Goal: Information Seeking & Learning: Find contact information

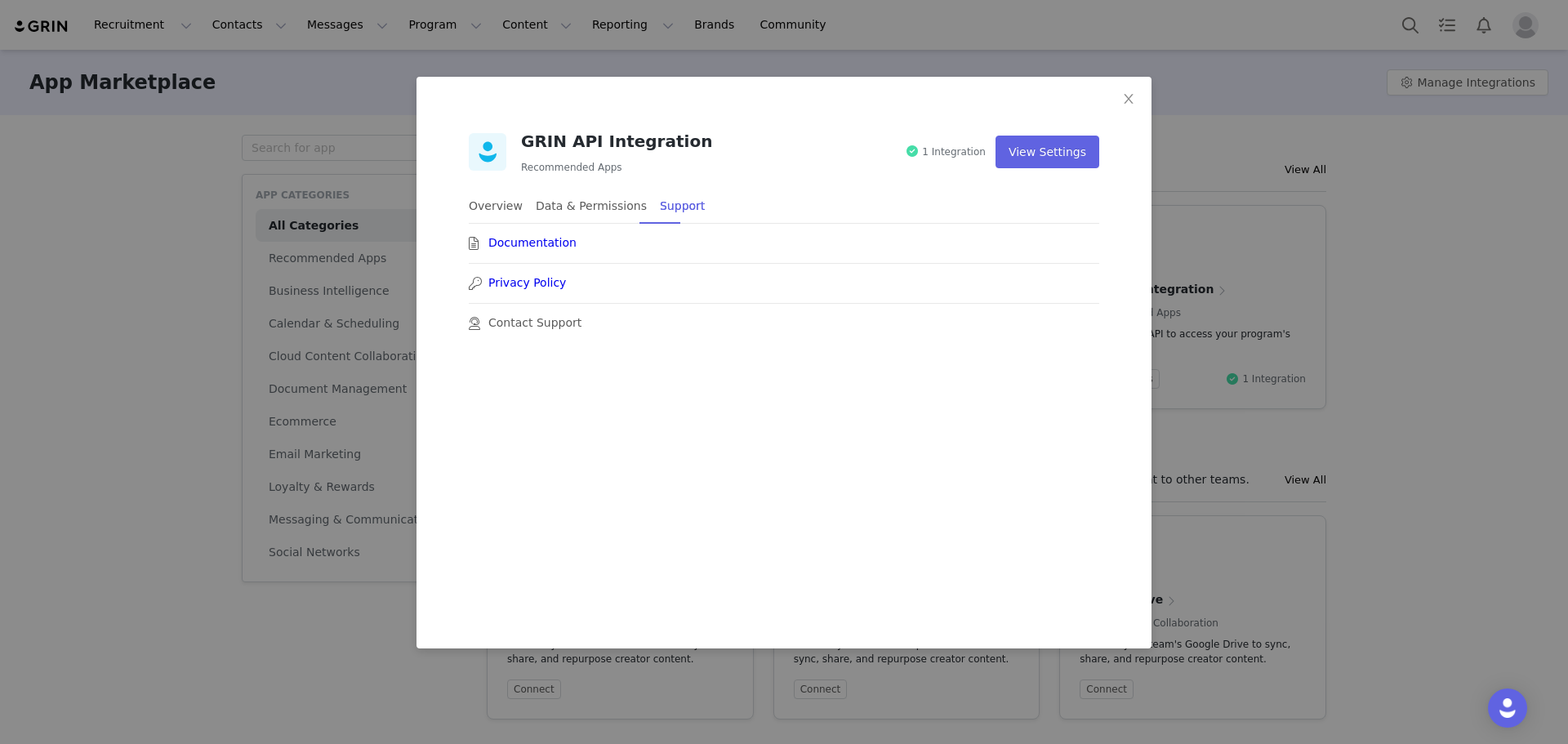
click at [264, 195] on div "GRIN API Integration Recommended Apps 1 Integration View Settings Overview Data…" at bounding box center [784, 372] width 1568 height 744
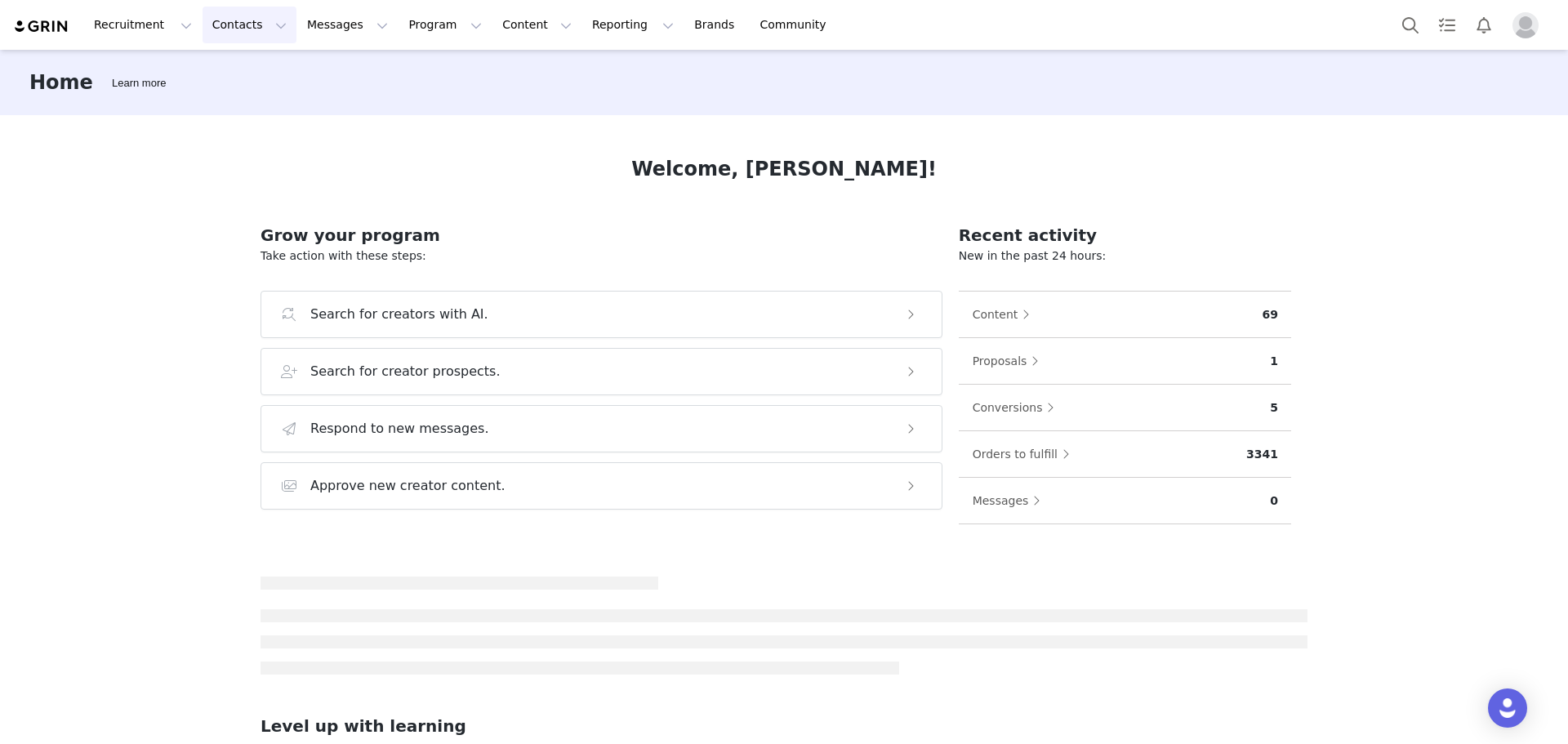
click at [217, 40] on button "Contacts Contacts" at bounding box center [249, 25] width 94 height 36
click at [253, 75] on div "Creators" at bounding box center [251, 72] width 109 height 17
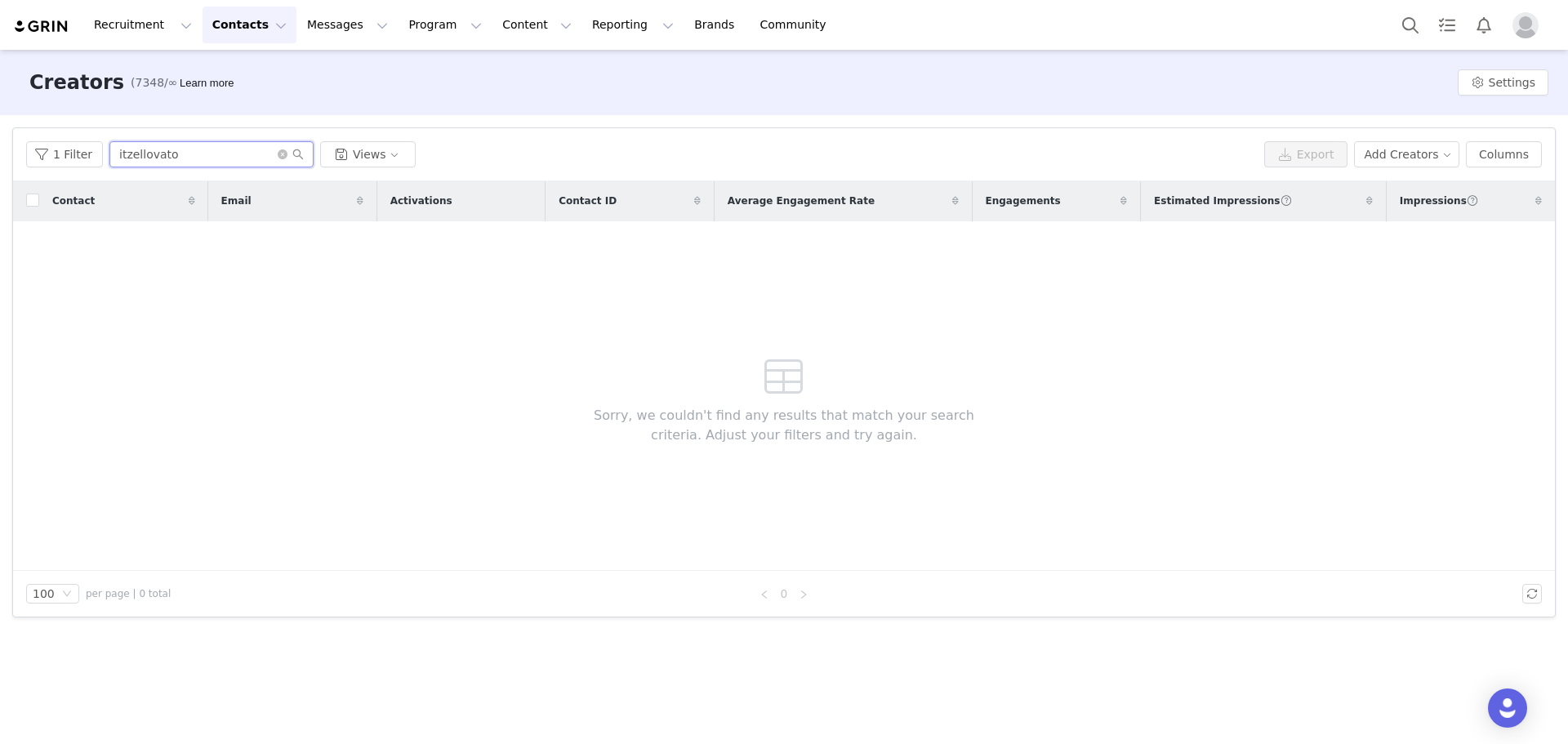
click at [167, 150] on input "itzellovato" at bounding box center [211, 154] width 204 height 27
click at [206, 149] on input "itzellovato" at bounding box center [211, 154] width 204 height 27
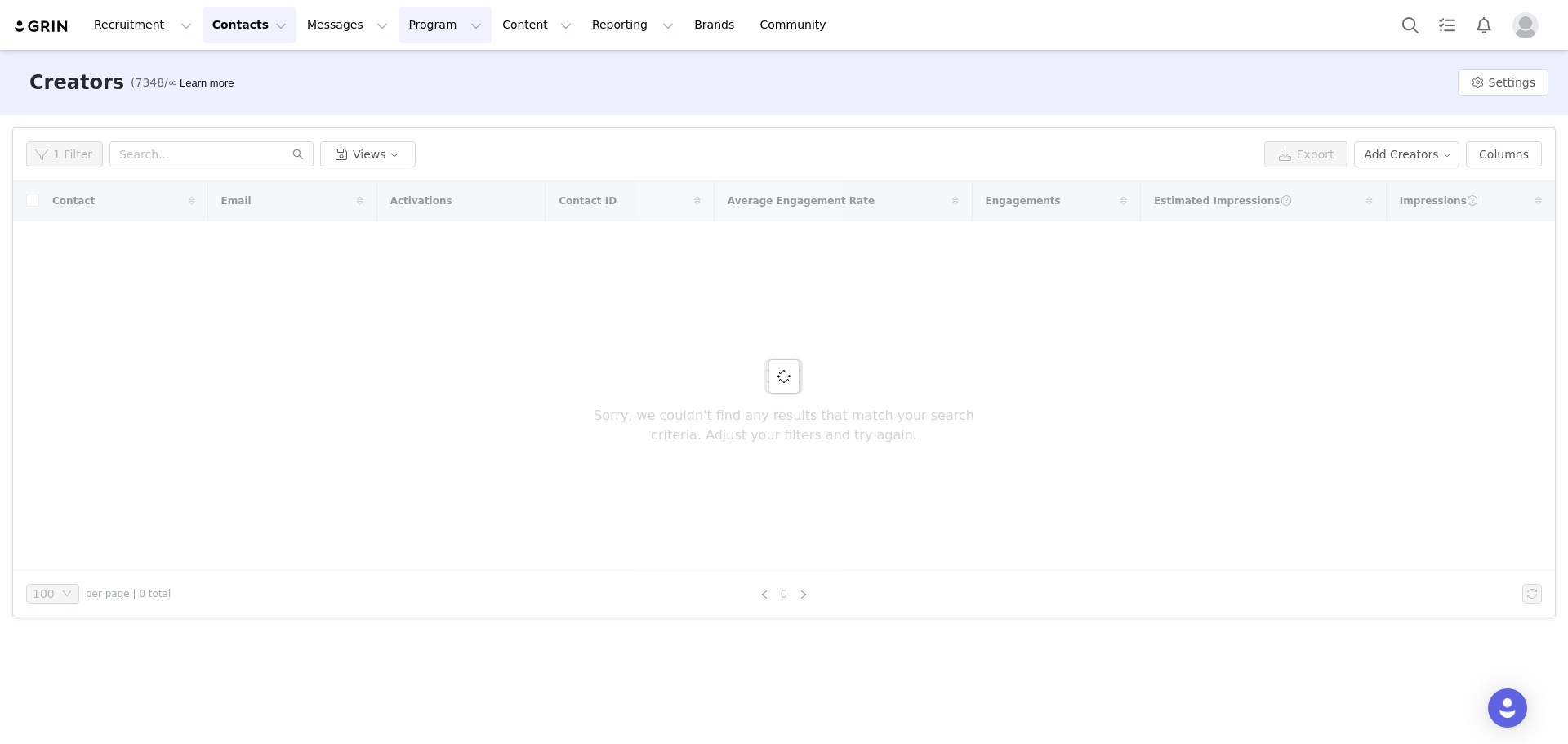
click at [410, 27] on button "Program Program" at bounding box center [445, 25] width 93 height 36
click at [454, 71] on div "Activations" at bounding box center [423, 72] width 109 height 17
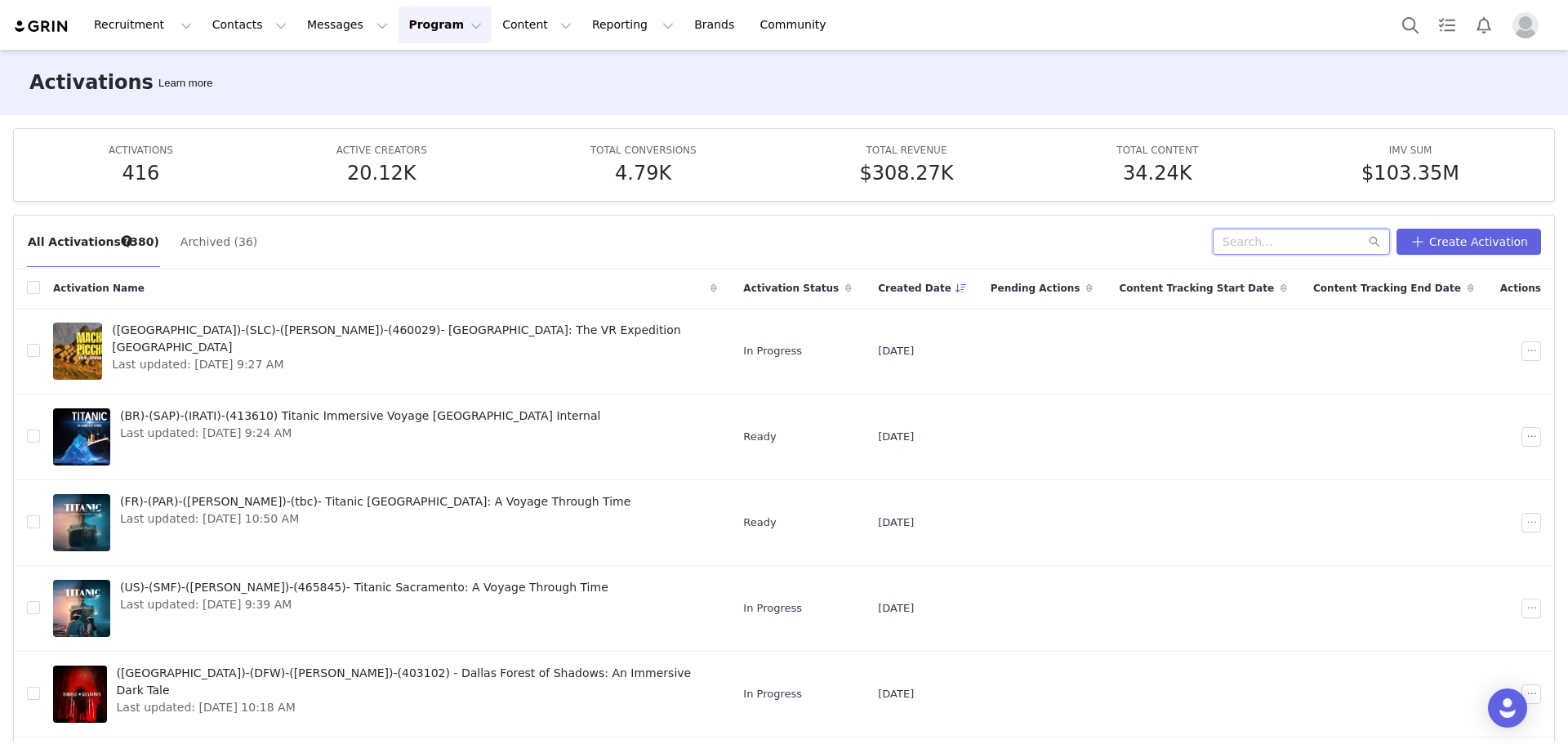
click at [1283, 250] on input "text" at bounding box center [1302, 242] width 177 height 27
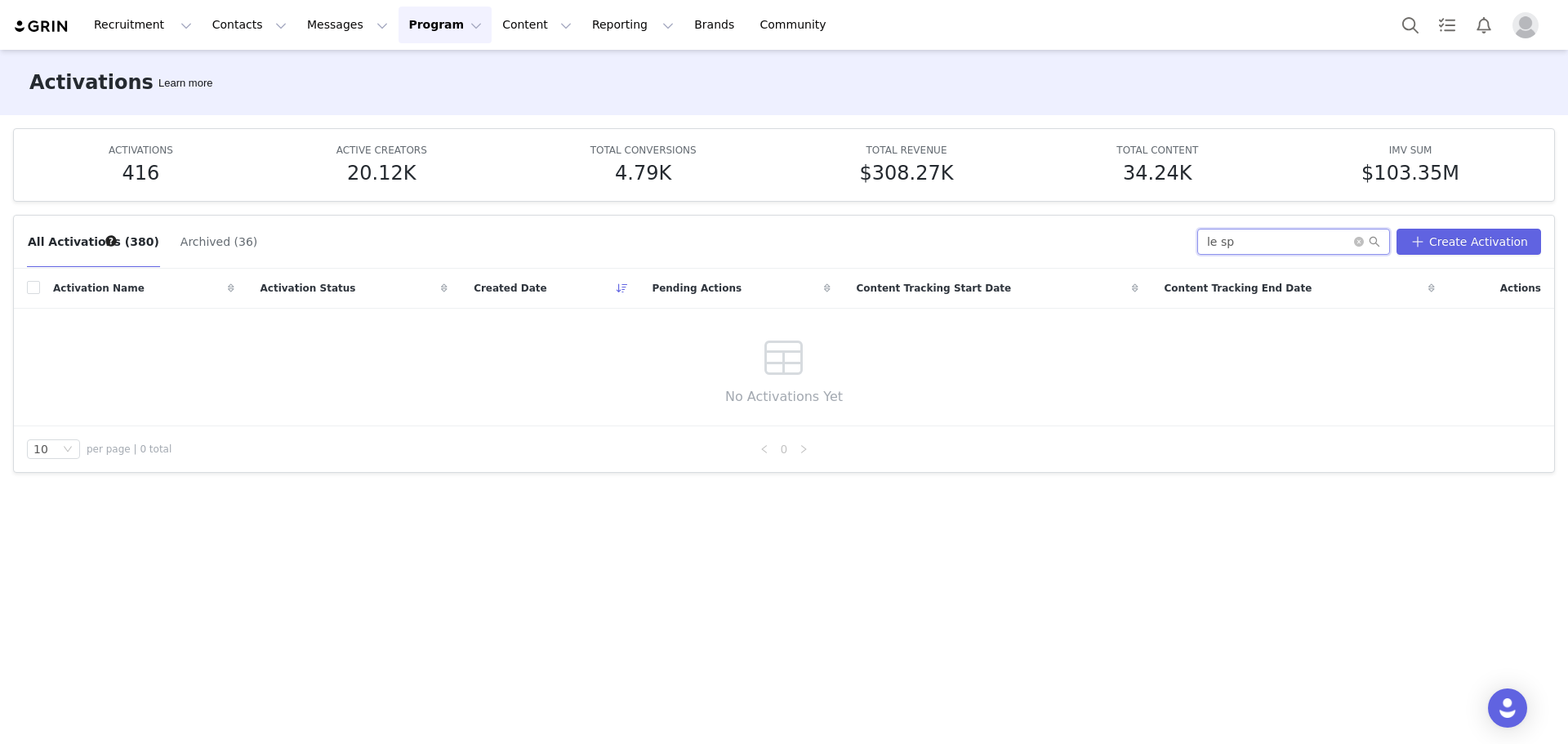
click at [1255, 237] on input "le sp" at bounding box center [1294, 242] width 192 height 27
paste input "274994"
click at [1282, 233] on input "274994" at bounding box center [1294, 242] width 192 height 27
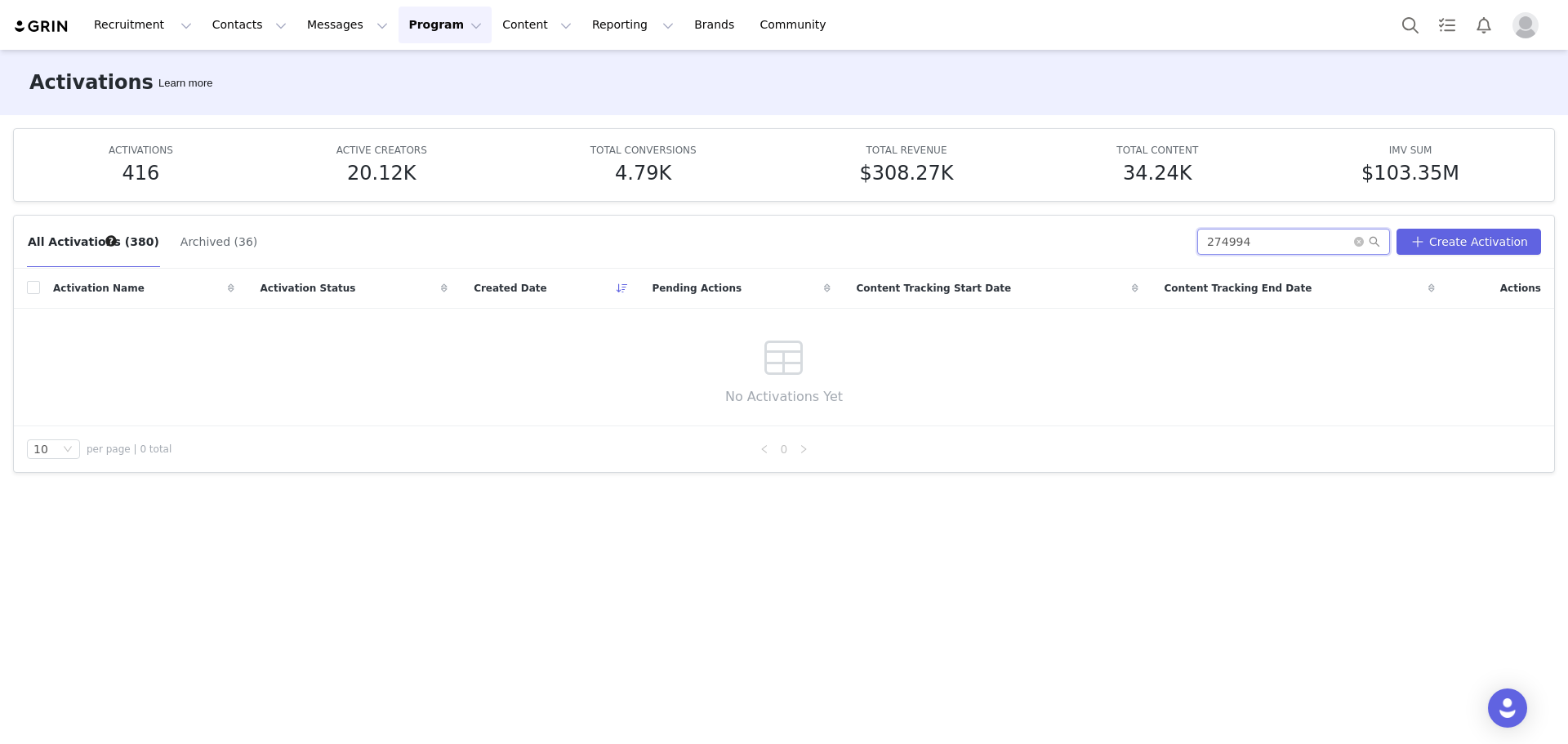
click at [1282, 233] on input "274994" at bounding box center [1294, 242] width 192 height 27
paste input "369710"
type input "369710"
click at [1525, 22] on img "Profile" at bounding box center [1526, 26] width 27 height 27
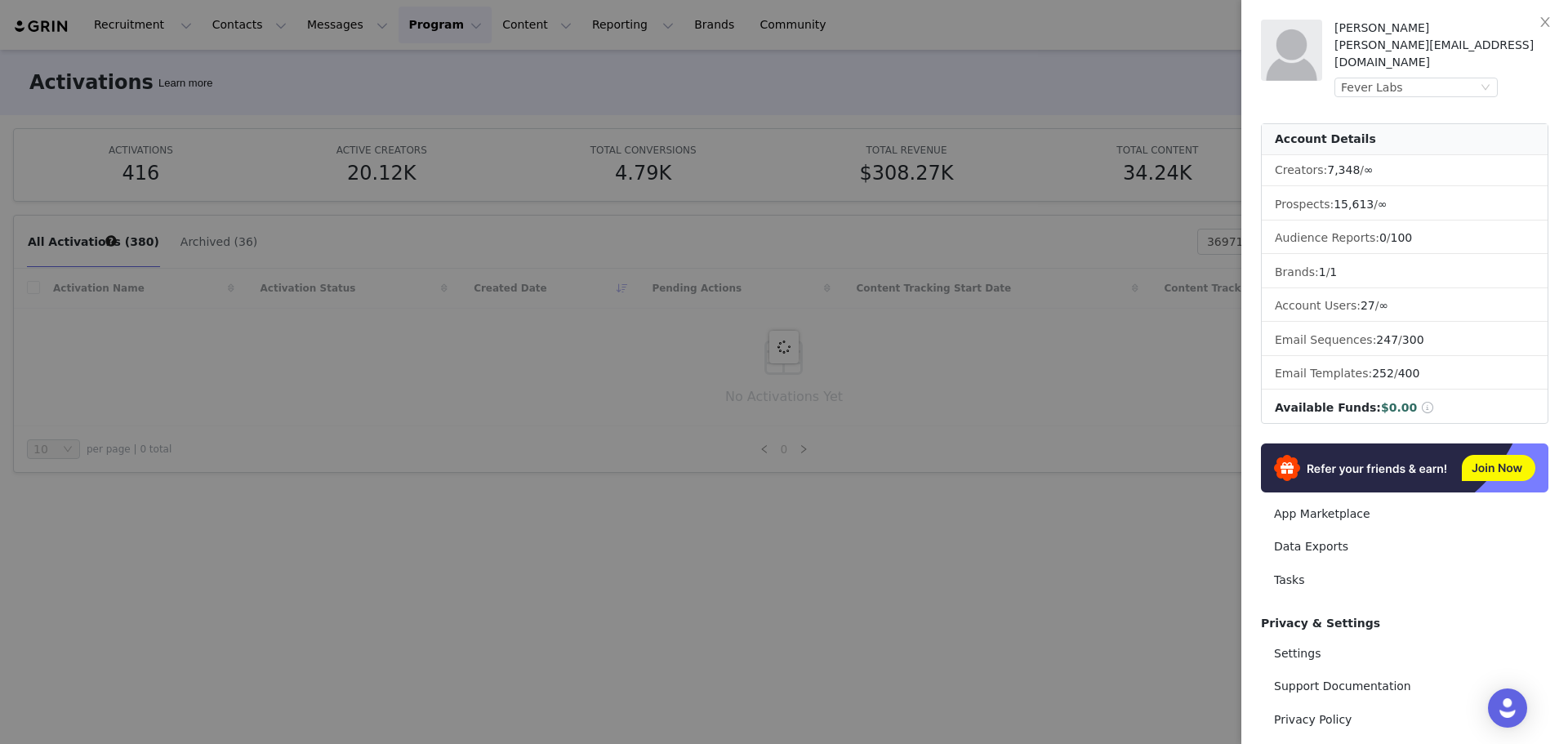
click at [1052, 143] on div at bounding box center [784, 372] width 1568 height 744
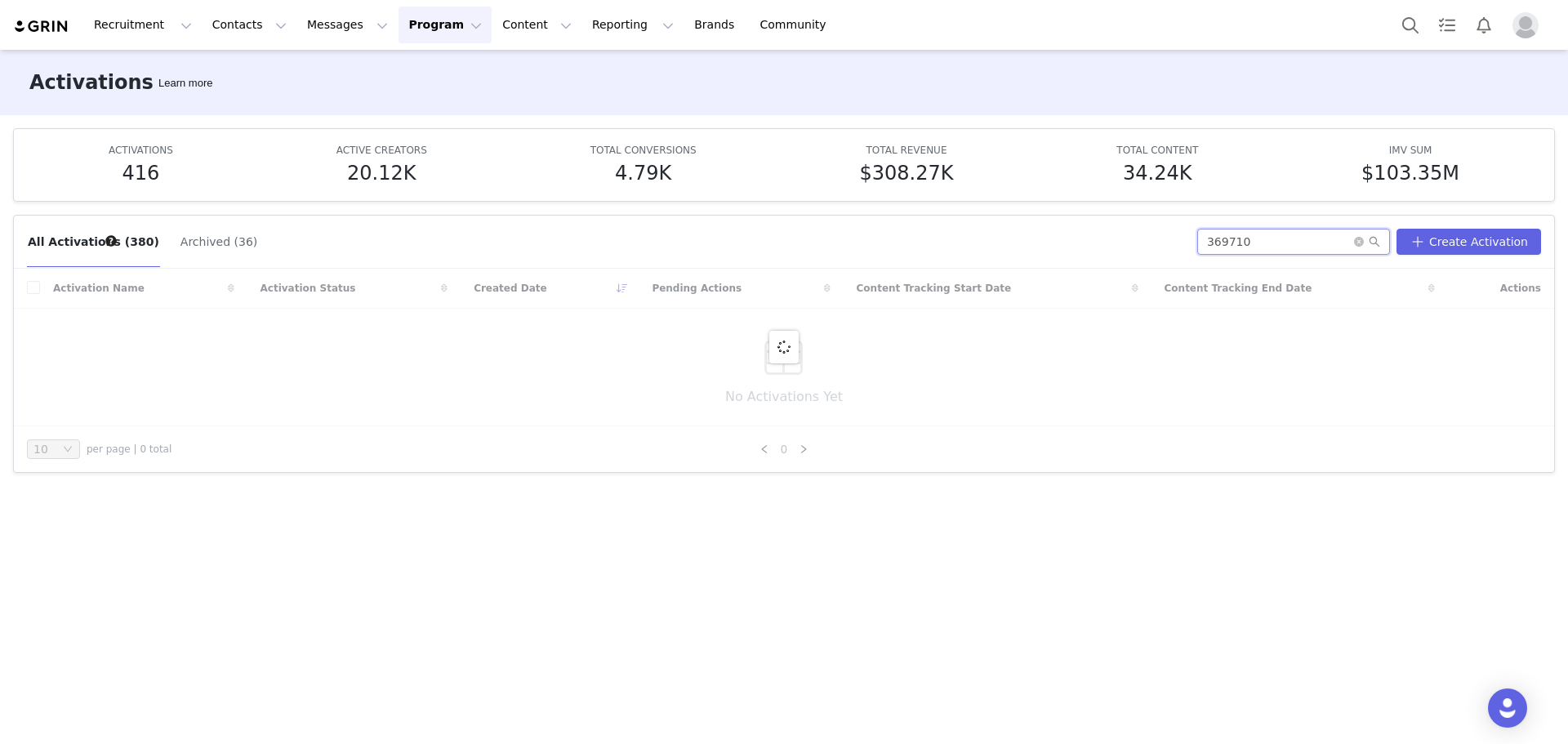
click at [1291, 252] on input "369710" at bounding box center [1294, 242] width 192 height 27
click at [1231, 237] on input "369710" at bounding box center [1294, 242] width 192 height 27
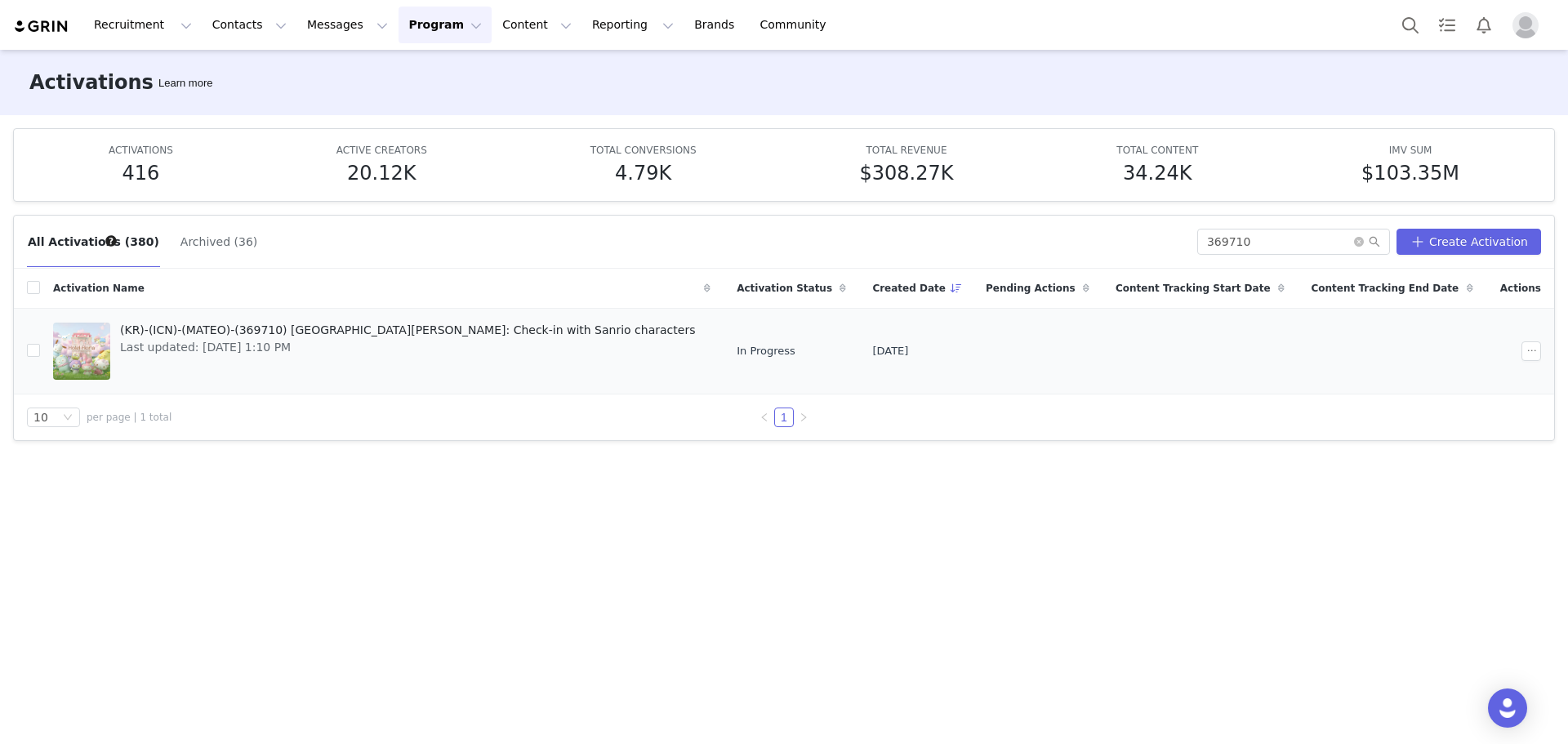
click at [270, 332] on span "(KR)-(ICN)-(MATEO)-(369710) Hotel Floria: Check-in with Sanrio characters" at bounding box center [407, 330] width 575 height 17
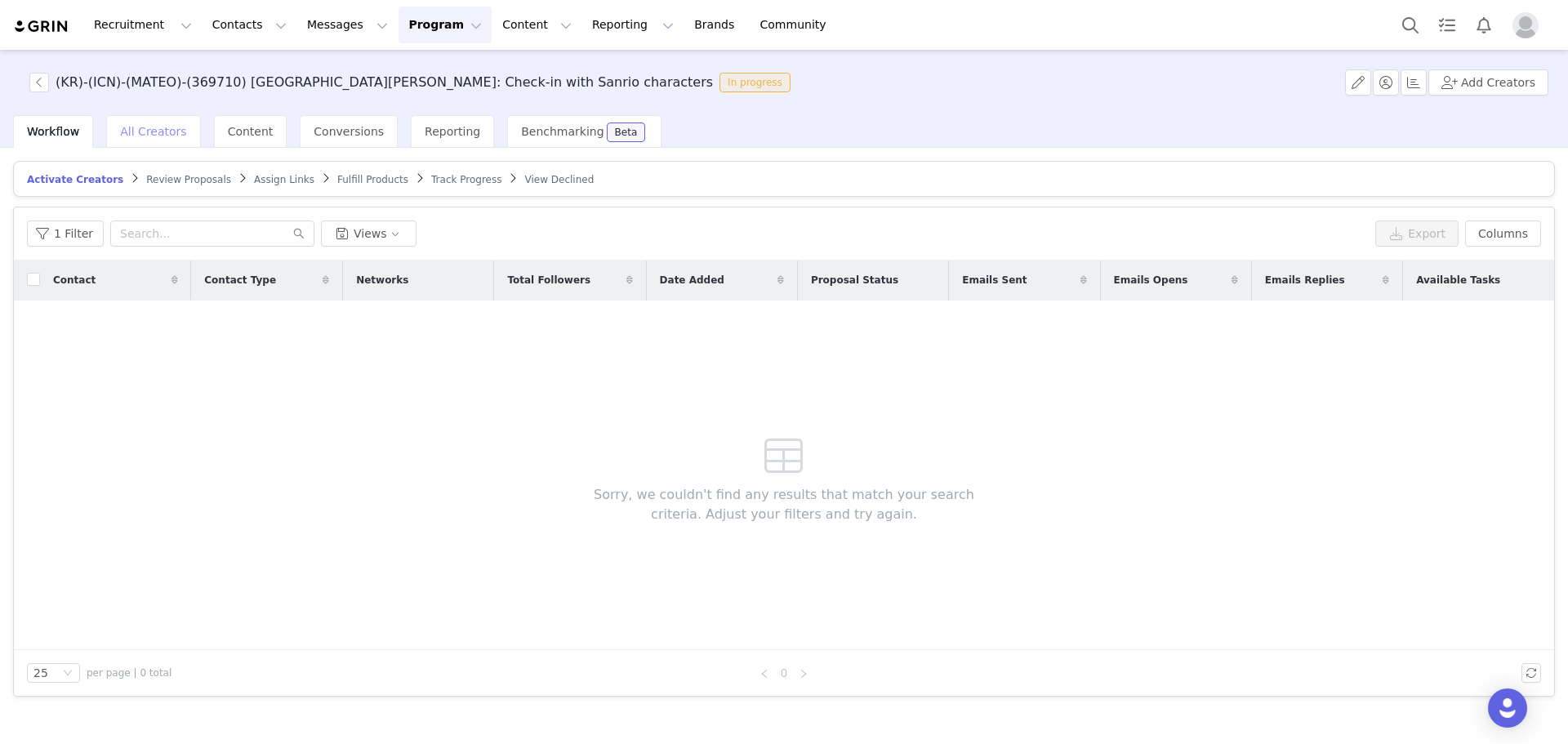
click at [152, 139] on div "All Creators" at bounding box center [153, 131] width 94 height 32
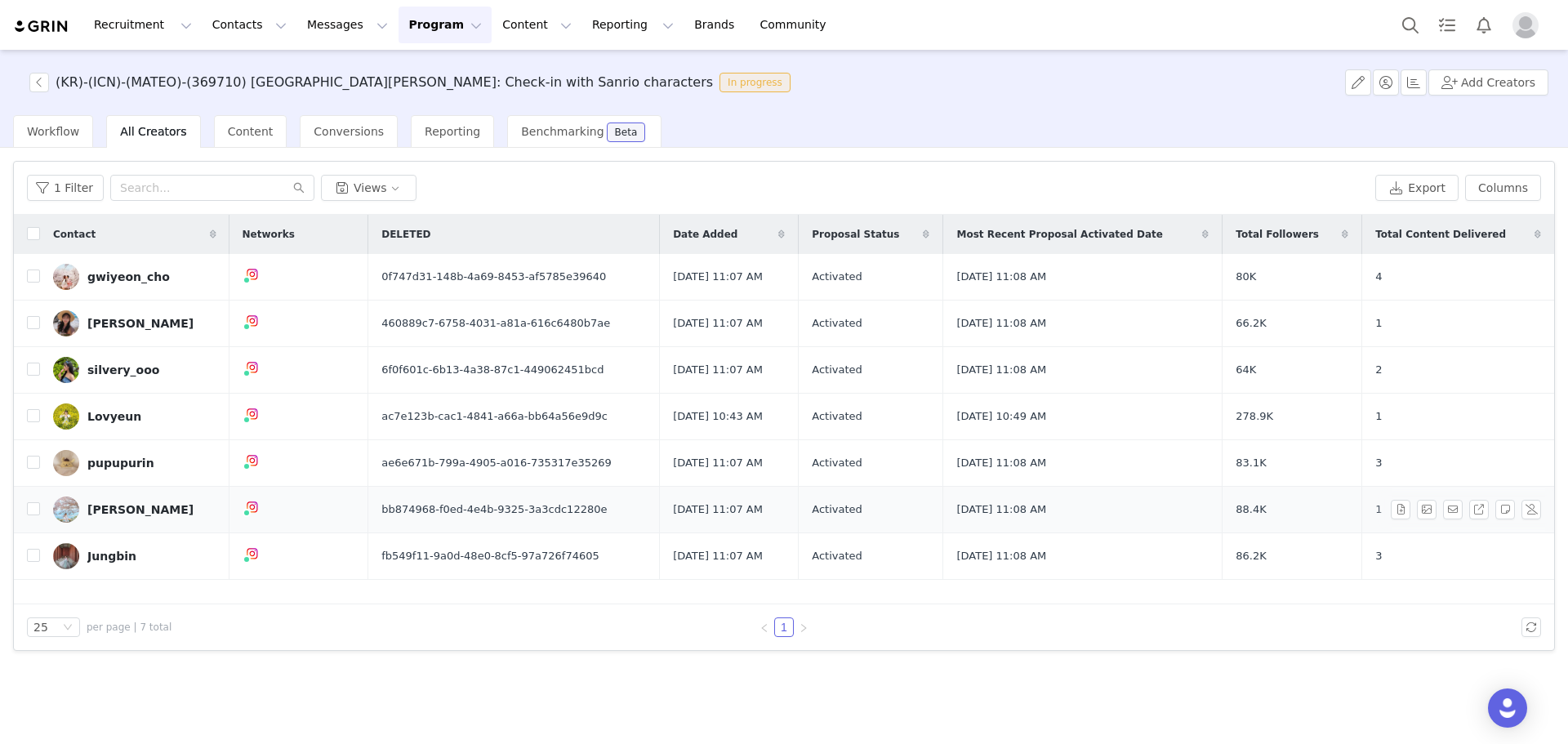
click at [517, 503] on span "bb874968-f0ed-4e4b-9325-3a3cdc12280e" at bounding box center [494, 510] width 226 height 17
click at [502, 575] on td "fb549f11-9a0d-48e0-8cf5-97a726f74605" at bounding box center [514, 557] width 292 height 46
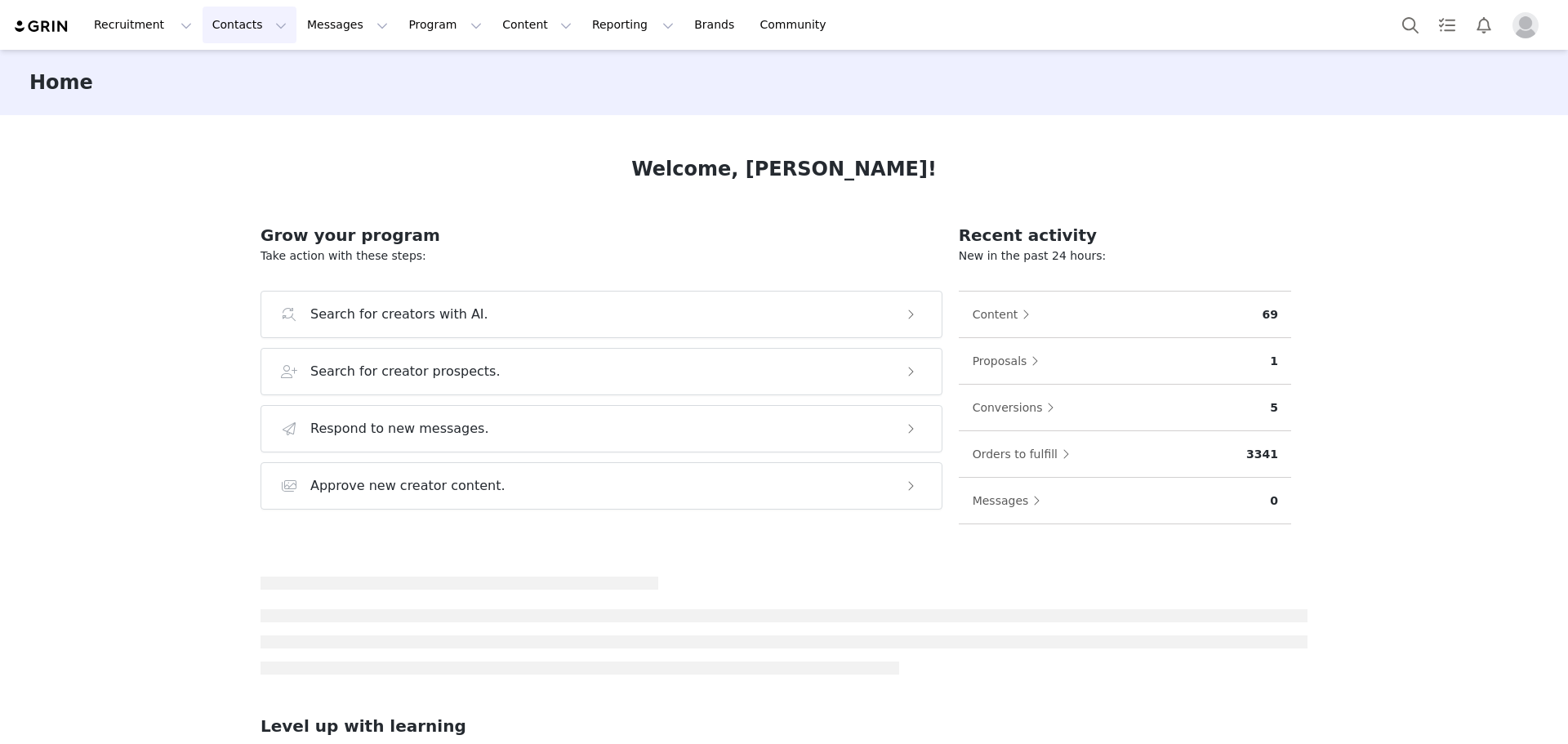
click at [224, 40] on button "Contacts Contacts" at bounding box center [249, 25] width 94 height 36
click at [229, 71] on p "Creators" at bounding box center [224, 72] width 49 height 17
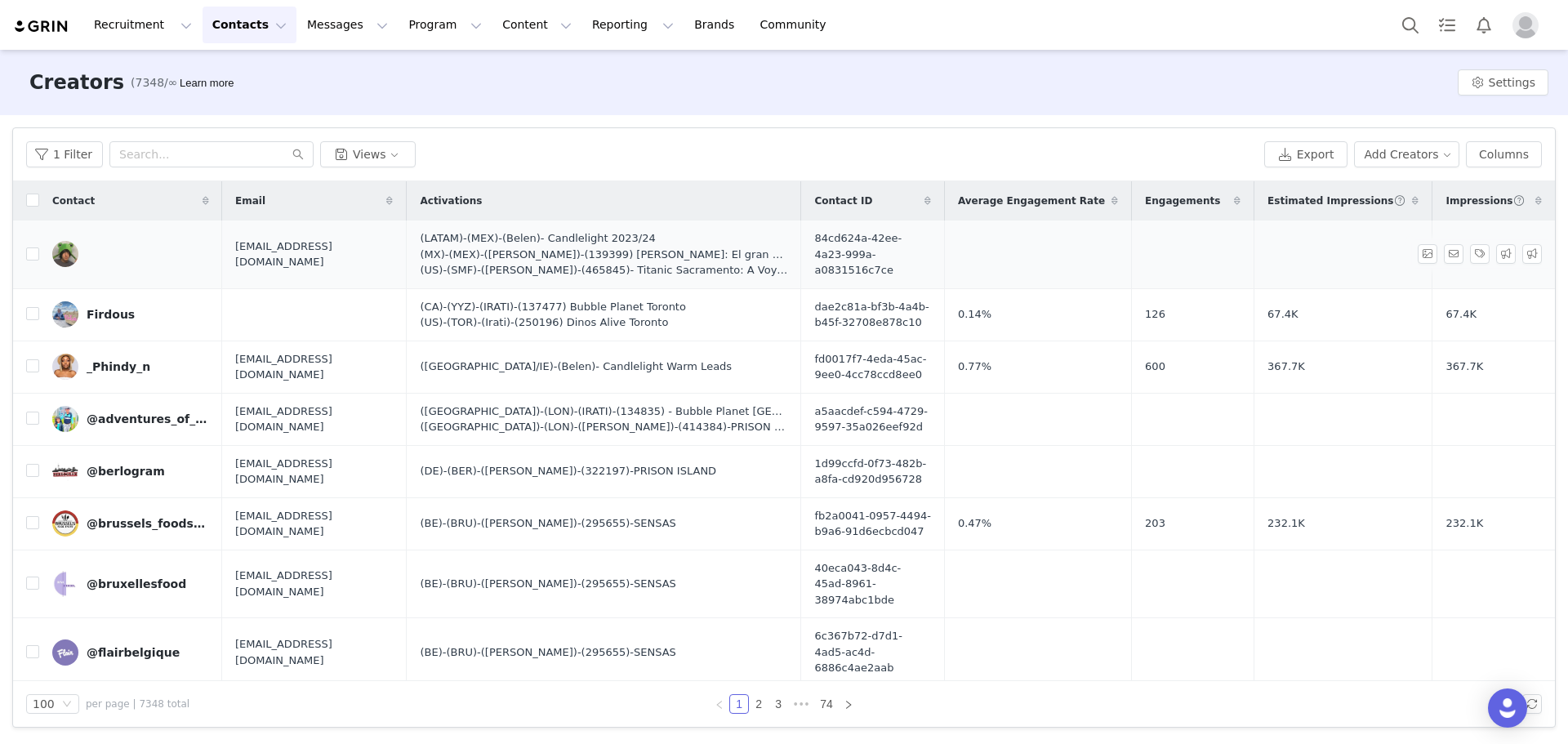
click at [294, 254] on span "[EMAIL_ADDRESS][DOMAIN_NAME]" at bounding box center [314, 255] width 158 height 32
click at [193, 170] on div "1 Filter Views Export Add Creators Columns" at bounding box center [784, 155] width 1541 height 53
click at [211, 155] on input "text" at bounding box center [211, 154] width 204 height 27
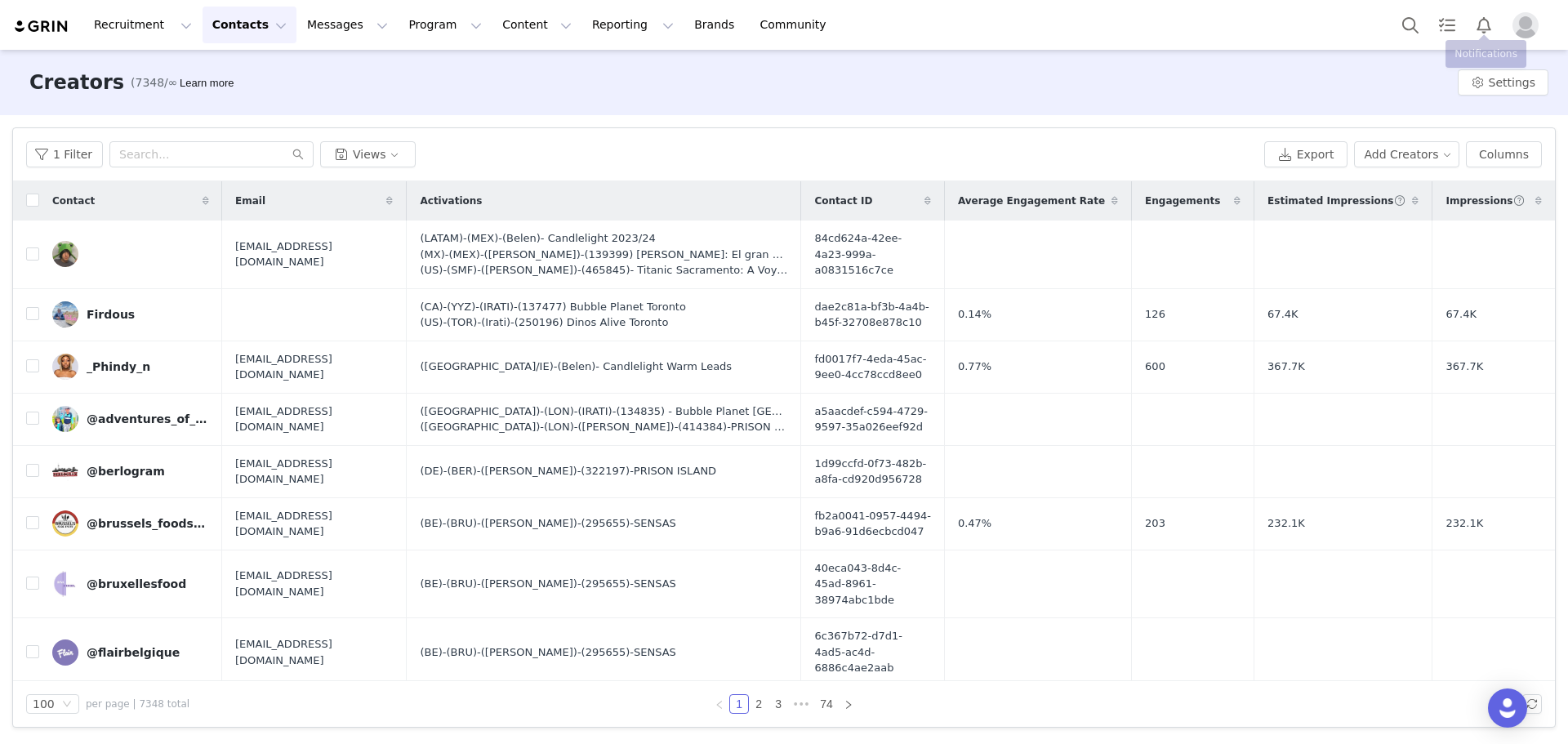
click at [1512, 29] on img "Profile" at bounding box center [1526, 26] width 27 height 27
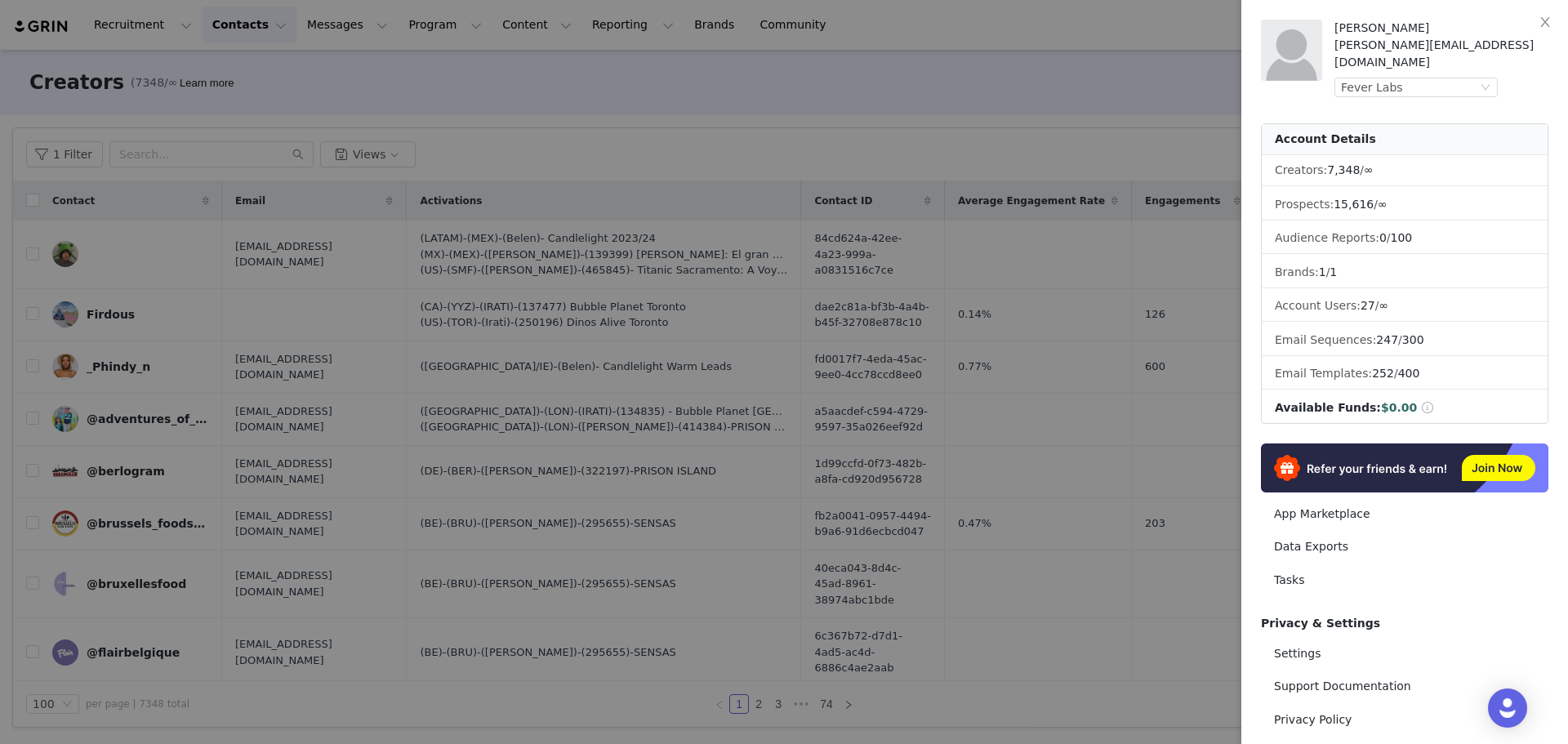
click at [1385, 51] on div "[PERSON_NAME][EMAIL_ADDRESS][DOMAIN_NAME]" at bounding box center [1441, 53] width 214 height 34
click at [1383, 57] on div "[PERSON_NAME] [PERSON_NAME][EMAIL_ADDRESS][DOMAIN_NAME] Fever Labs" at bounding box center [1441, 59] width 214 height 78
click at [1377, 79] on div "Fever Labs" at bounding box center [1371, 88] width 62 height 18
click at [1391, 107] on li "Fever Ambassadors" at bounding box center [1449, 100] width 229 height 27
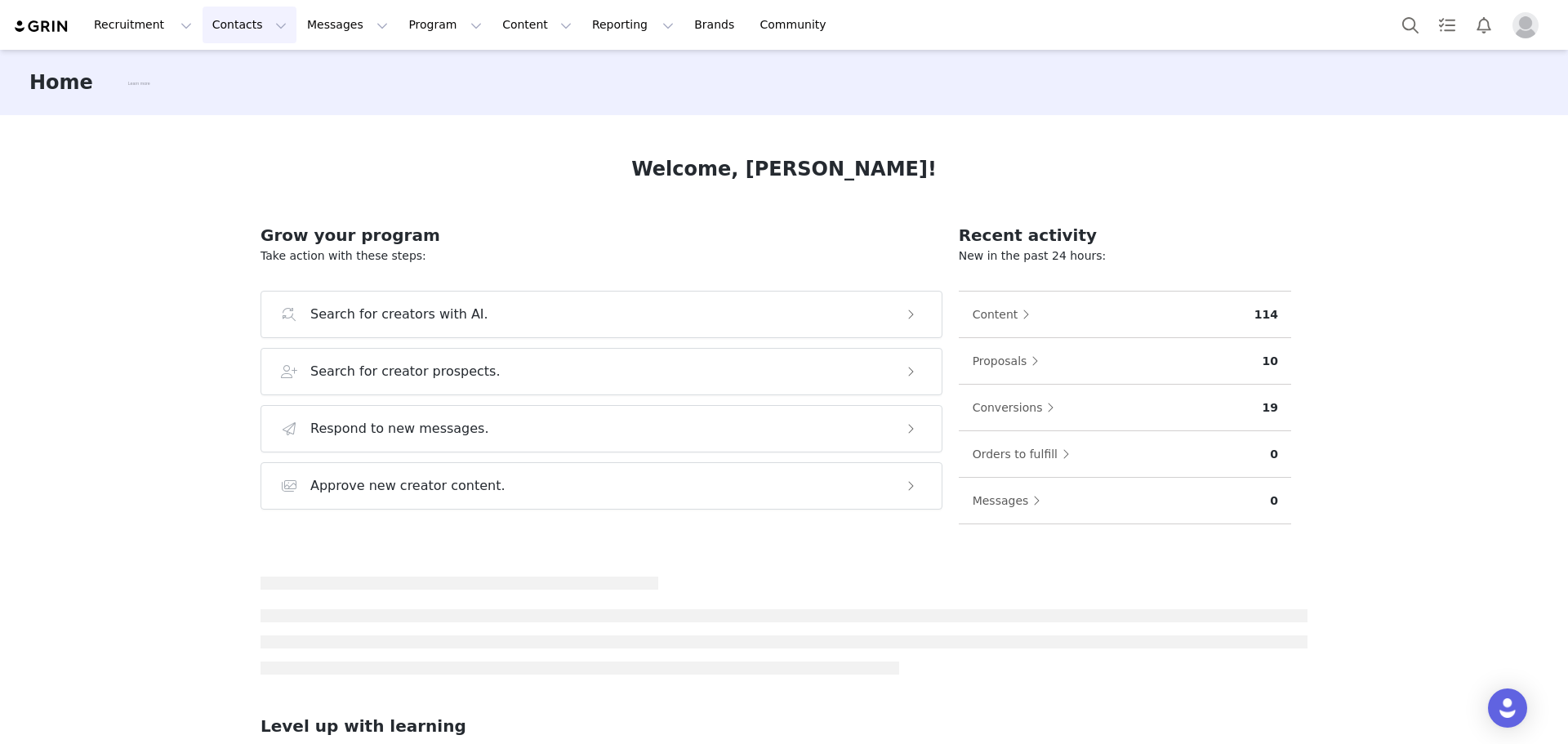
click at [260, 32] on button "Contacts Contacts" at bounding box center [249, 25] width 94 height 36
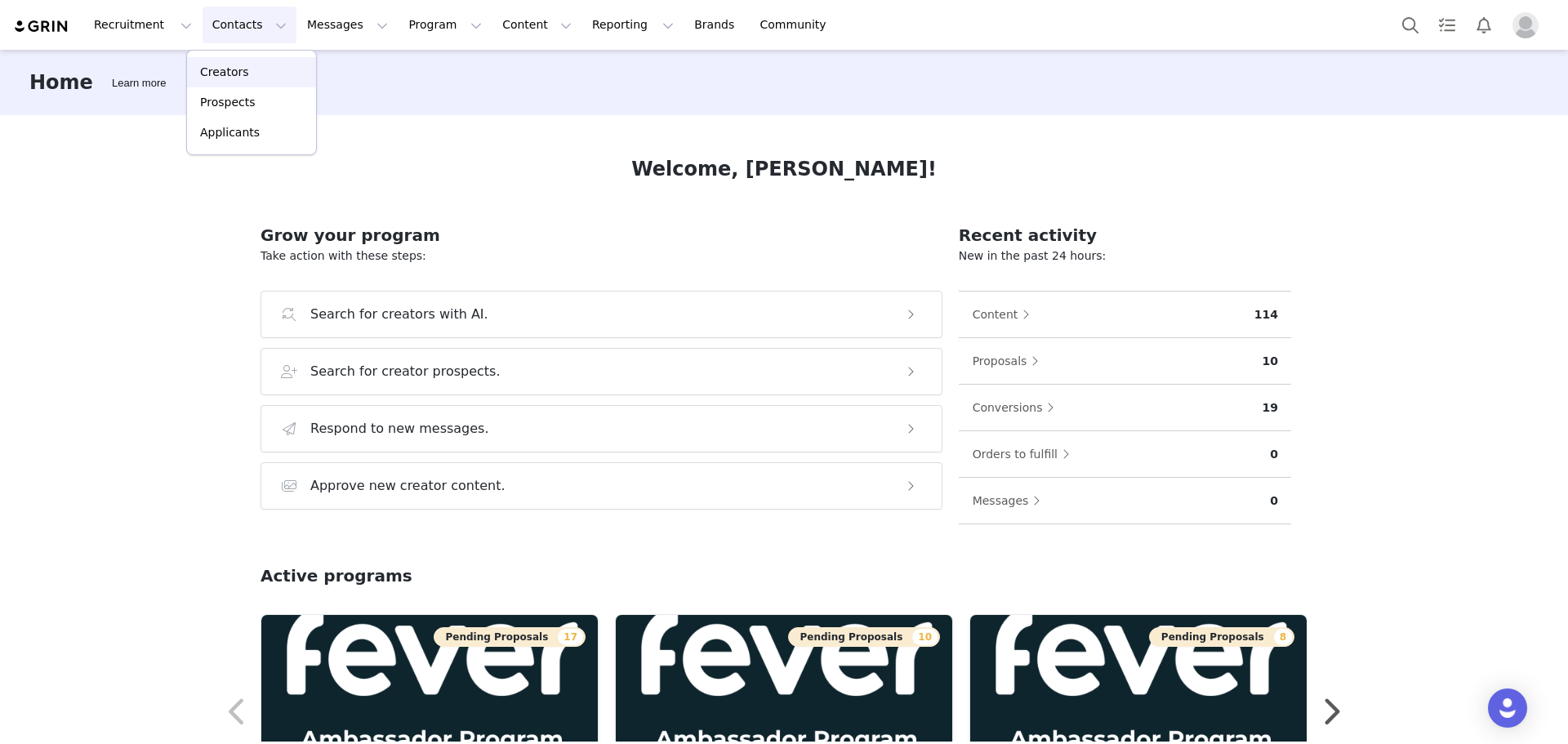
click at [249, 79] on div "Creators" at bounding box center [251, 72] width 109 height 17
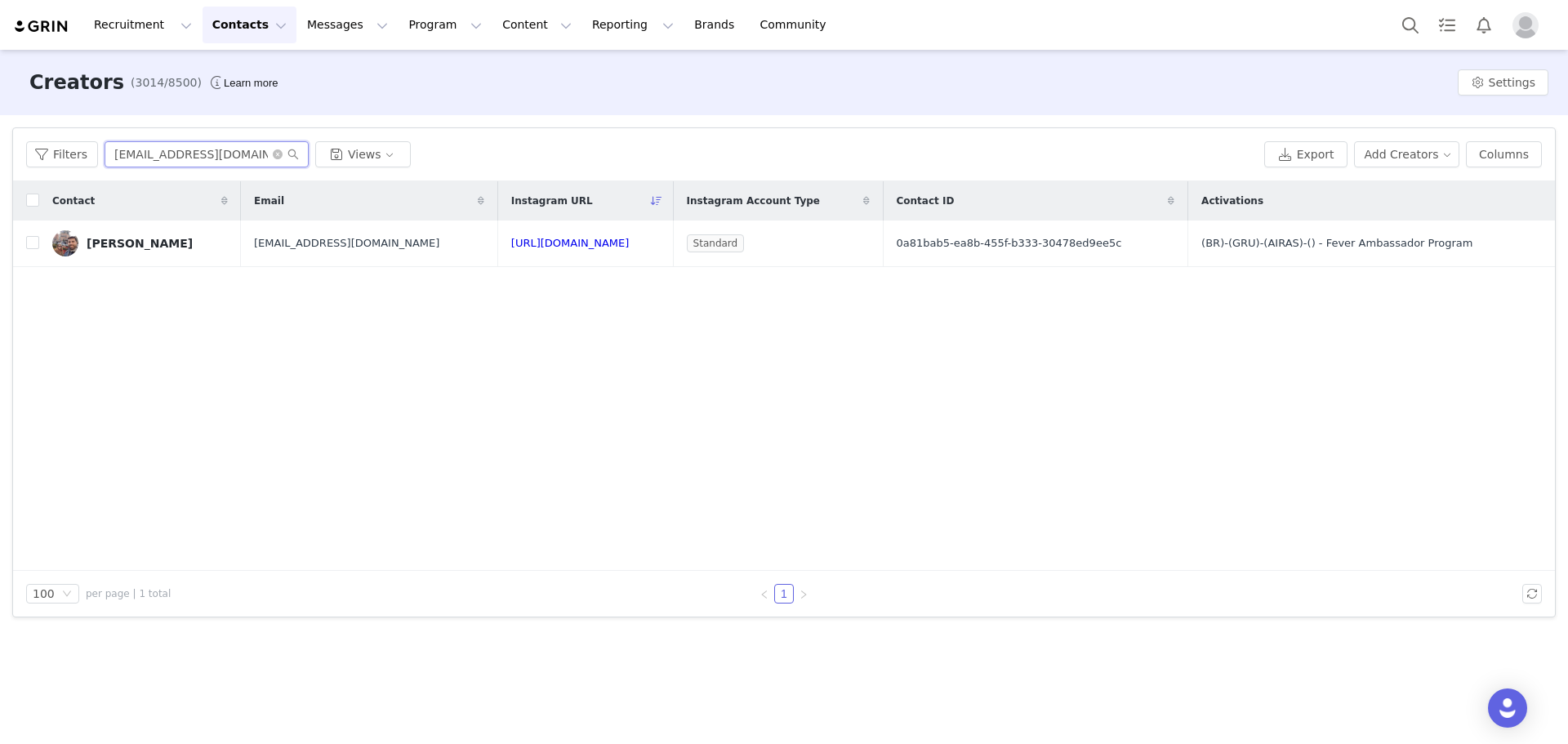
click at [243, 157] on input "[EMAIL_ADDRESS][DOMAIN_NAME]" at bounding box center [206, 154] width 204 height 27
click at [243, 157] on input "guia.amantesdesampa@gmail.com" at bounding box center [206, 154] width 204 height 27
paste input "fgolzarrivara@gmail.com"
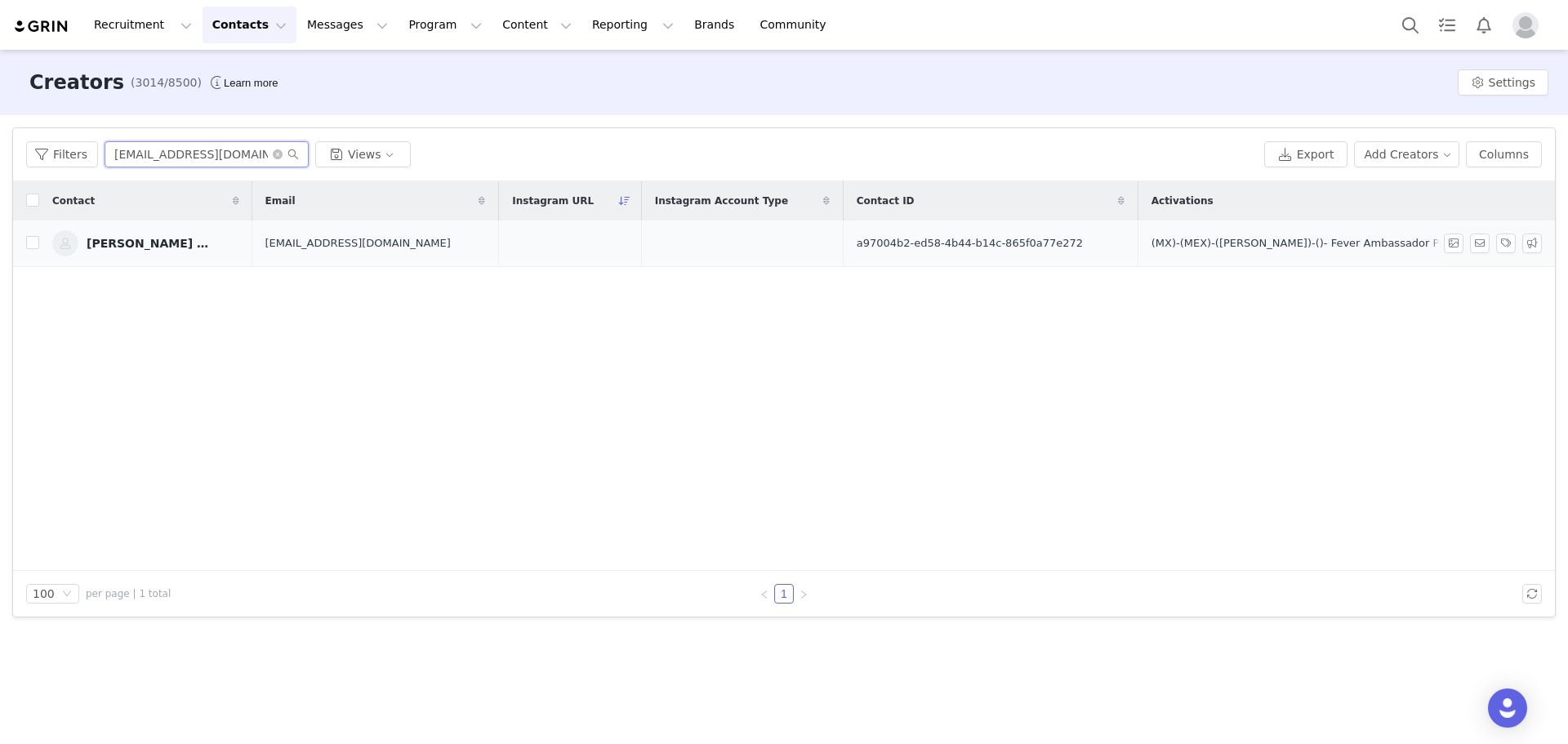
type input "fgolzarrivara@gmail.com"
click at [201, 243] on div "Maria Fernanda Garcia Golzarri Vara" at bounding box center [148, 244] width 123 height 13
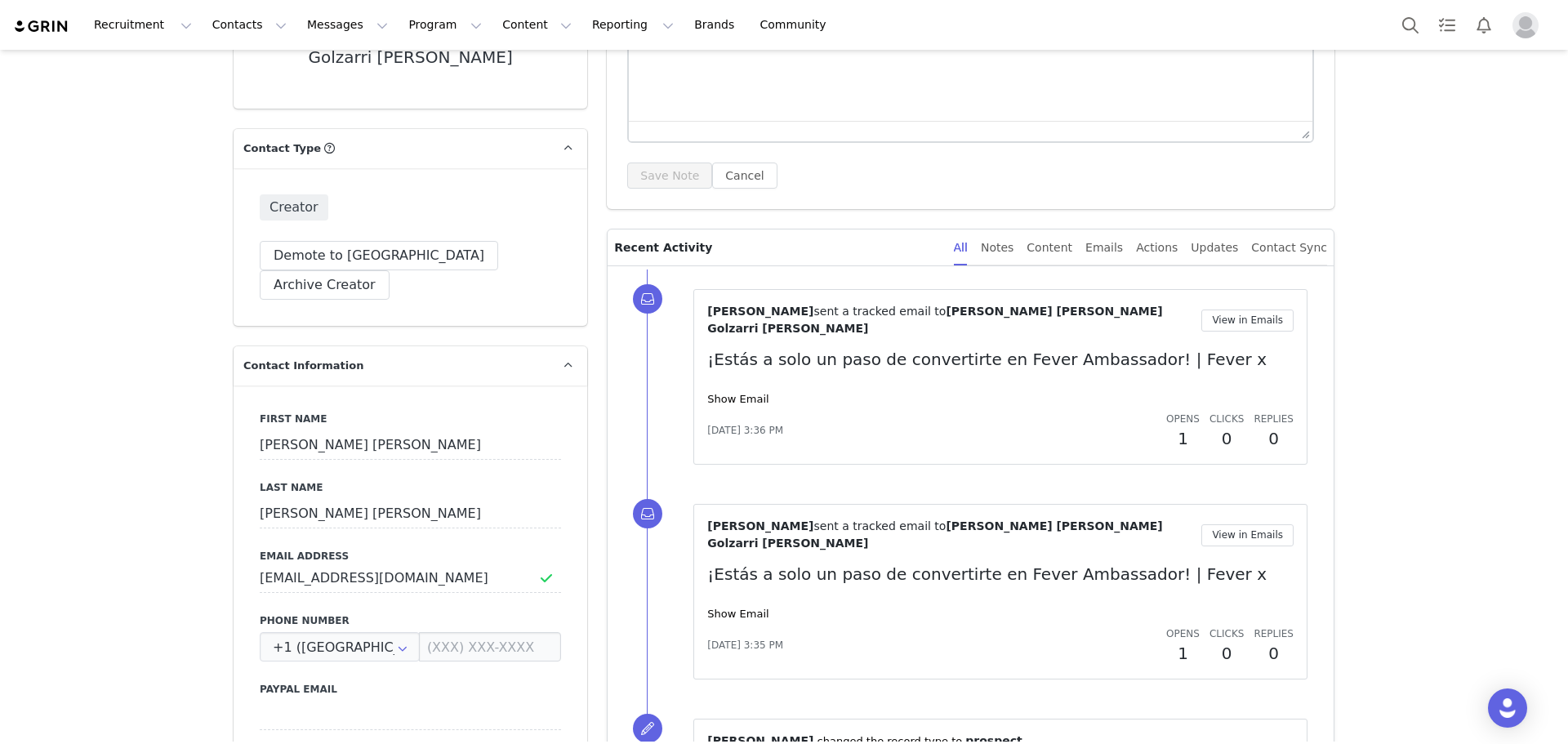
scroll to position [279, 0]
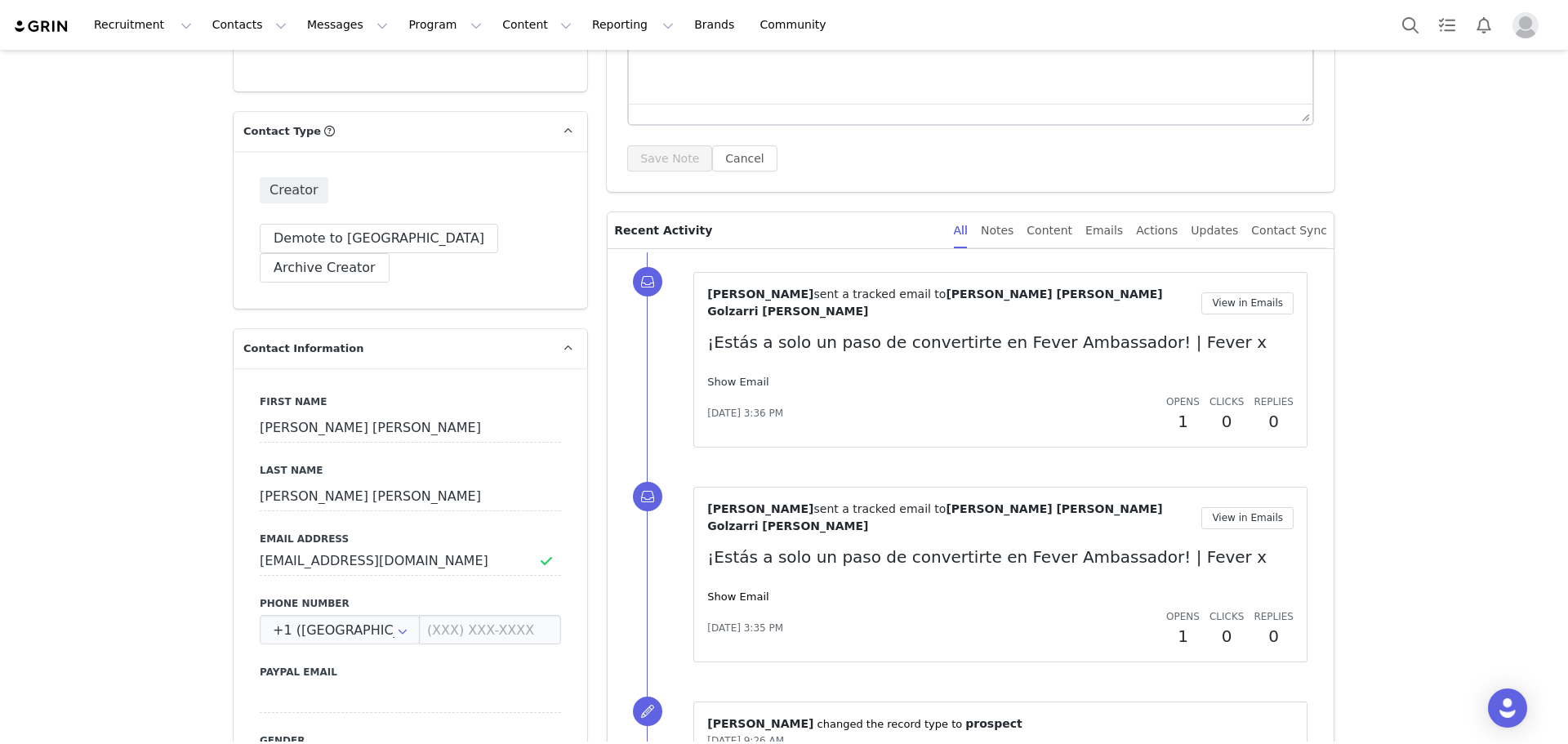
click at [727, 376] on link "Show Email" at bounding box center [738, 382] width 61 height 12
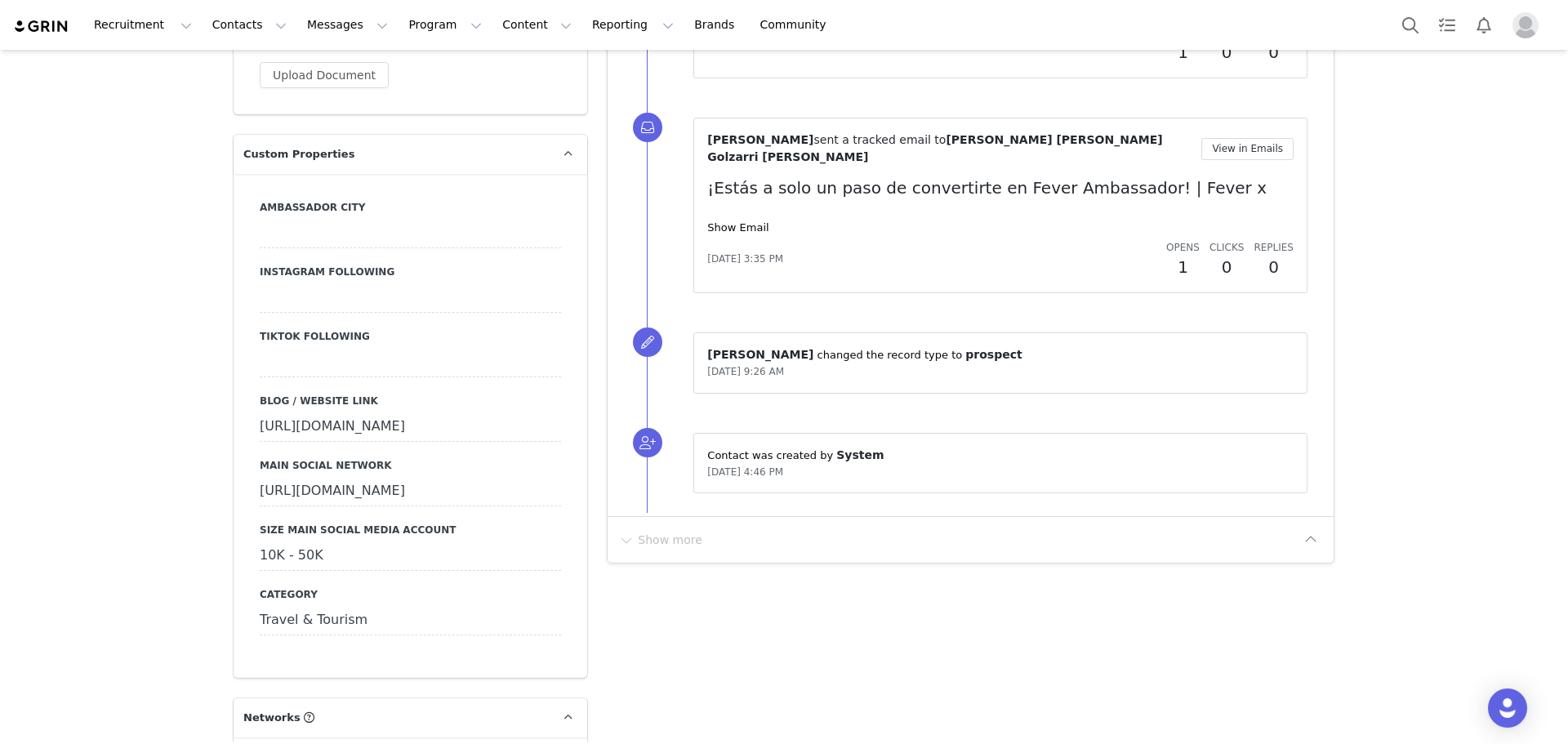
scroll to position [1442, 0]
drag, startPoint x: 492, startPoint y: 398, endPoint x: 253, endPoint y: 376, distance: 240.0
click at [260, 411] on div "https://www.instagram.com/fregandaaaa/profilecard/?igsh=MTY1aGR3ZHcycTB0cQ==" at bounding box center [410, 425] width 301 height 29
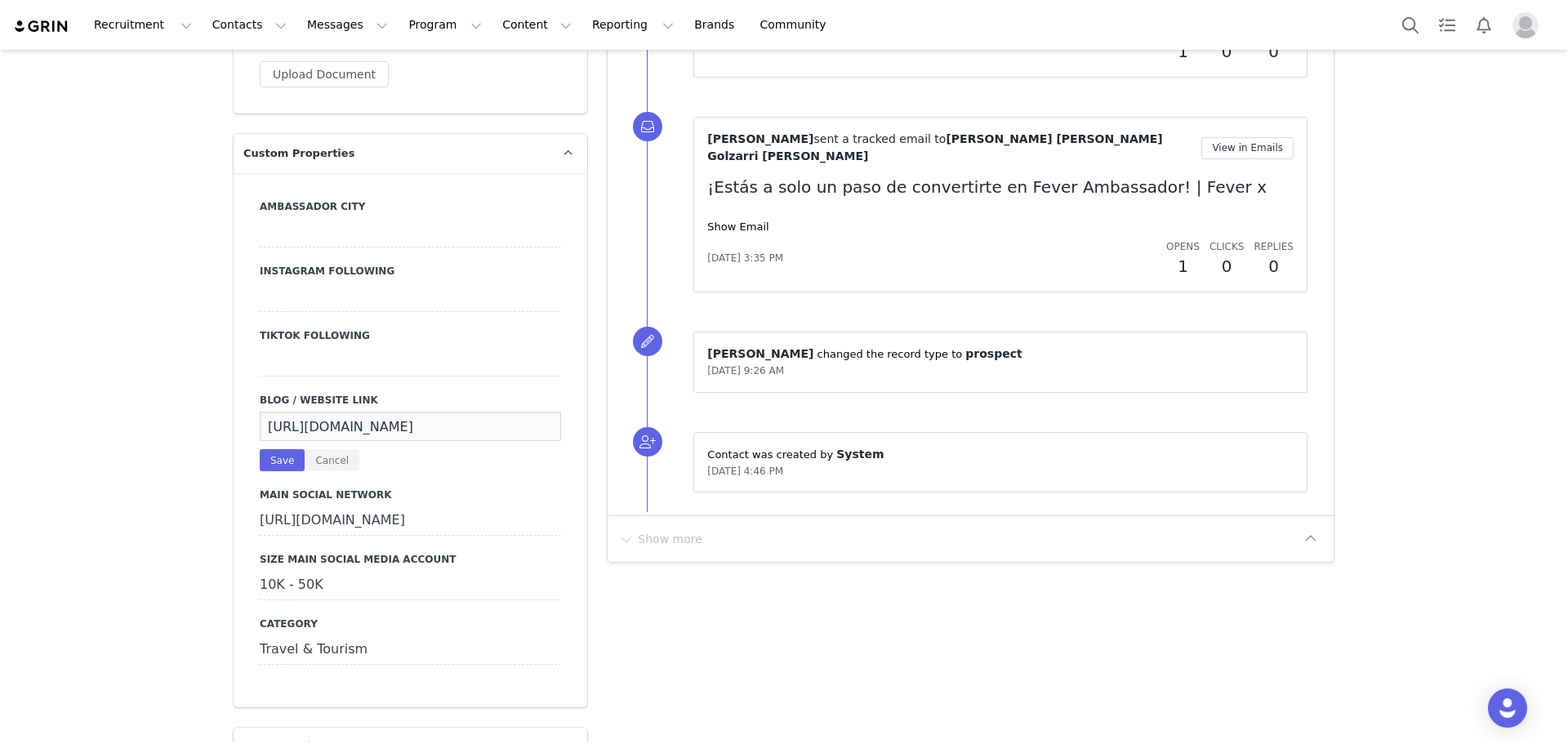
click at [415, 411] on input "https://www.instagram.com/fregandaaaa/profilecard/?igsh=MTY1aGR3ZHcycTB0cQ==" at bounding box center [410, 425] width 301 height 29
click at [485, 507] on div "https://www.instagram.com/fregandaaaa/profilecard/?igsh=MTY1aGR3ZHcycTB0cQ==" at bounding box center [410, 521] width 301 height 29
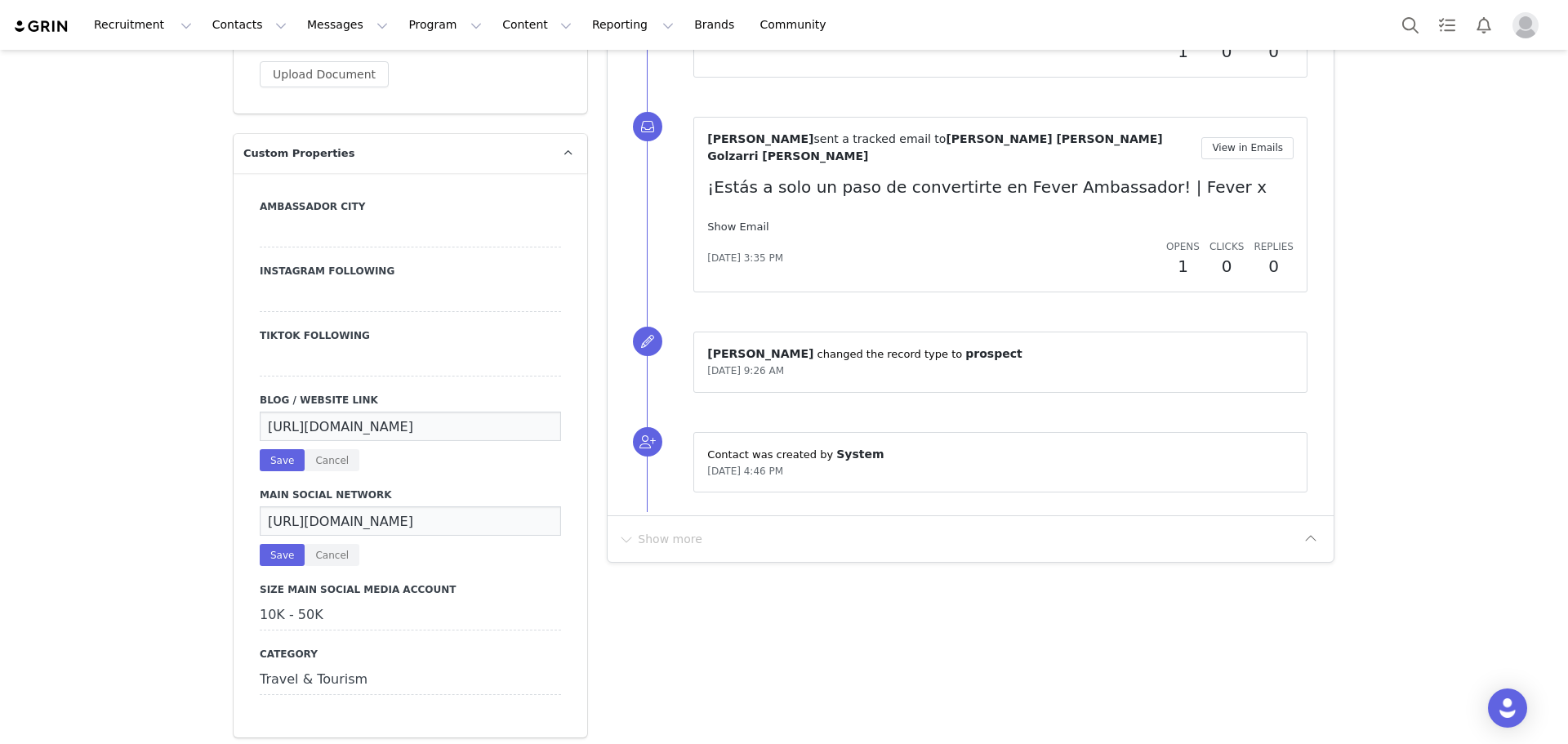
click at [729, 221] on link "Show Email" at bounding box center [738, 226] width 61 height 12
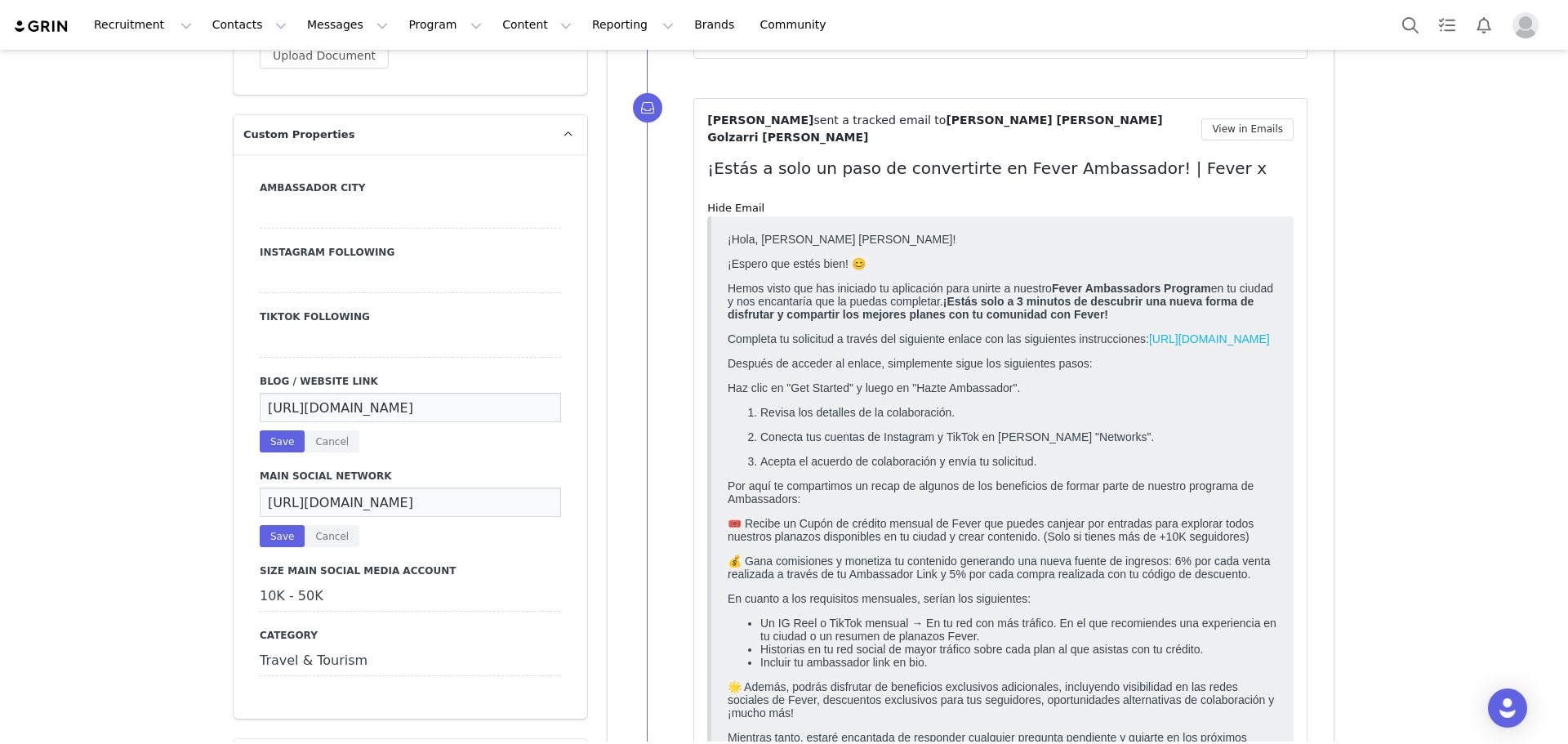
scroll to position [1460, 0]
click at [802, 297] on p "Hemos visto que has iniciado tu aplicación para unirte a nuestro Fever Ambassad…" at bounding box center [1002, 301] width 550 height 39
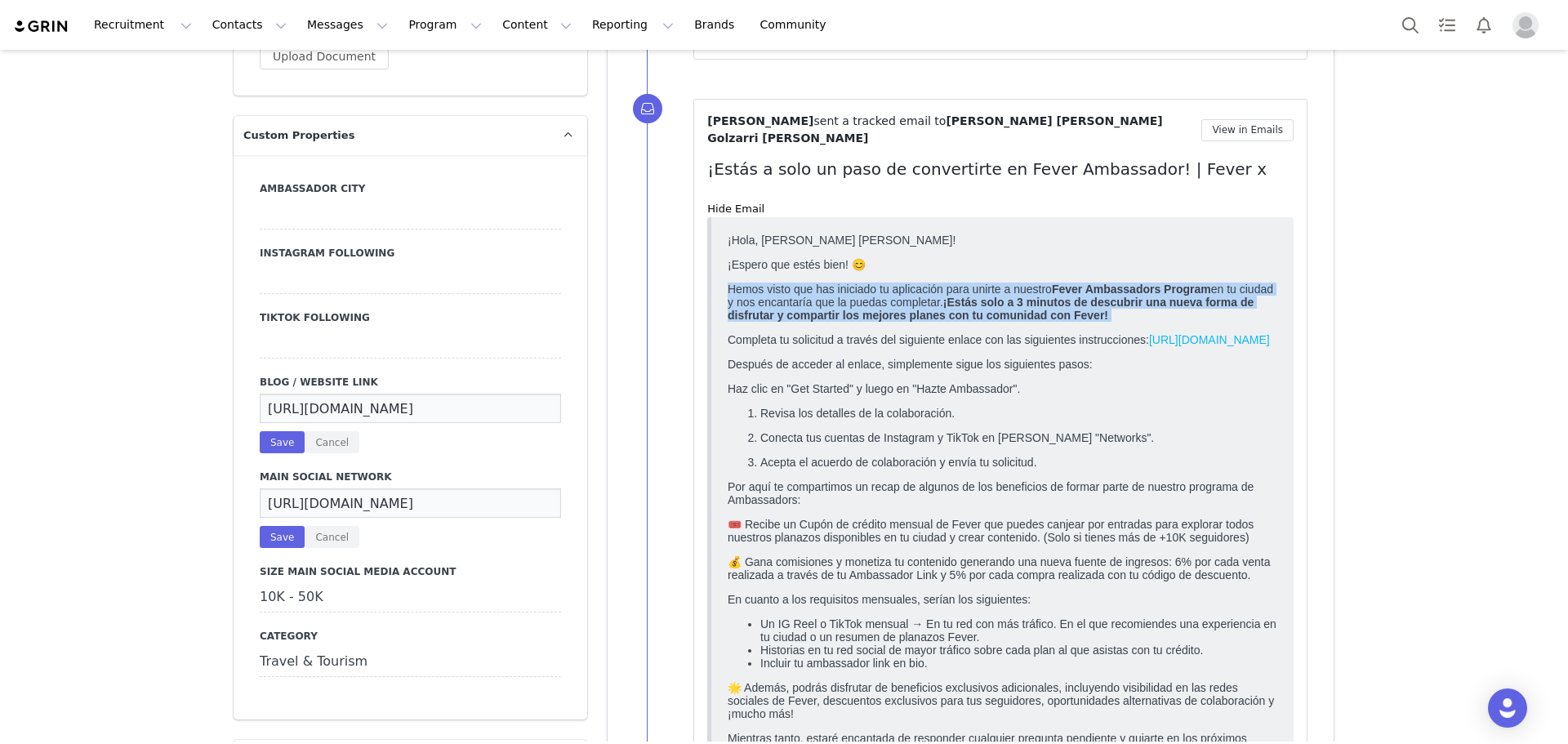
click at [802, 297] on p "Hemos visto que has iniciado tu aplicación para unirte a nuestro Fever Ambassad…" at bounding box center [1002, 301] width 550 height 39
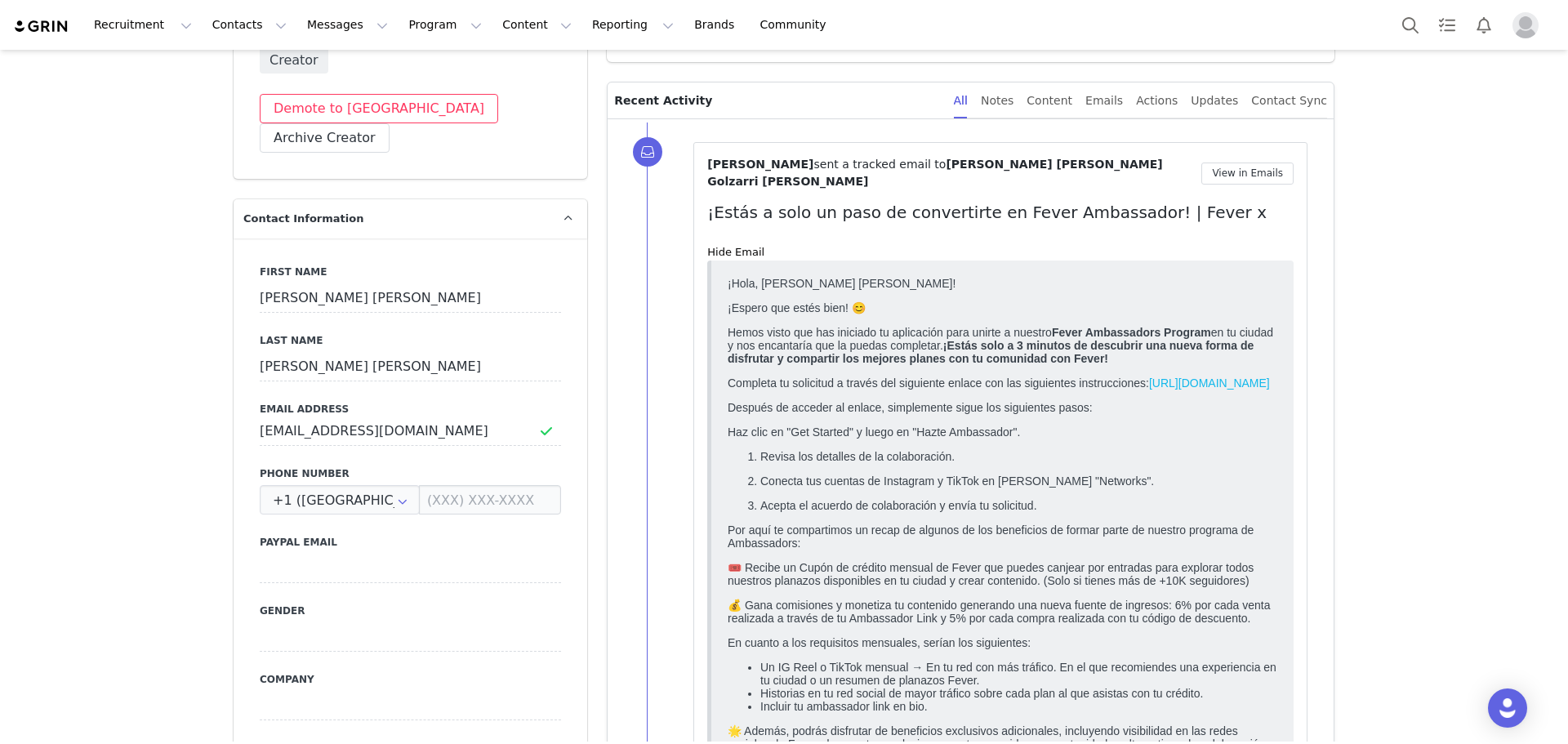
scroll to position [0, 0]
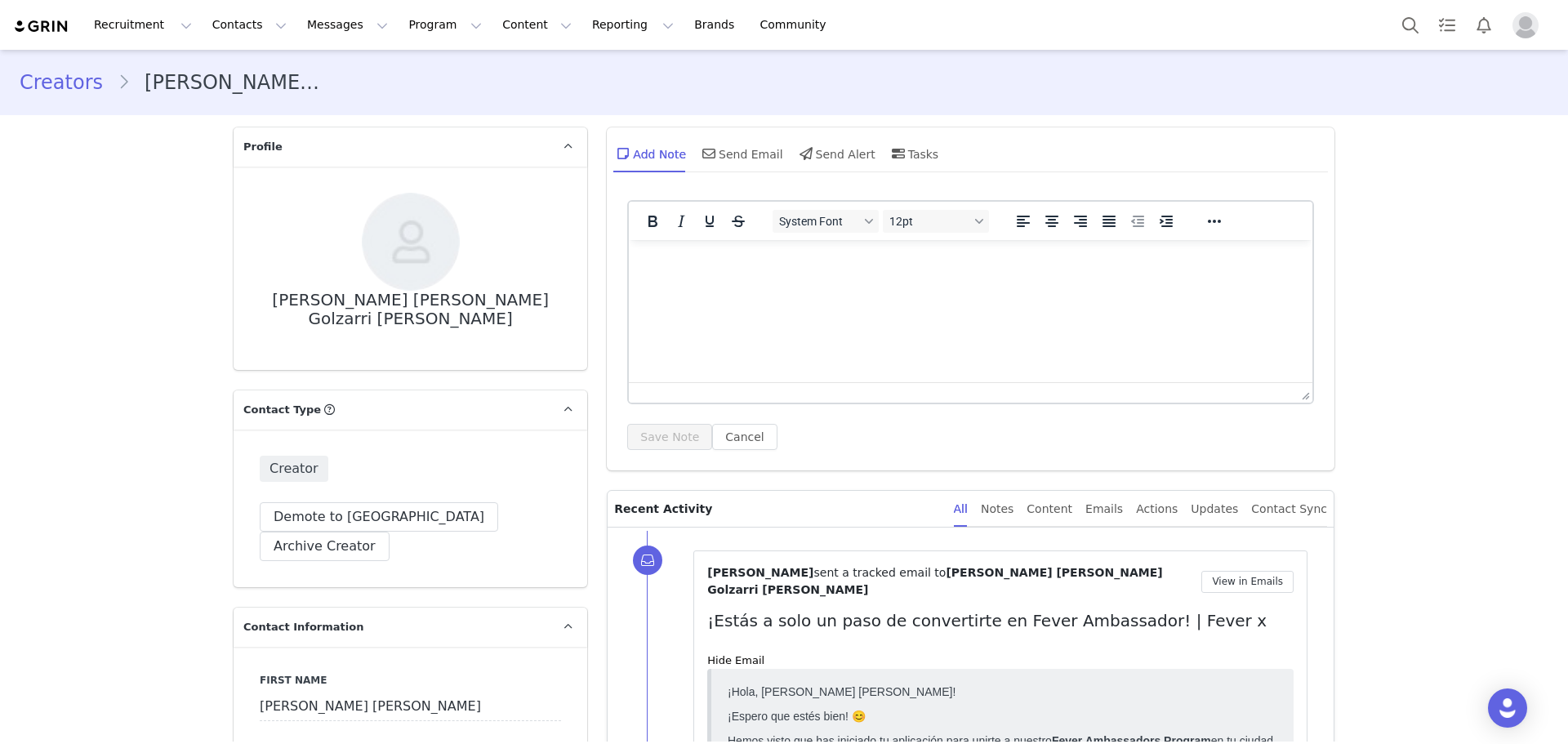
click at [41, 90] on link "Creators" at bounding box center [69, 82] width 98 height 29
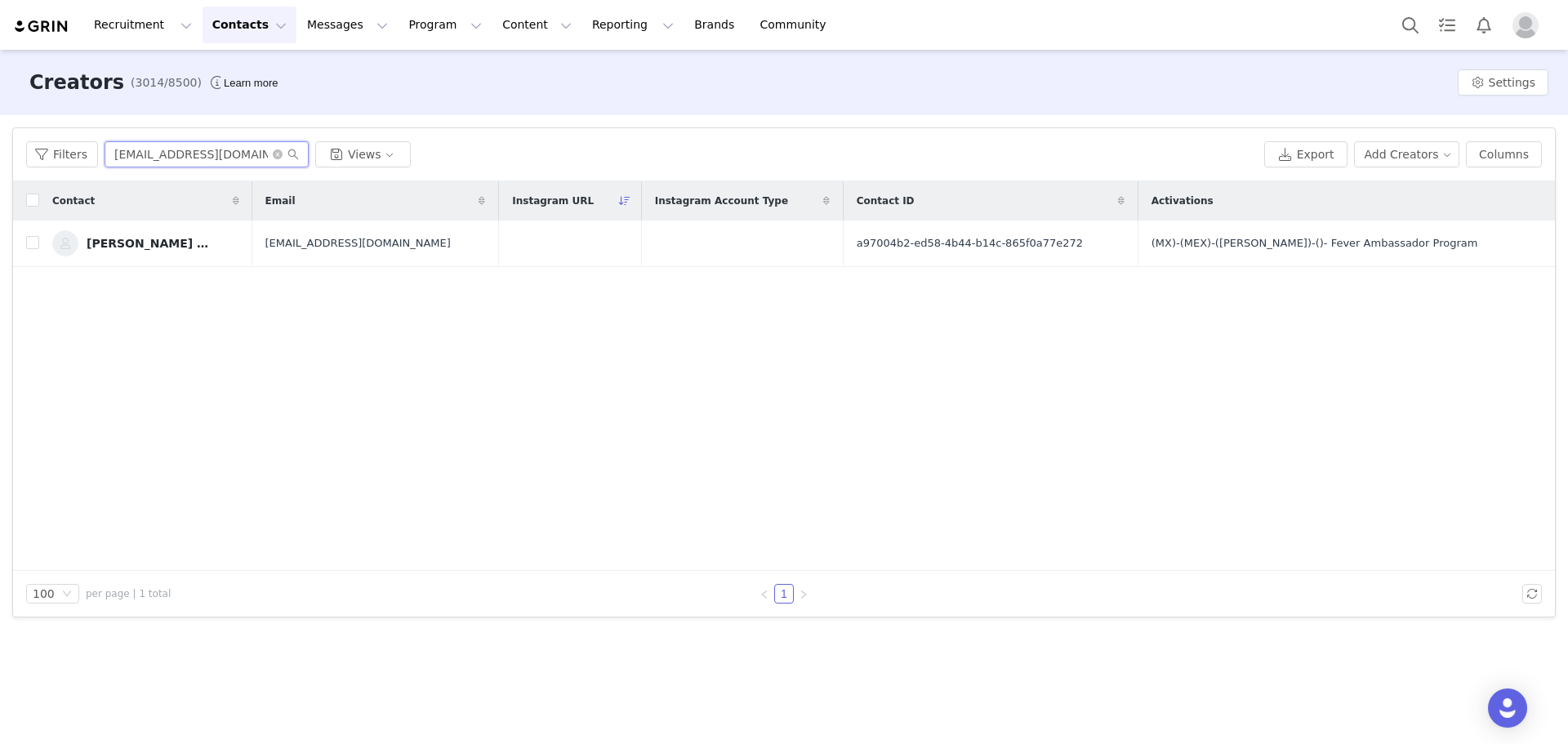
click at [243, 147] on input "fgolzarrivara@gmail.com" at bounding box center [206, 154] width 204 height 27
paste input "azulceleste_2612@live.com.mx"
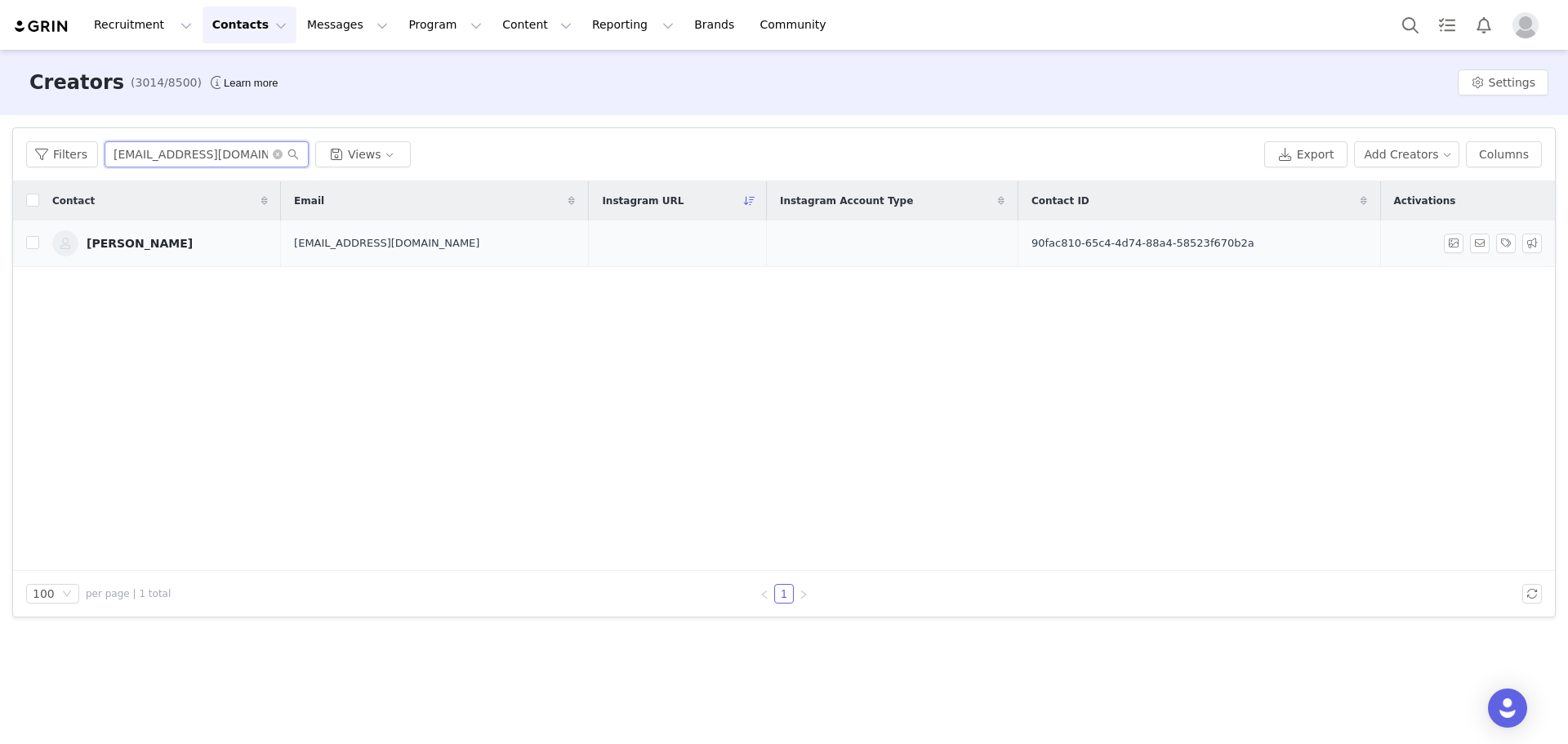
type input "azulceleste_2612@live.com.mx"
click at [157, 248] on div "Luz Ortiz Tovar" at bounding box center [139, 244] width 106 height 13
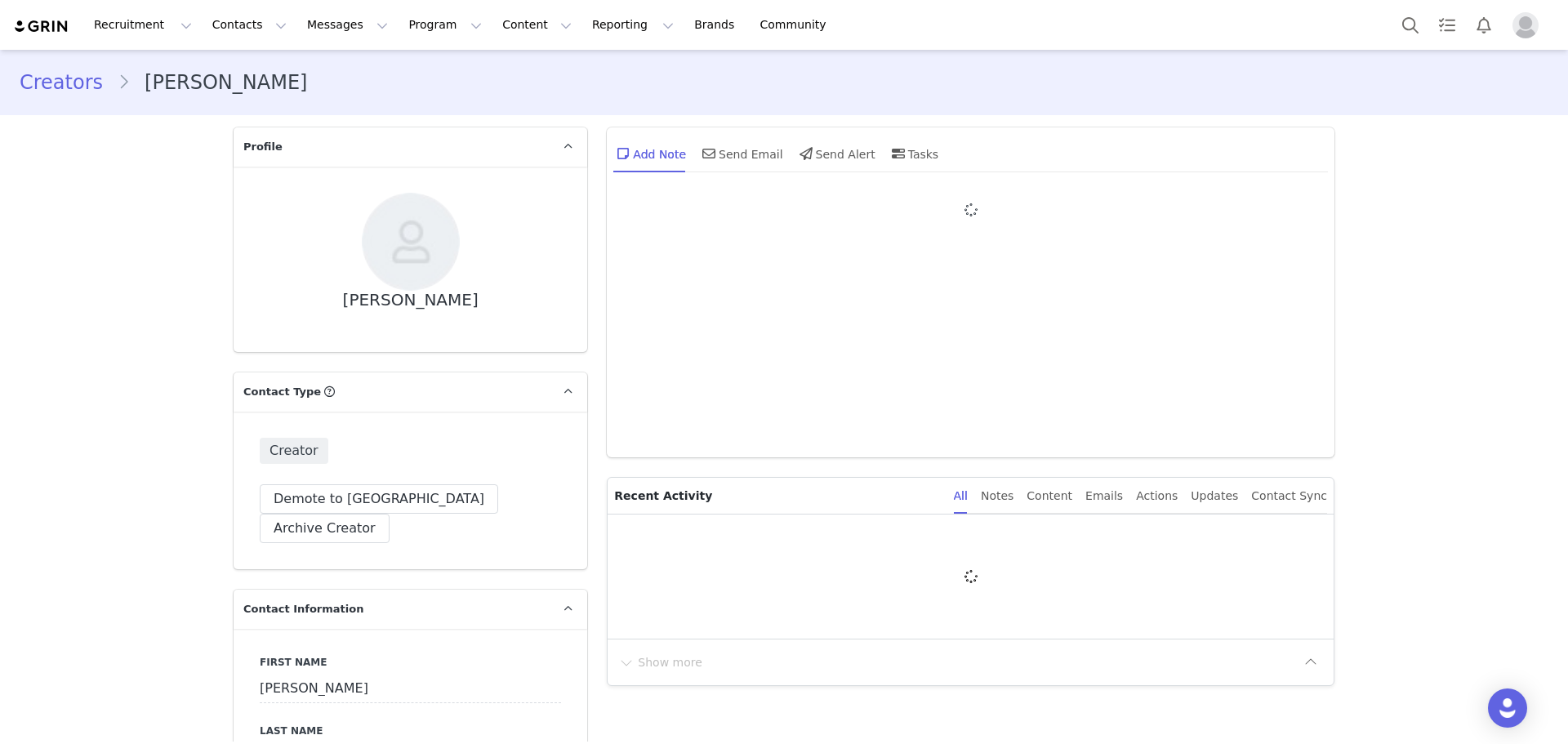
type input "+1 (United States)"
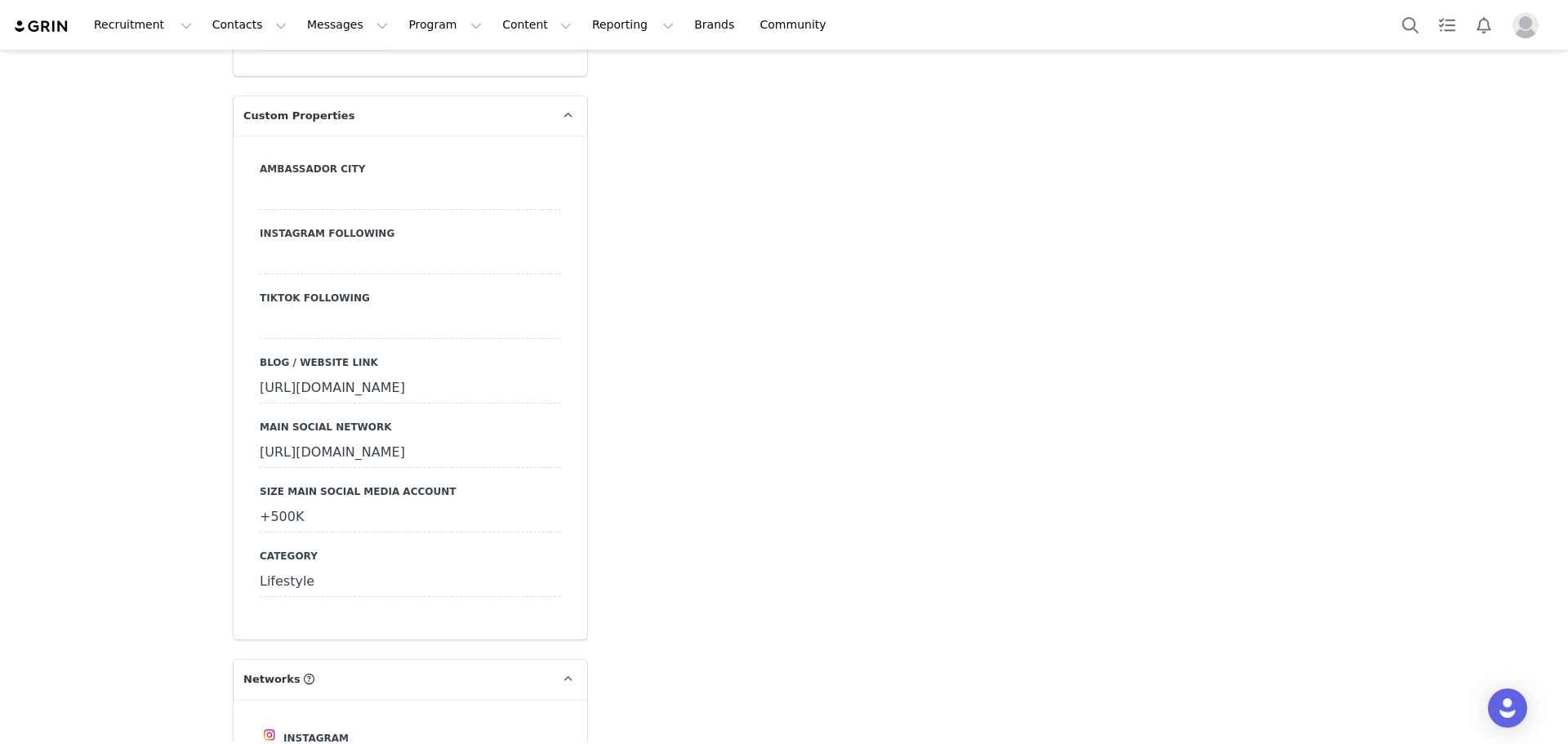
scroll to position [1462, 0]
click at [304, 395] on div "https://www.instagram.com/luwolff1?igsh=MTdzaGsybWMxa3BjaQ%3D%3D&utm_source=qr" at bounding box center [410, 387] width 301 height 29
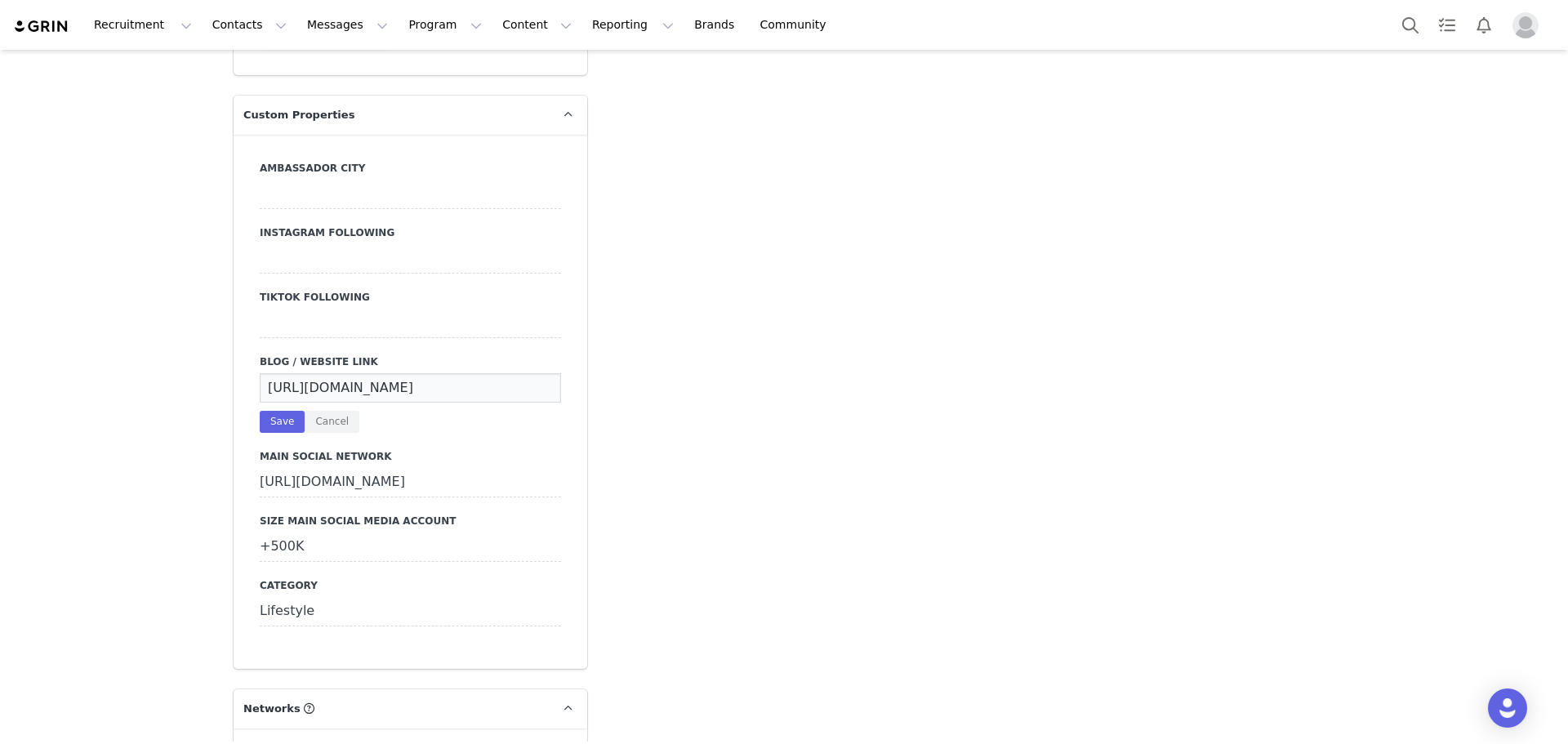
click at [324, 373] on input "https://www.instagram.com/luwolff1?igsh=MTdzaGsybWMxa3BjaQ%3D%3D&utm_source=qr" at bounding box center [410, 387] width 301 height 29
click at [653, 423] on div "Add Note Send Email Send Alert Tasks System Font 12pt To open the popup, press …" at bounding box center [970, 747] width 747 height 4184
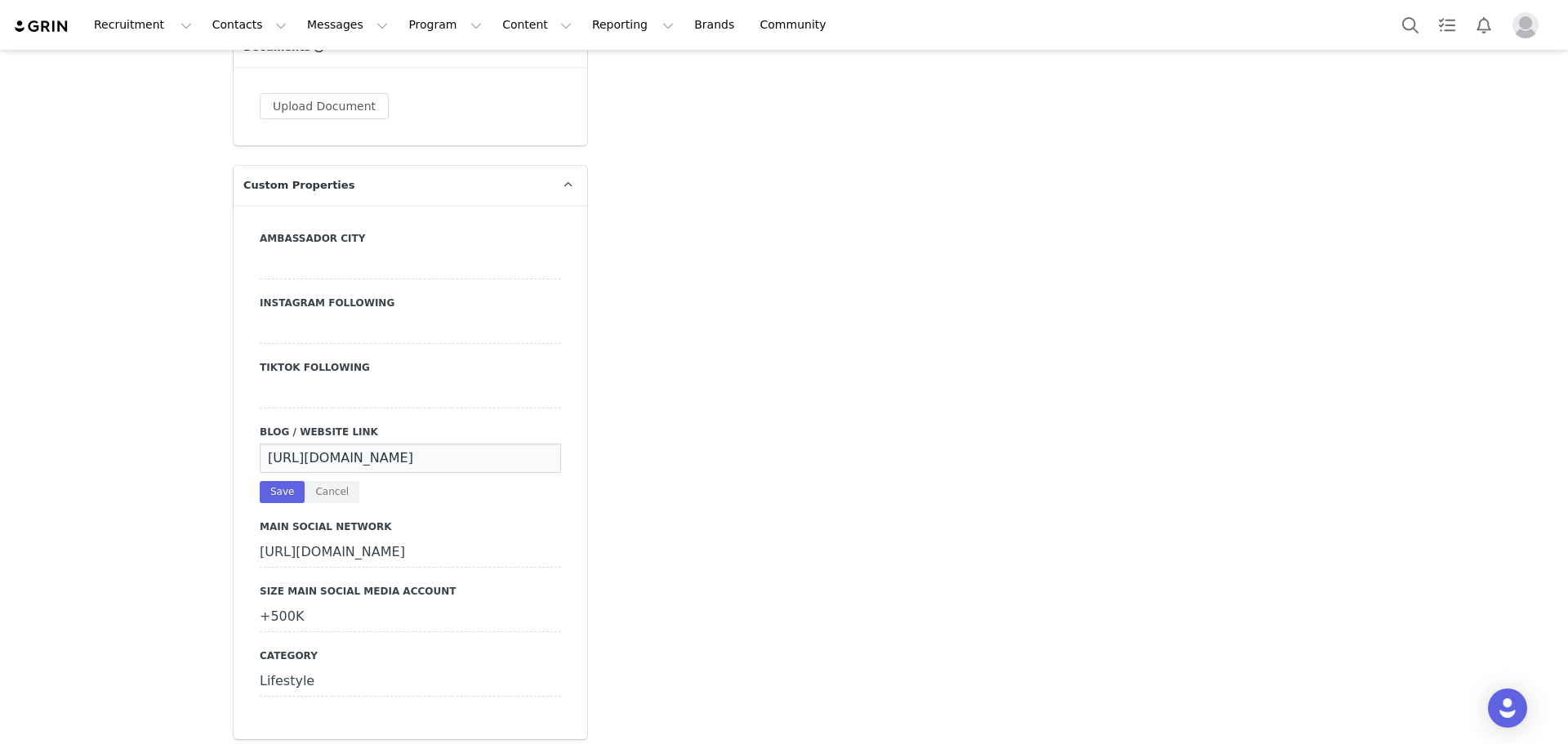
scroll to position [1369, 0]
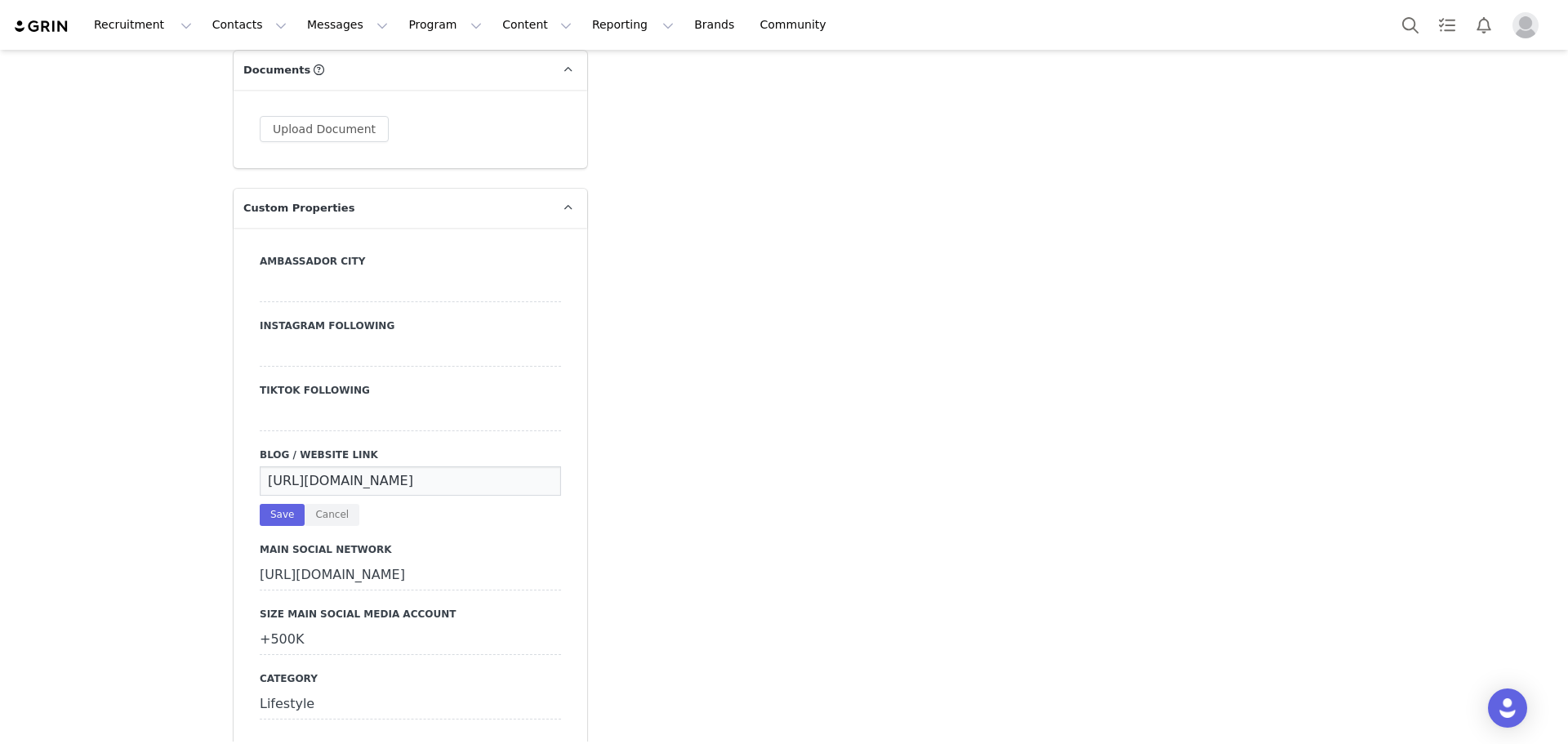
click at [307, 448] on label "Blog / Website Link" at bounding box center [410, 455] width 301 height 15
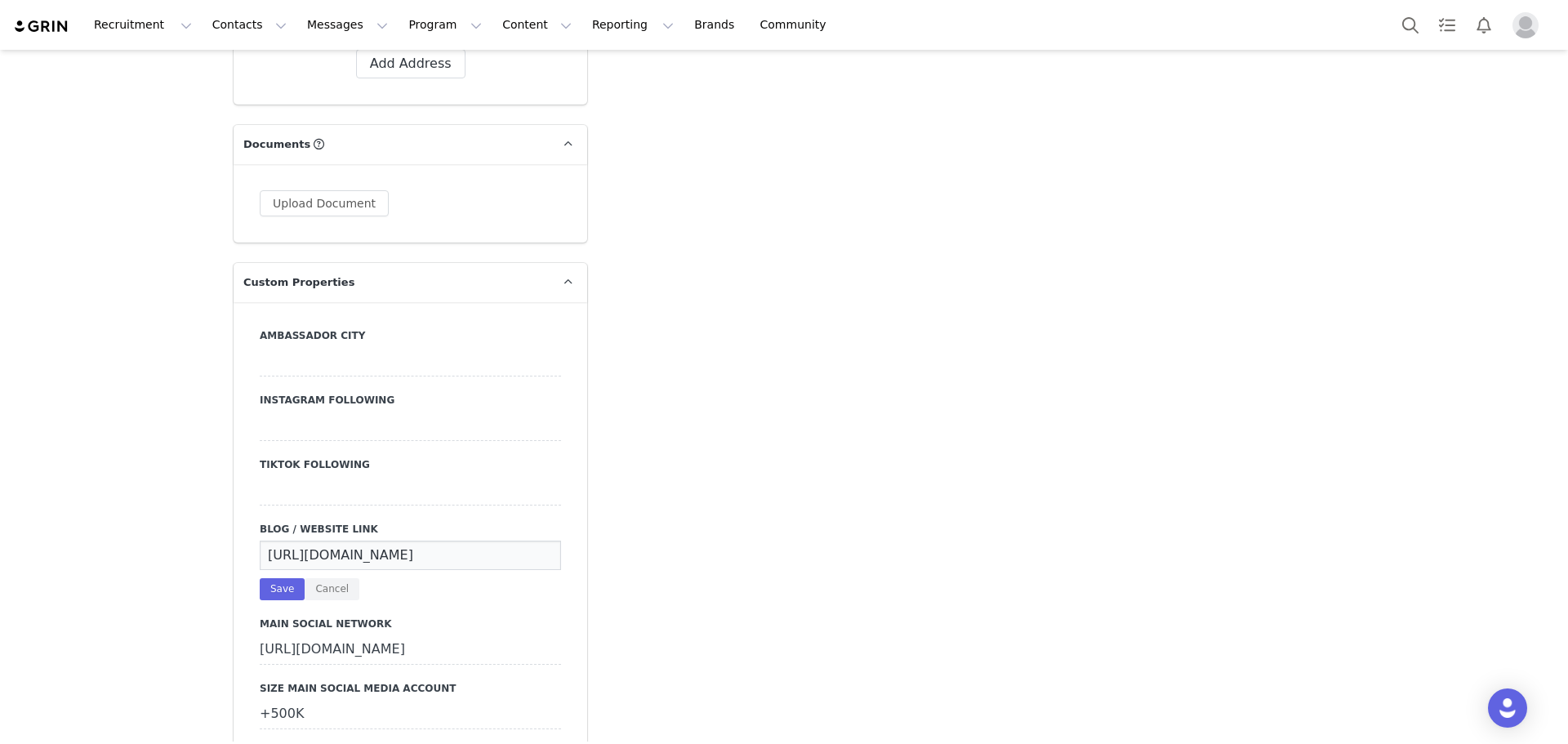
scroll to position [1294, 0]
click at [333, 547] on div "https://www.instagram.com/luwolff1?igsh=MTdzaGsybWMxa3BjaQ%3D%3D&utm_source=qr …" at bounding box center [410, 571] width 301 height 60
click at [323, 579] on button "Cancel" at bounding box center [332, 590] width 55 height 22
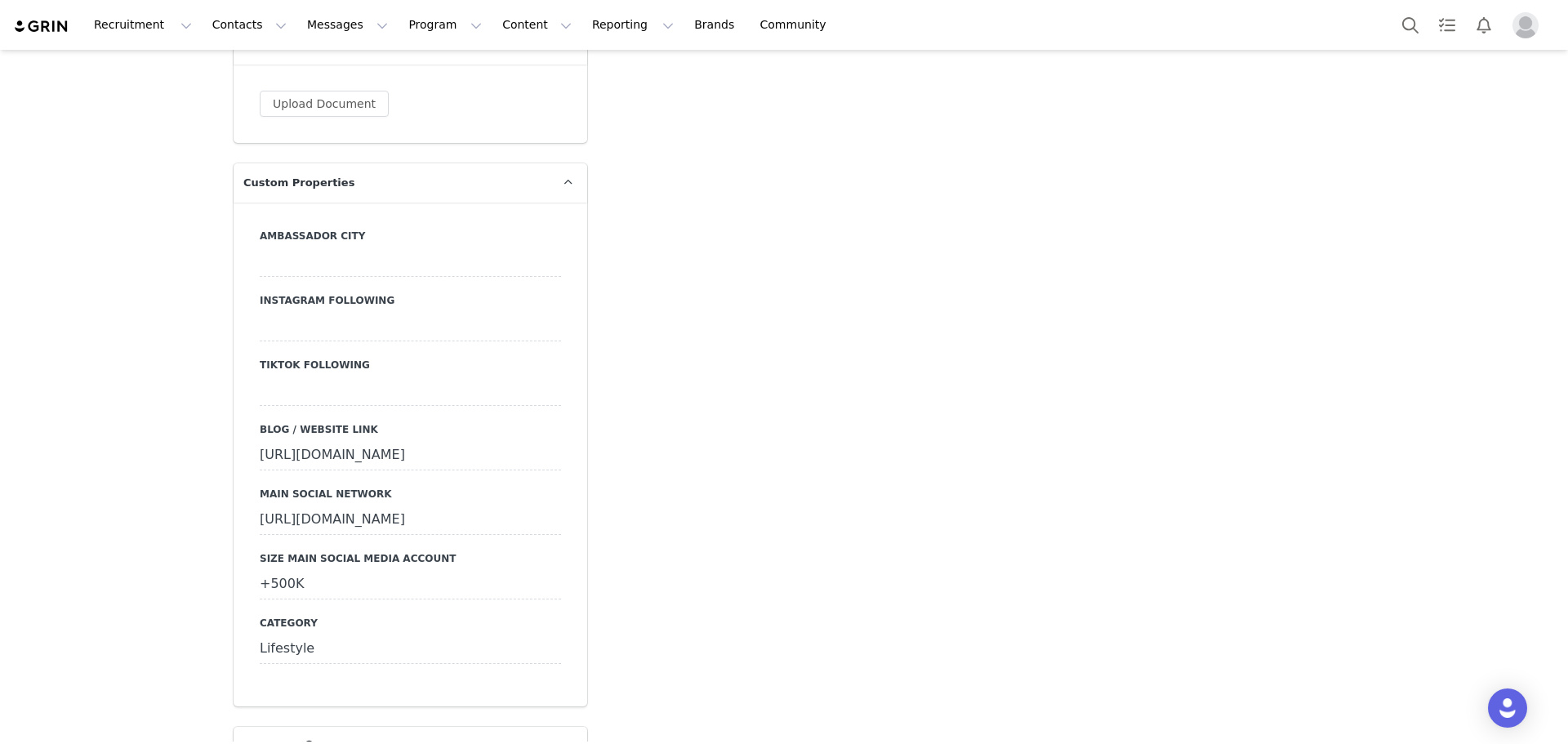
scroll to position [1400, 0]
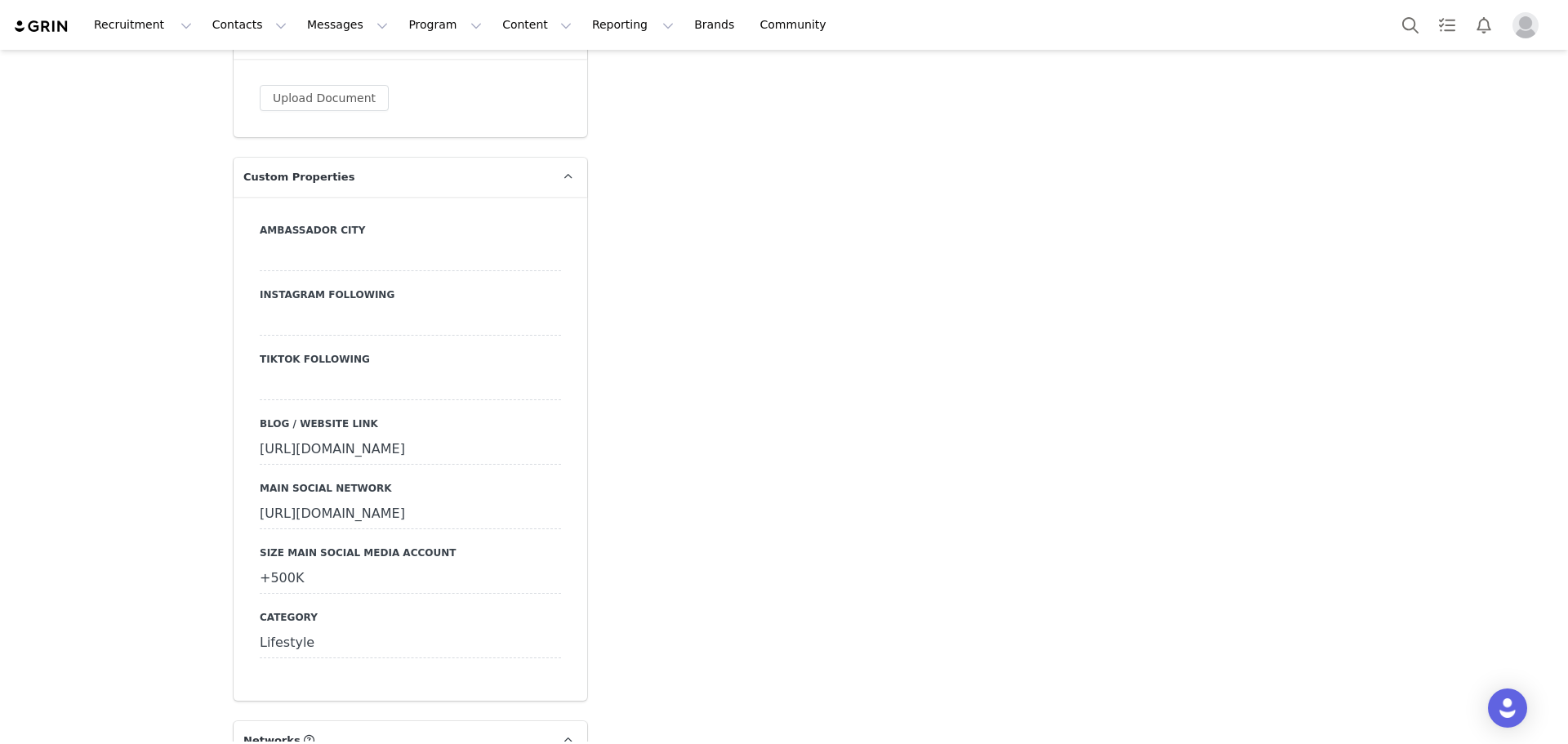
click at [446, 524] on div "https://www.tiktok.com/@luwolff1?_t=ZS-8zSPlf9G92n&_r=1" at bounding box center [410, 514] width 301 height 29
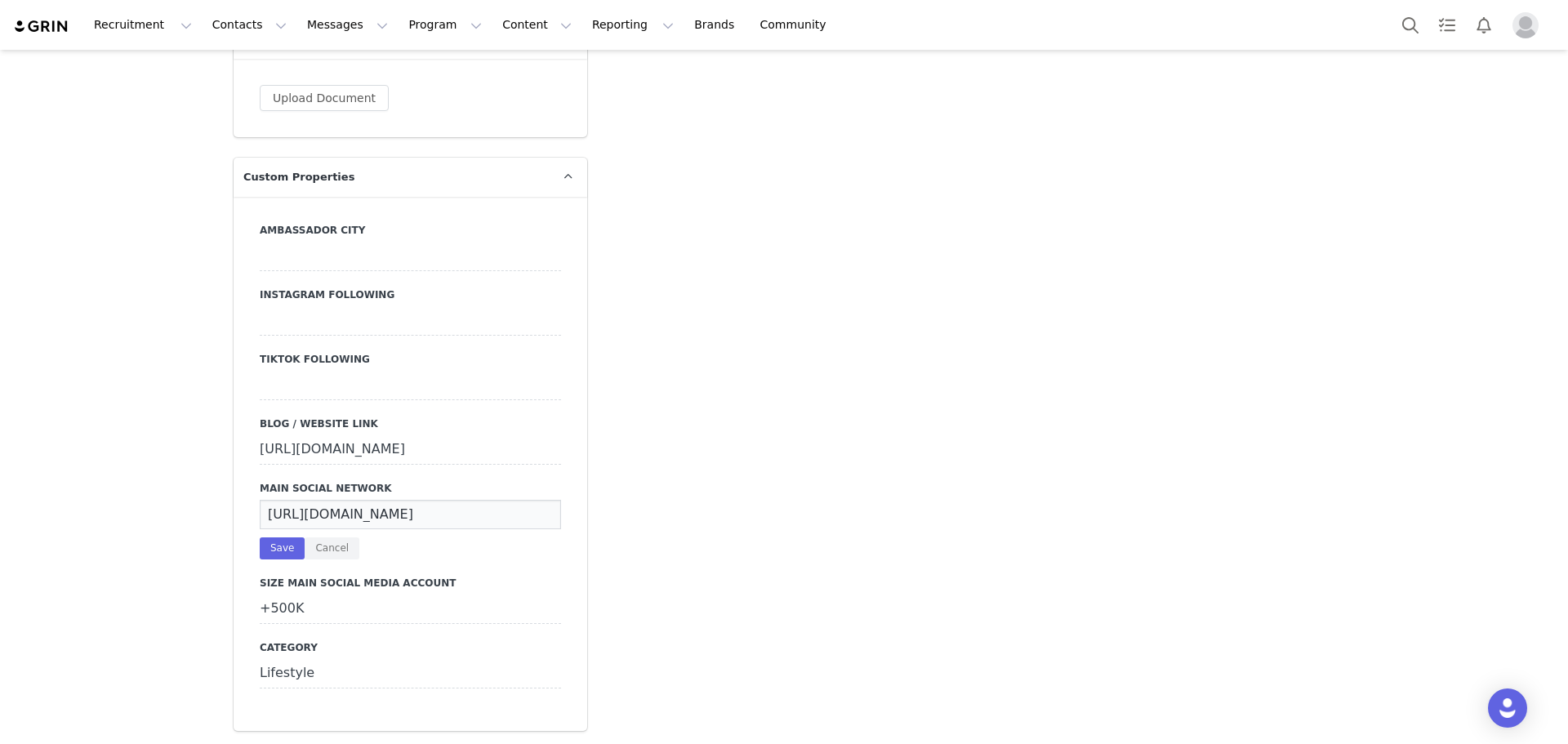
click at [455, 521] on input "https://www.tiktok.com/@luwolff1?_t=ZS-8zSPlf9G92n&_r=1" at bounding box center [410, 514] width 301 height 29
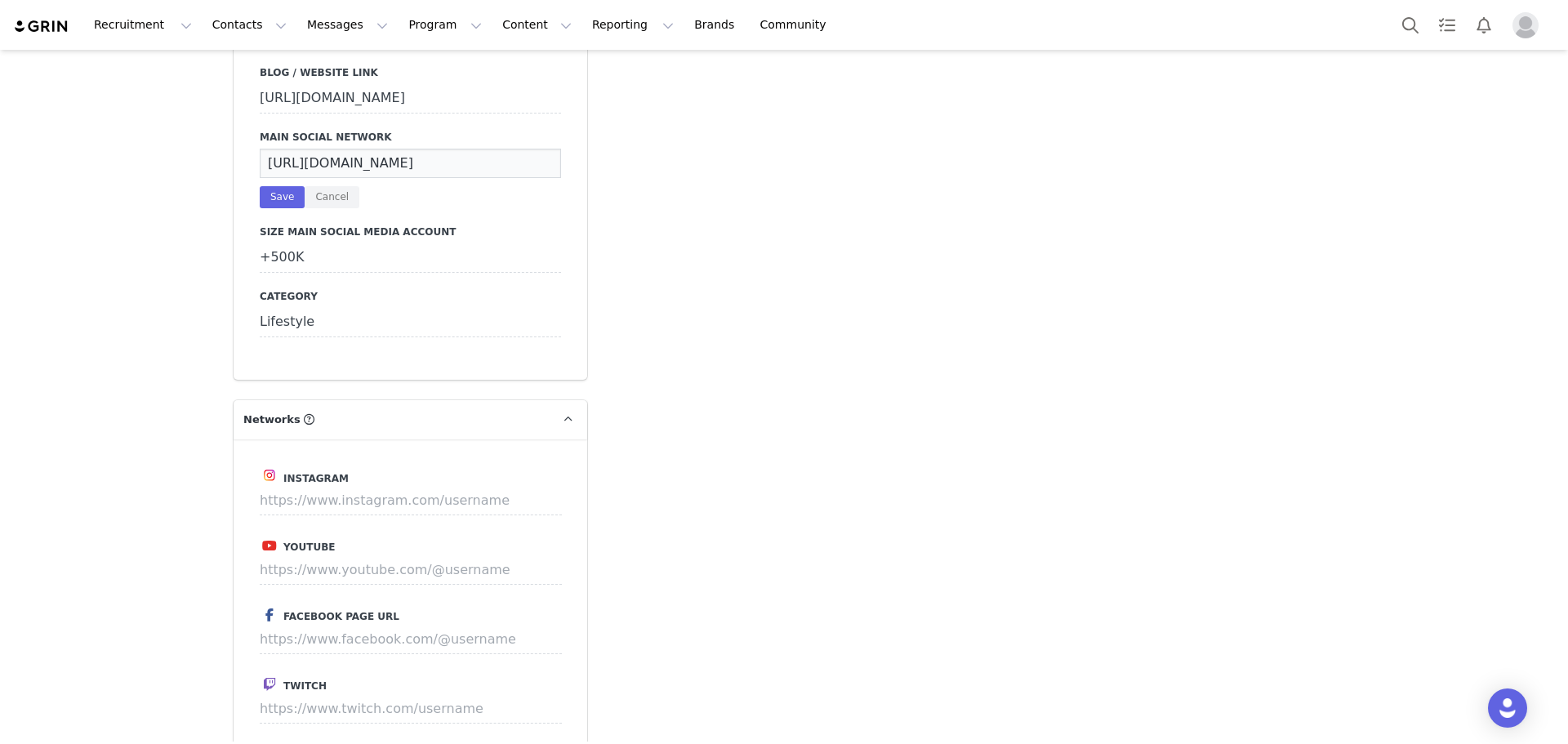
click at [624, 421] on div "Add Note Send Email Send Alert Tasks System Font 12pt To open the popup, press …" at bounding box center [970, 458] width 747 height 4184
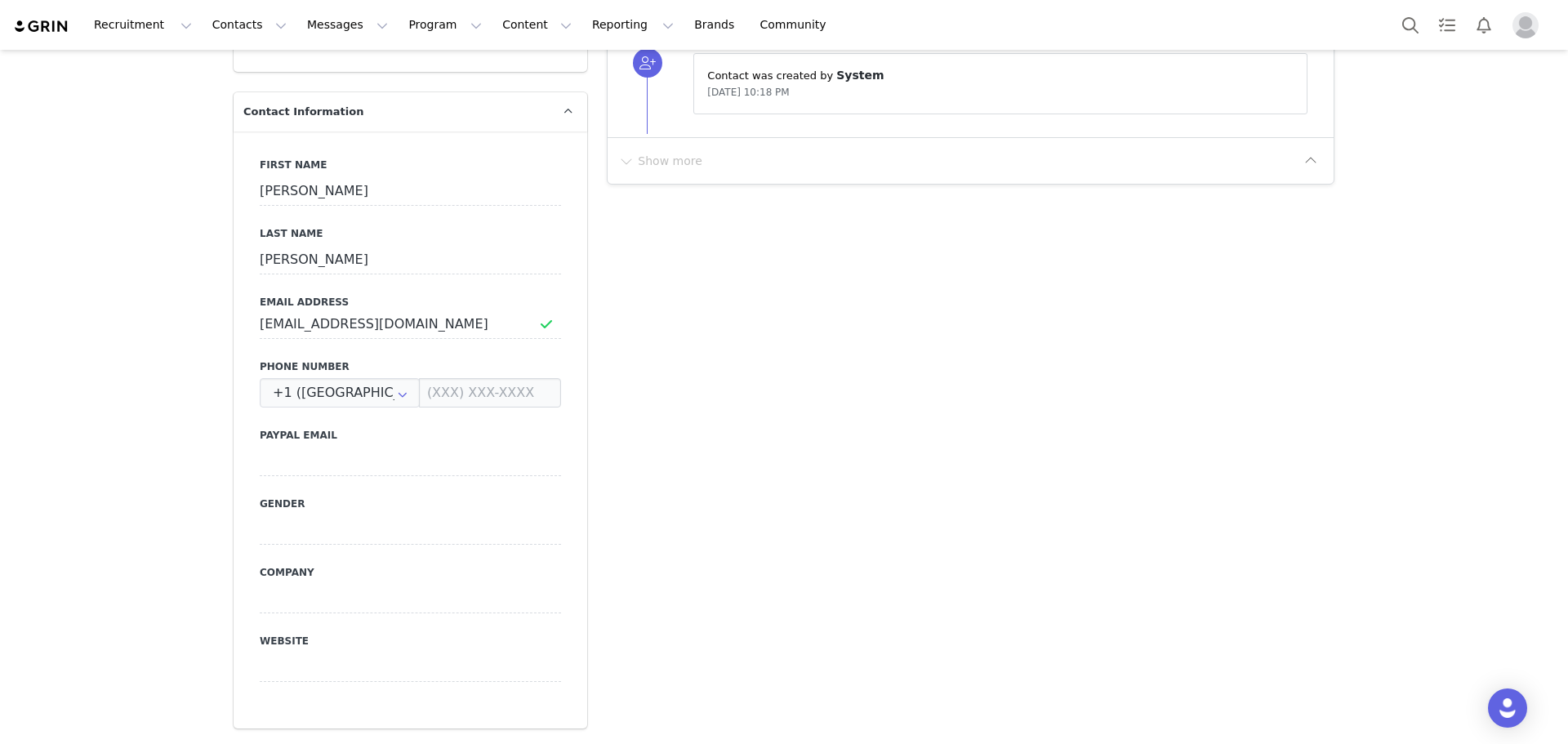
scroll to position [0, 0]
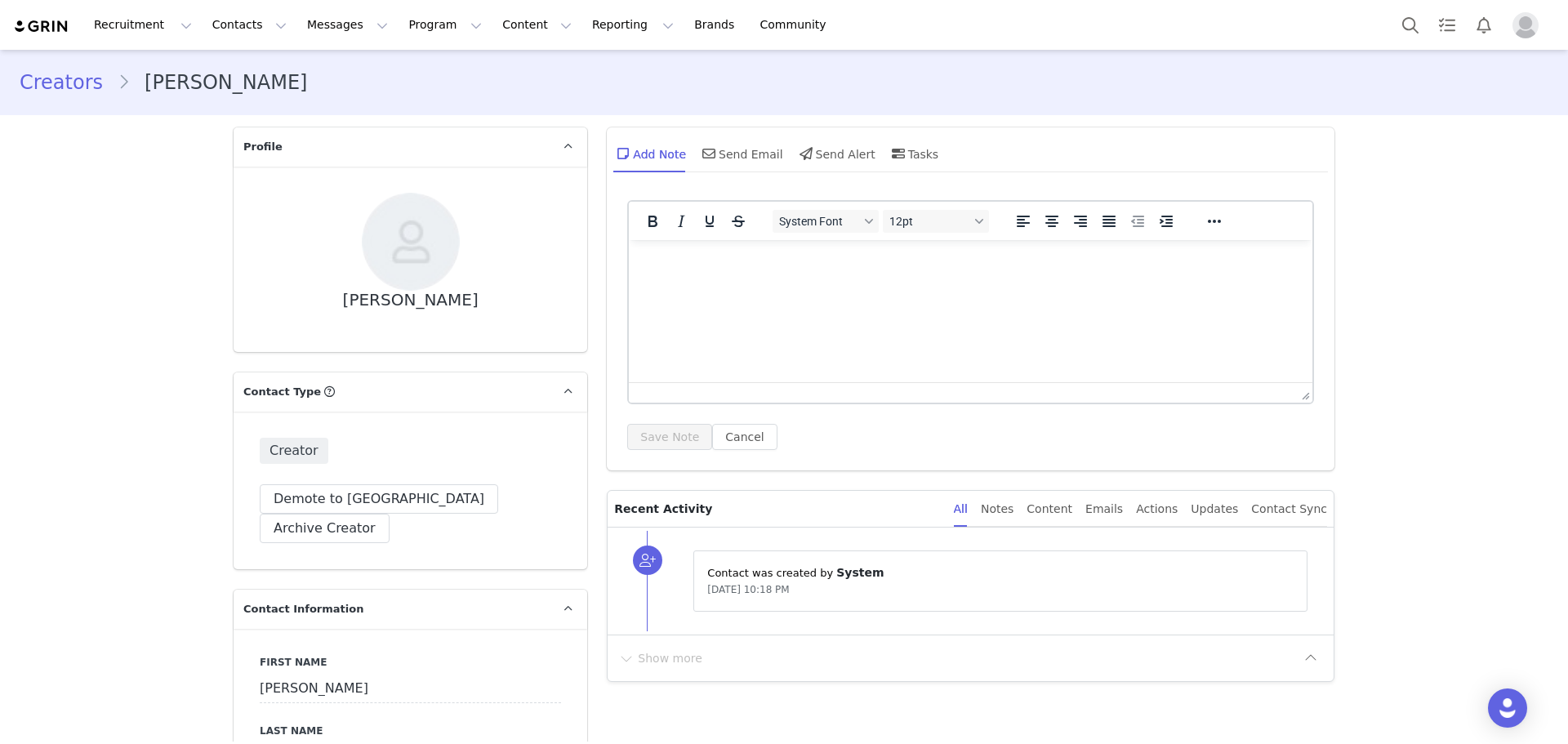
click at [792, 570] on p "Contact was created by ⁨ System ⁩" at bounding box center [1000, 573] width 586 height 17
click at [847, 567] on span "System" at bounding box center [860, 573] width 47 height 13
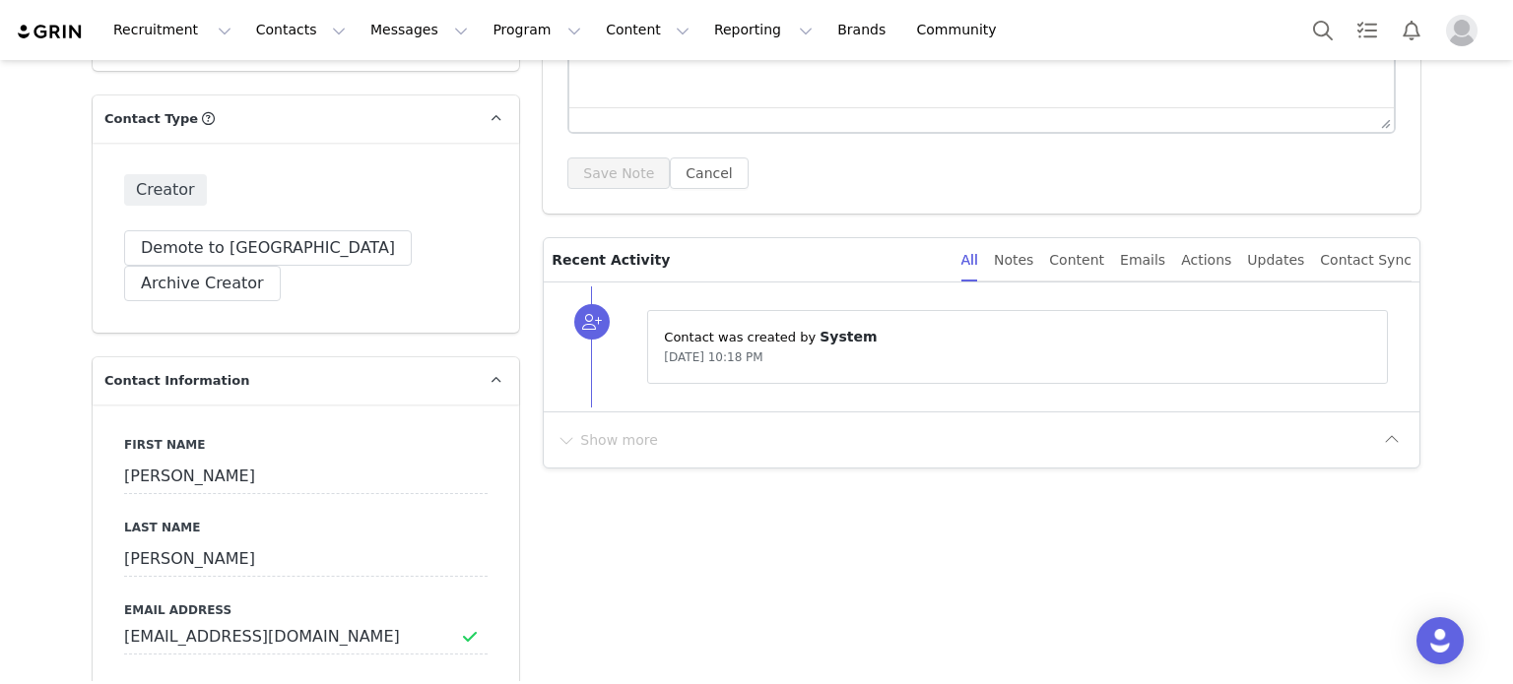
scroll to position [368, 0]
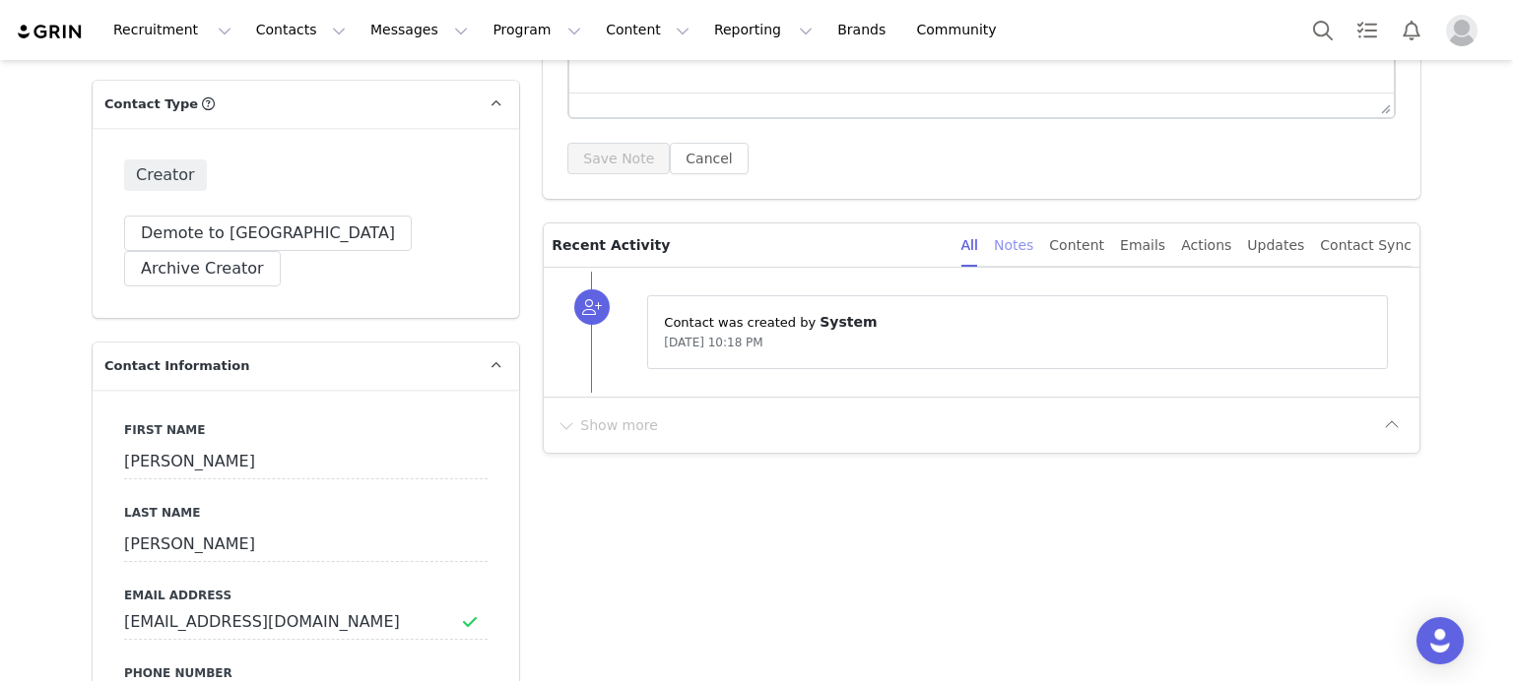
click at [1033, 261] on div "Notes" at bounding box center [1013, 246] width 39 height 44
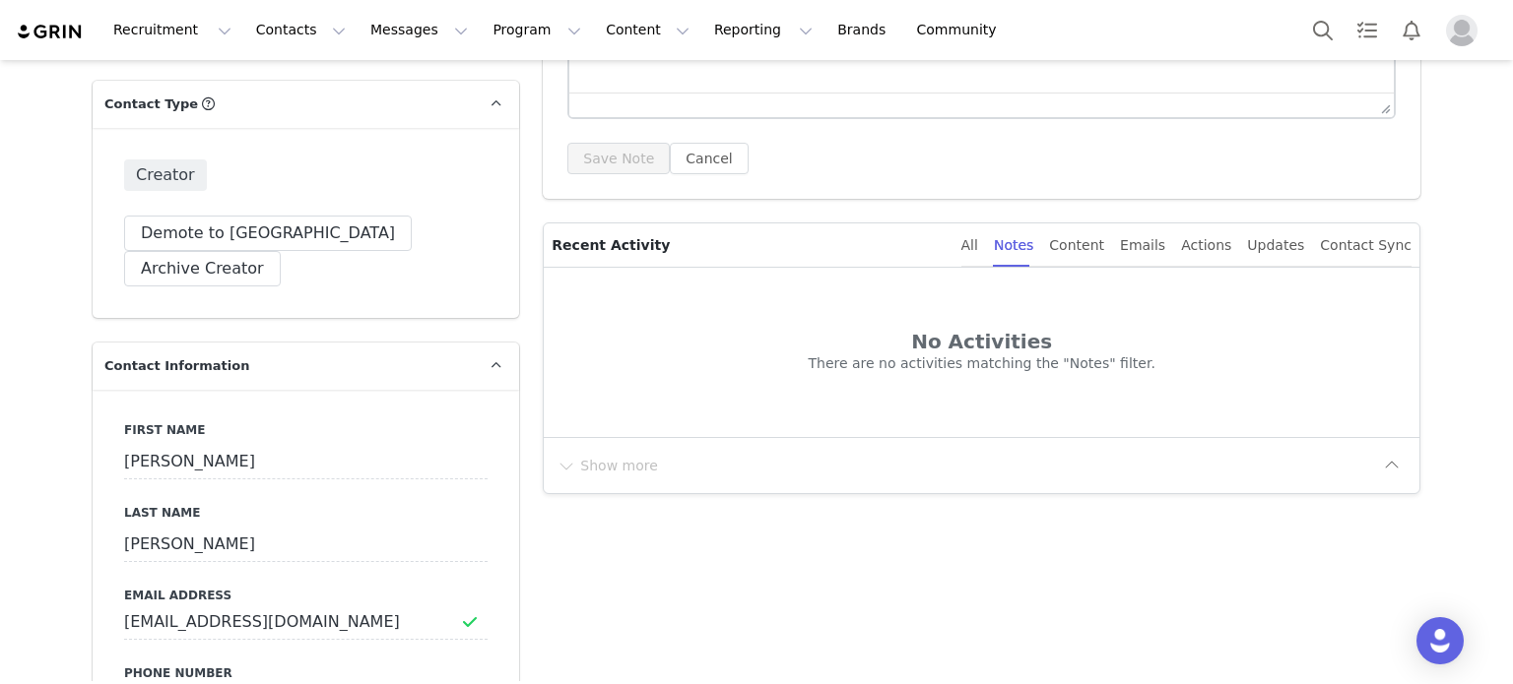
click at [1139, 242] on div "All Notes Content Emails Actions Updates Contact Sync" at bounding box center [1186, 246] width 450 height 44
click at [1095, 244] on div "Content" at bounding box center [1076, 246] width 55 height 44
click at [1155, 249] on div "Emails" at bounding box center [1142, 246] width 45 height 44
click at [1221, 240] on div "Actions" at bounding box center [1206, 246] width 50 height 44
click at [1290, 240] on div "Updates" at bounding box center [1275, 246] width 57 height 44
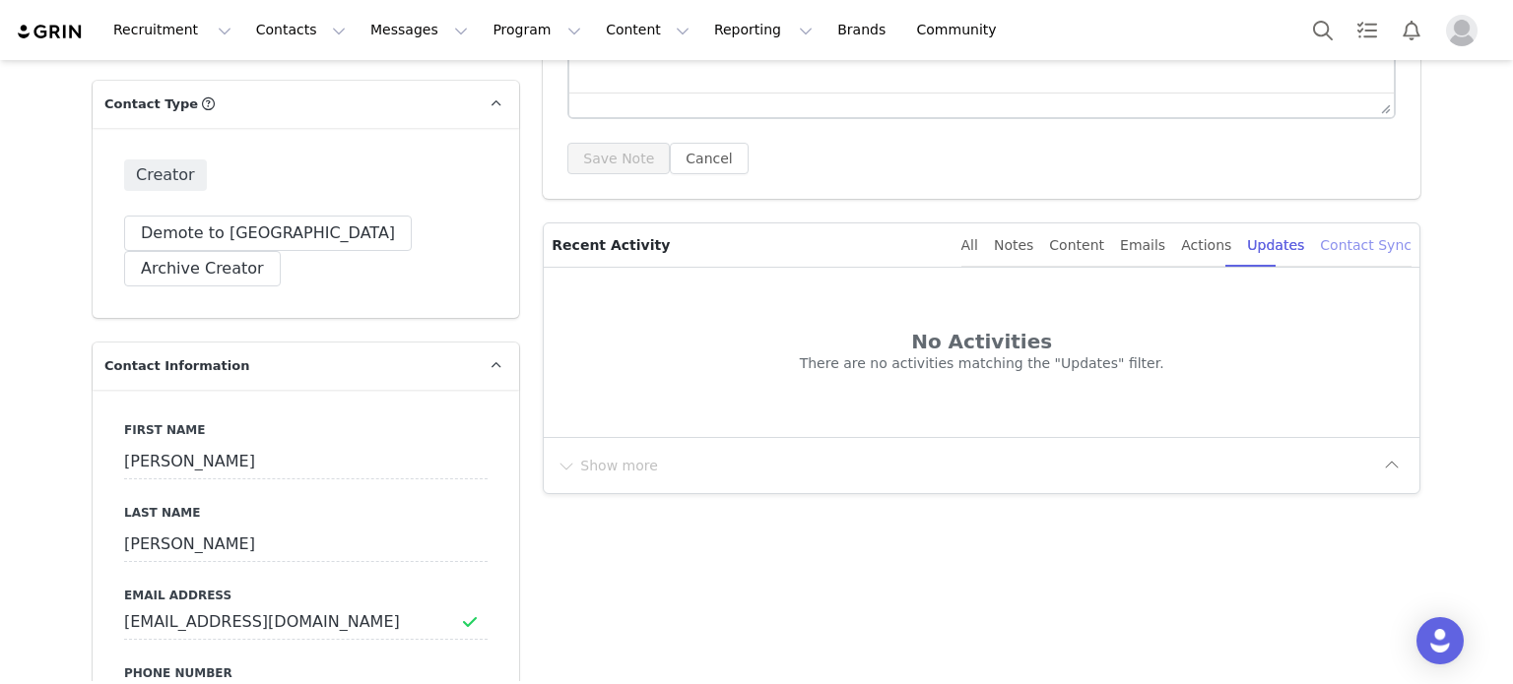
click at [1383, 247] on div "Contact Sync" at bounding box center [1366, 246] width 92 height 44
click at [990, 250] on div "All Notes Content Emails Actions Updates Contact Sync" at bounding box center [1178, 245] width 466 height 43
click at [978, 243] on div "All" at bounding box center [969, 246] width 17 height 44
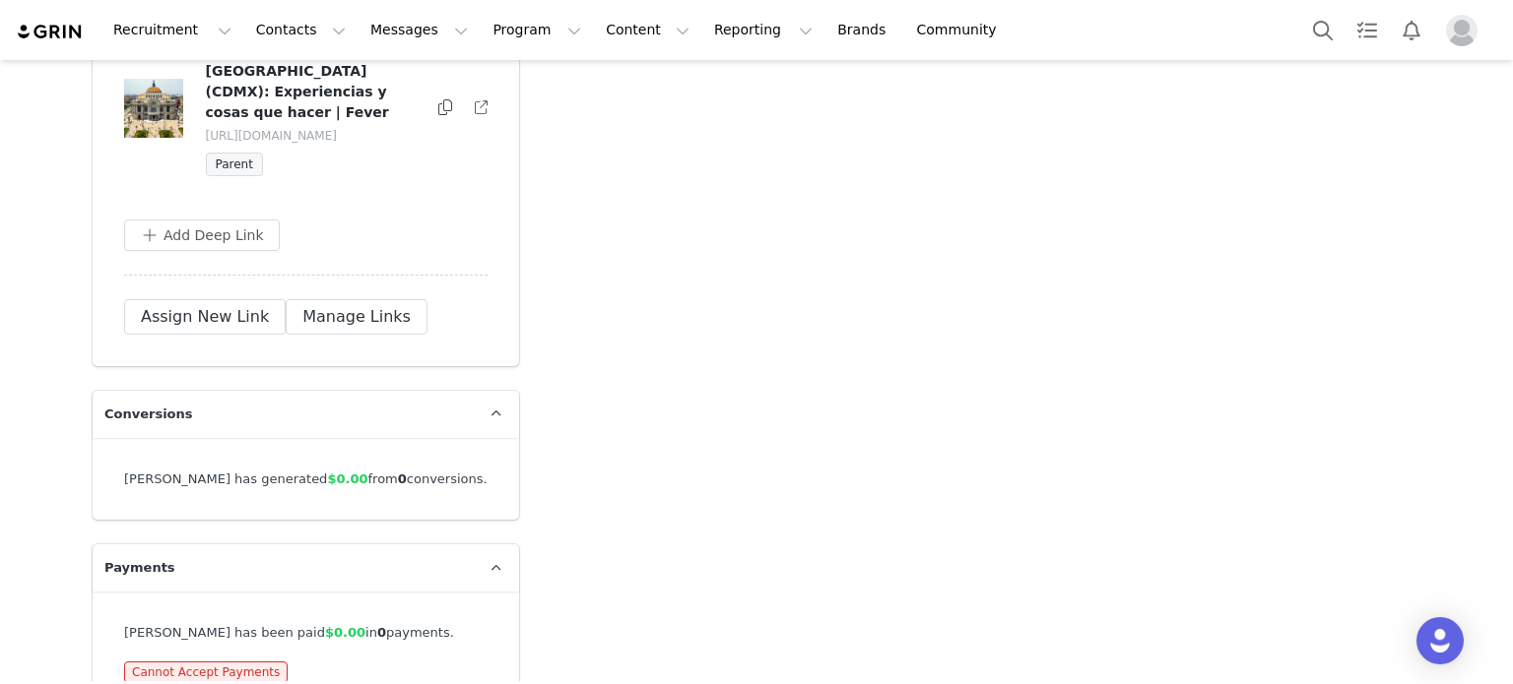
scroll to position [4203, 0]
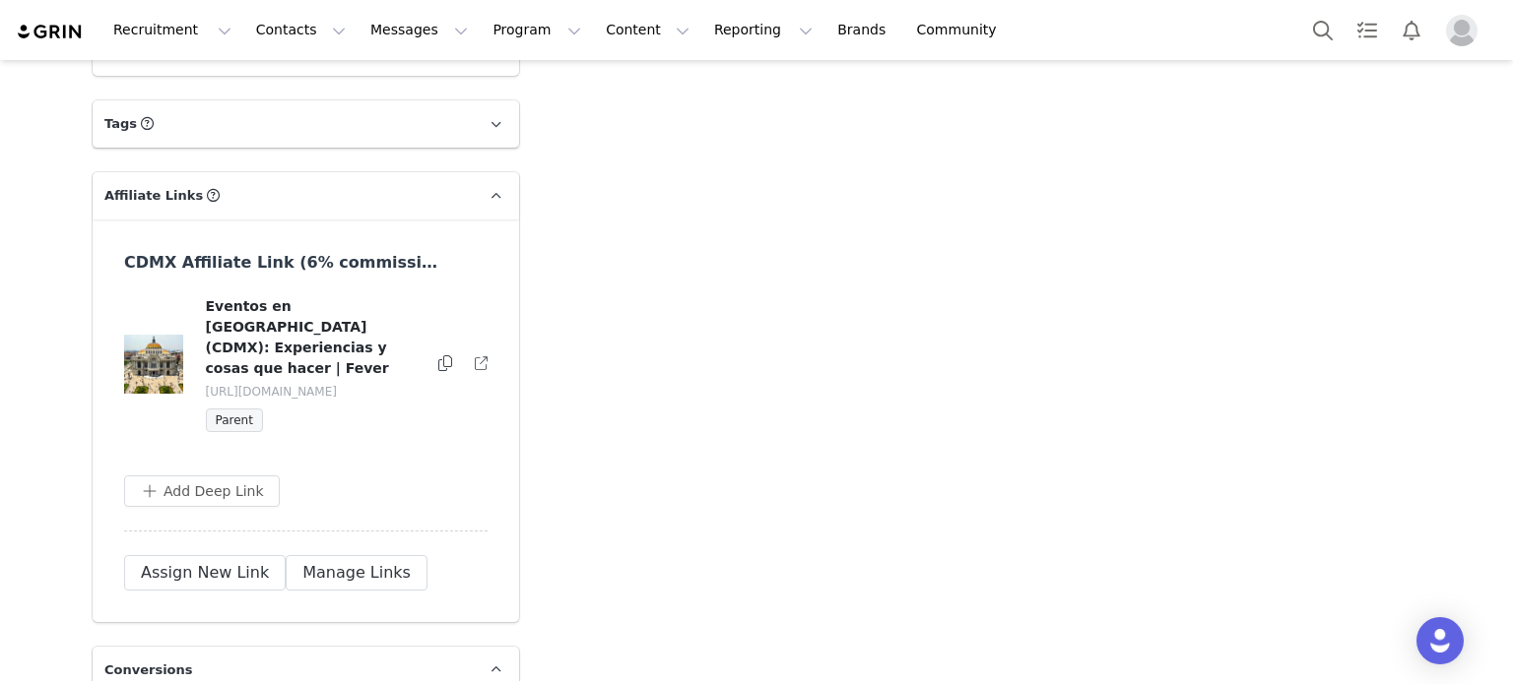
click at [286, 356] on h4 "Eventos en Ciudad de México (CDMX): Experiencias y cosas que hacer | Fever" at bounding box center [312, 337] width 212 height 83
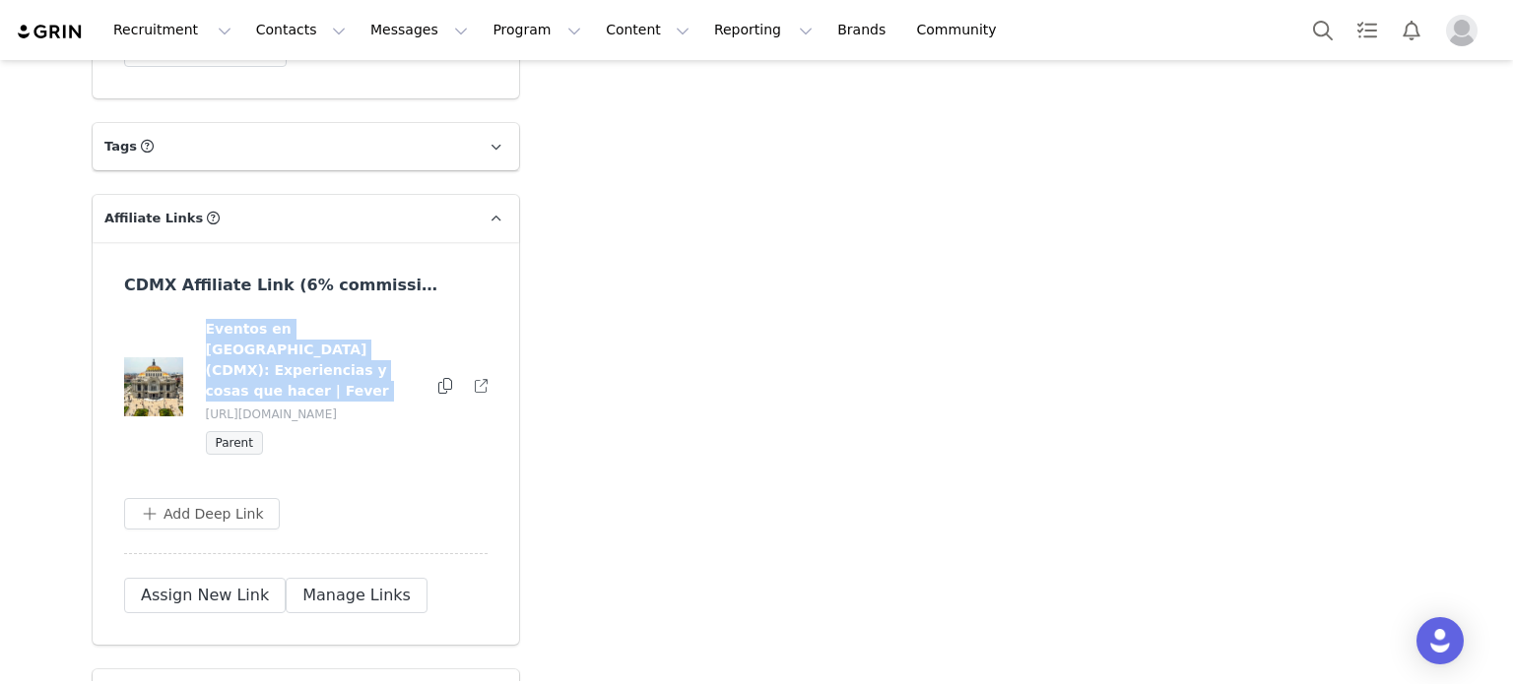
scroll to position [4104, 0]
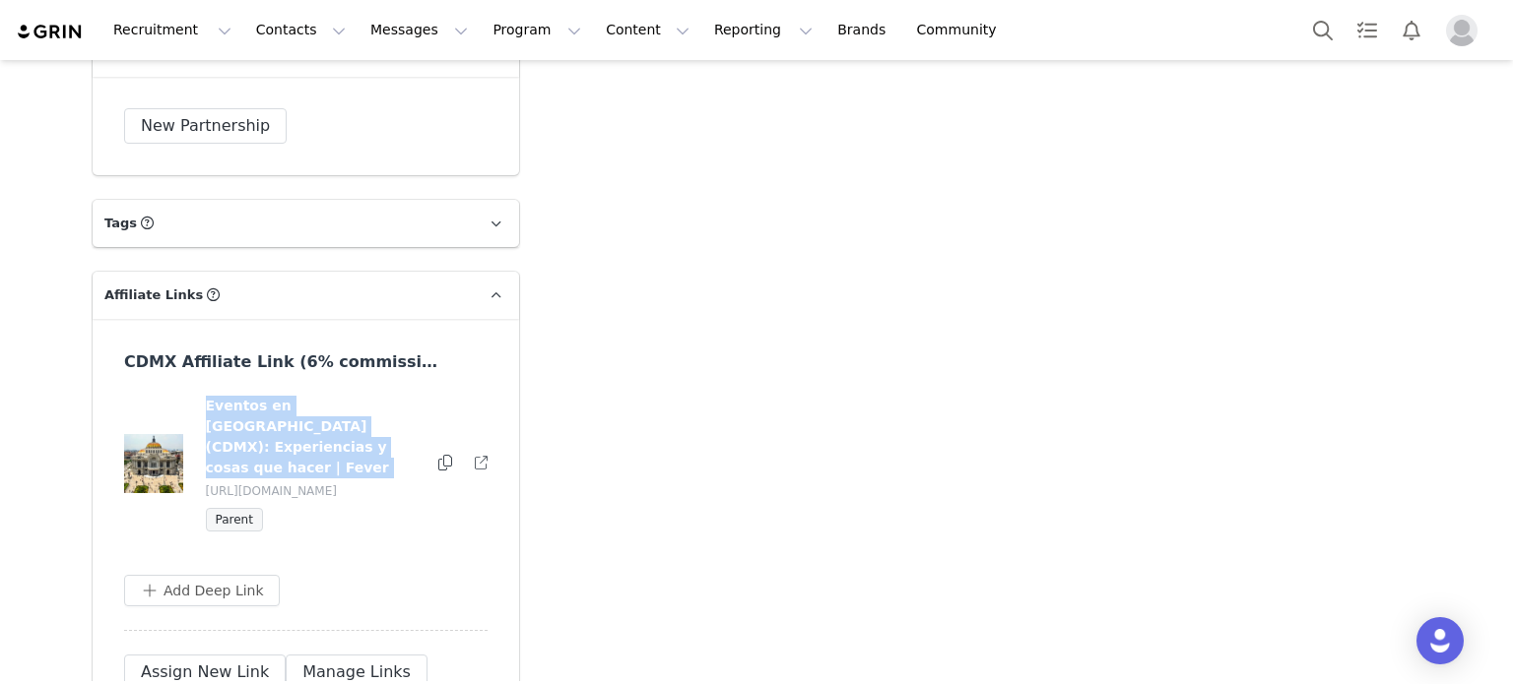
click at [288, 461] on h4 "Eventos en Ciudad de México (CDMX): Experiencias y cosas que hacer | Fever" at bounding box center [312, 437] width 212 height 83
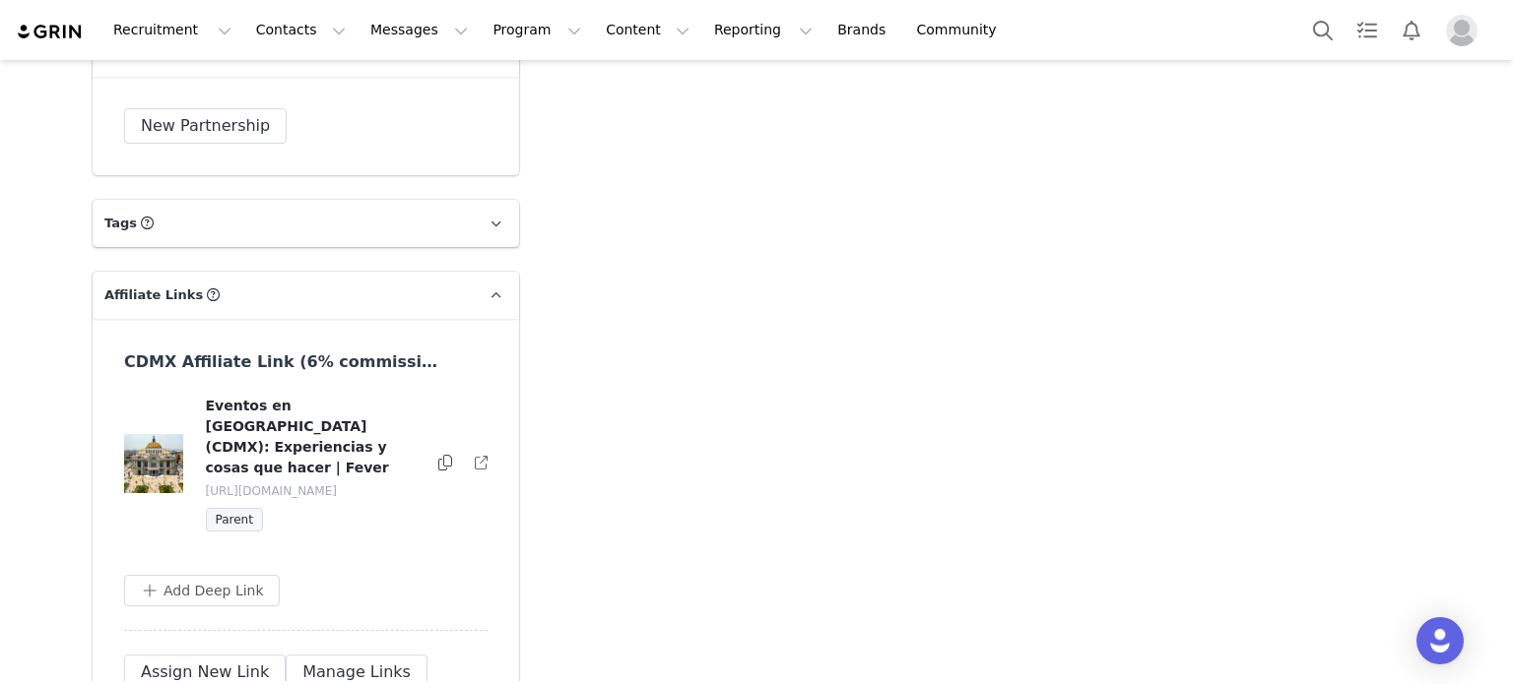
scroll to position [4207, 0]
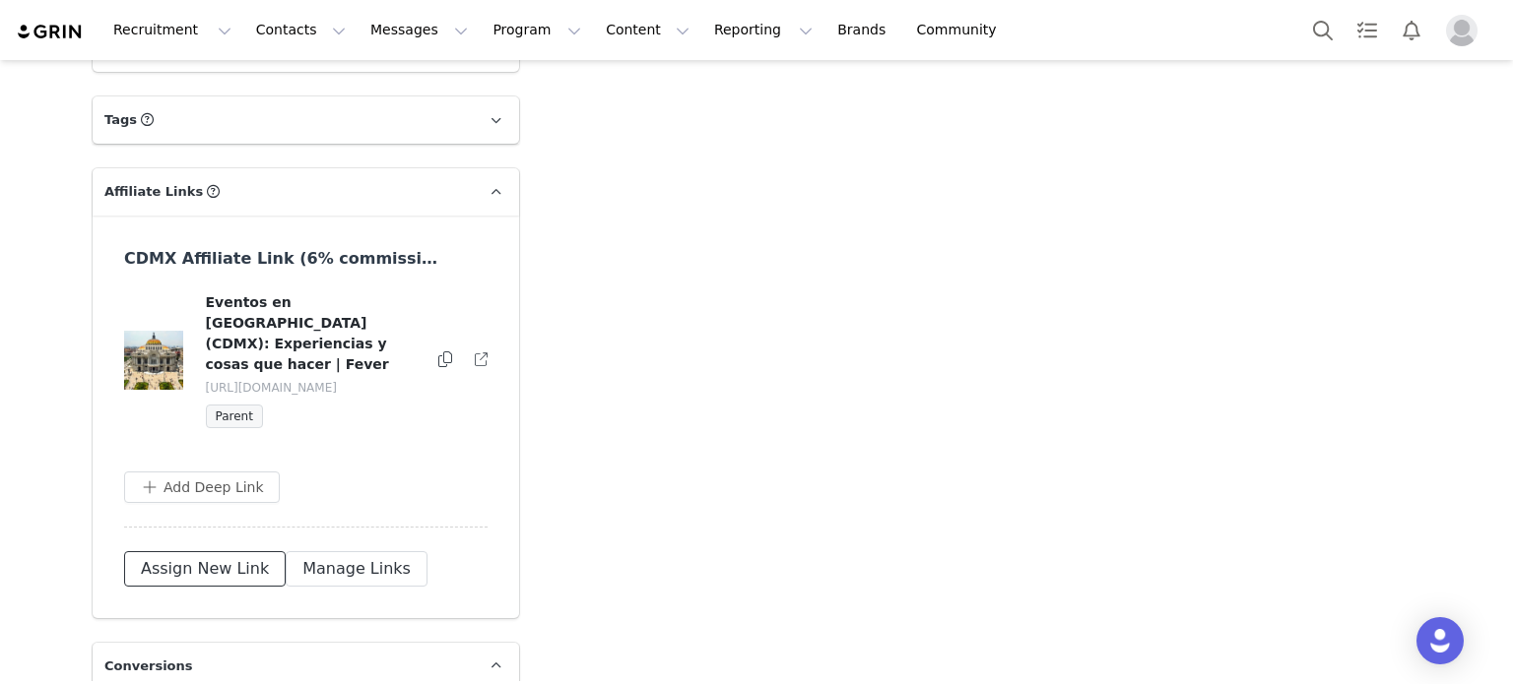
click at [224, 558] on button "Assign New Link" at bounding box center [205, 569] width 162 height 35
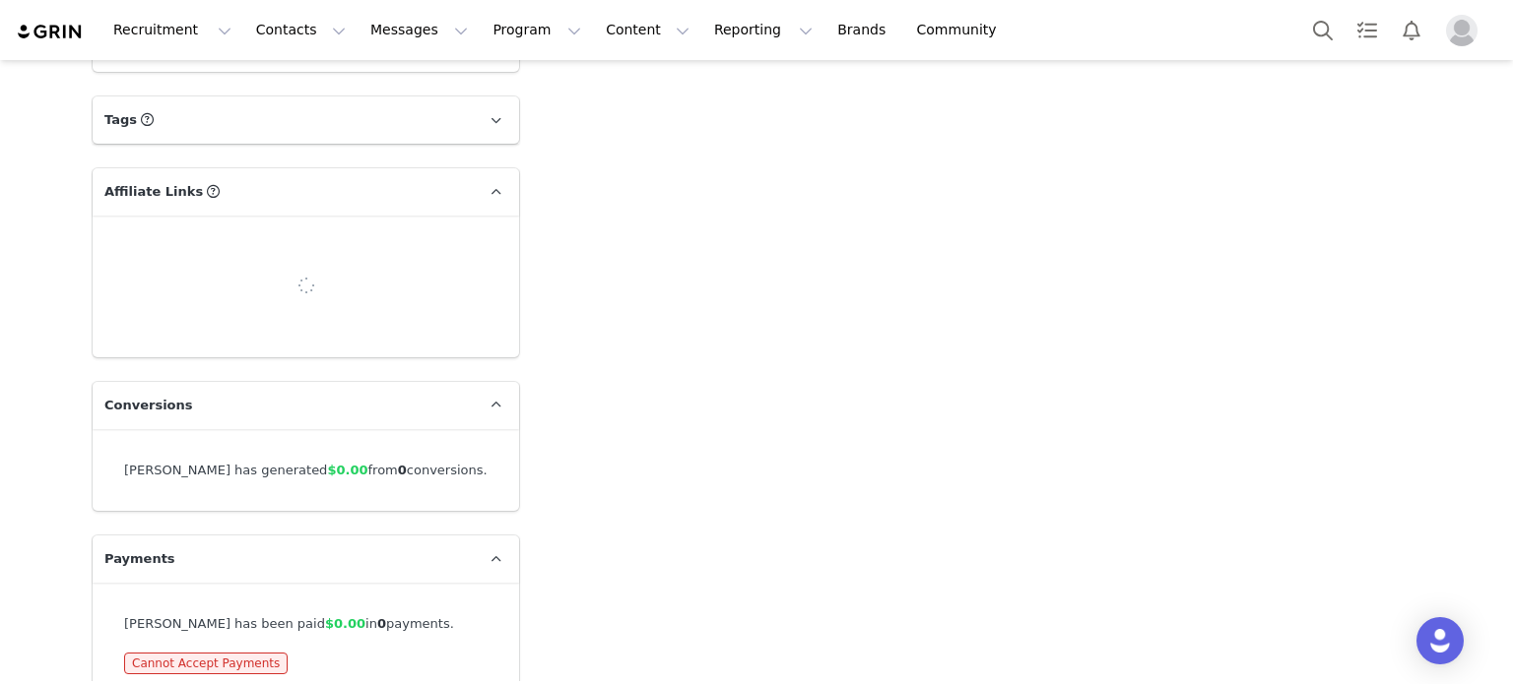
scroll to position [4256, 0]
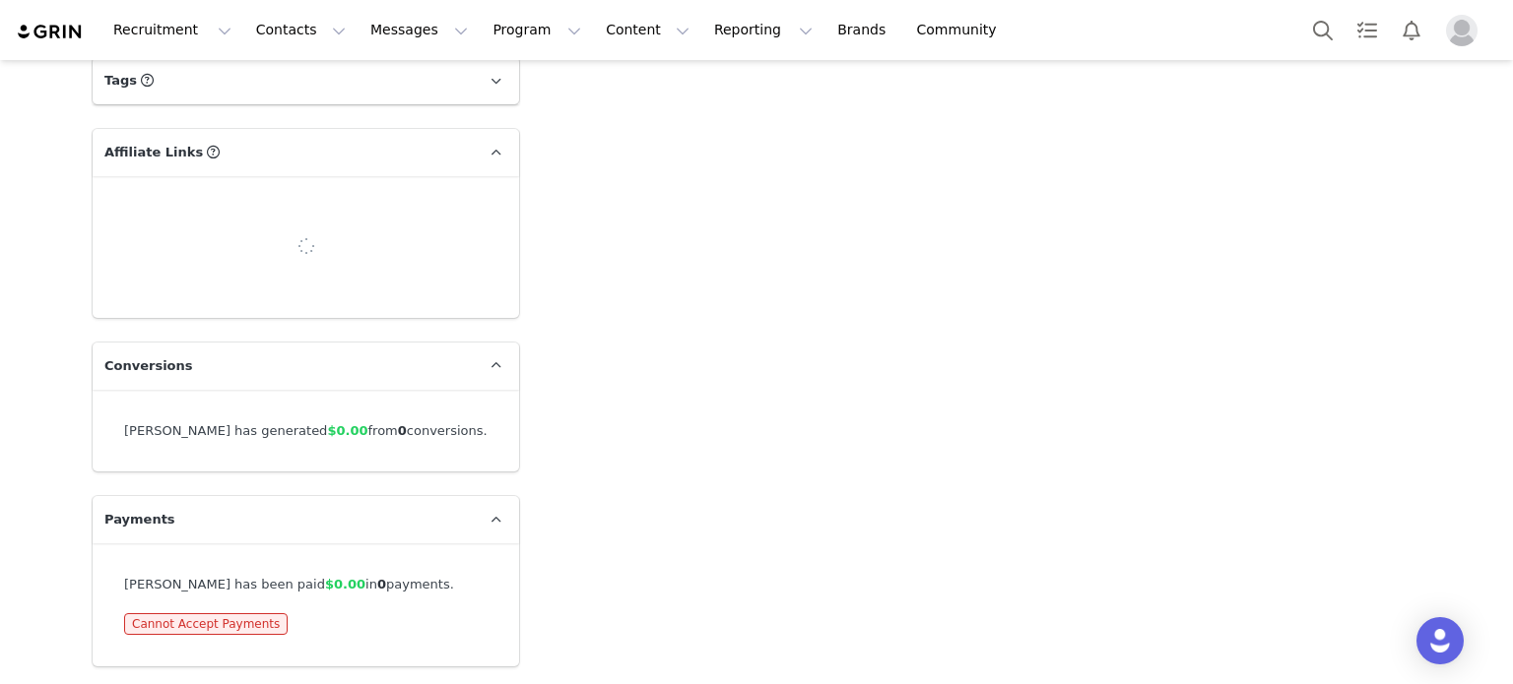
select select
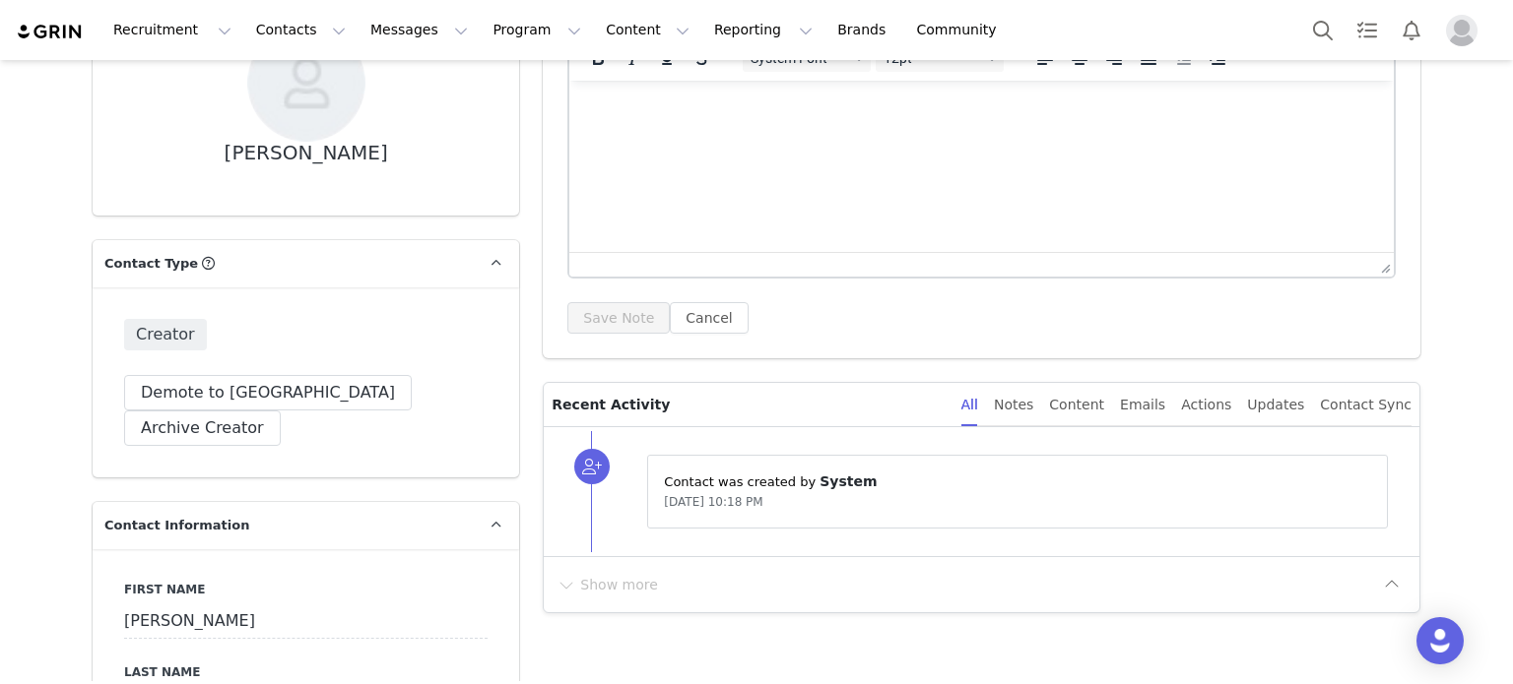
scroll to position [0, 0]
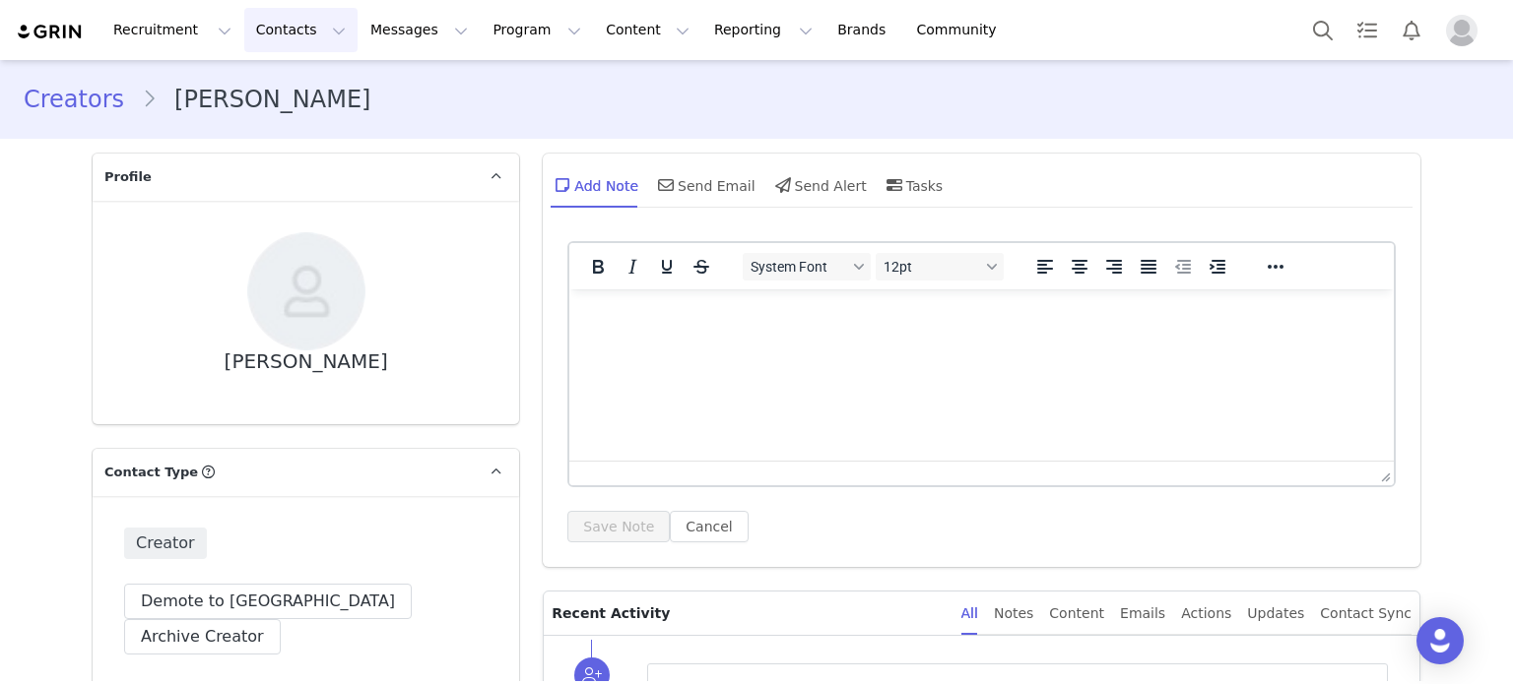
click at [280, 35] on button "Contacts Contacts" at bounding box center [300, 30] width 113 height 44
click at [313, 88] on div "Creators" at bounding box center [302, 87] width 132 height 21
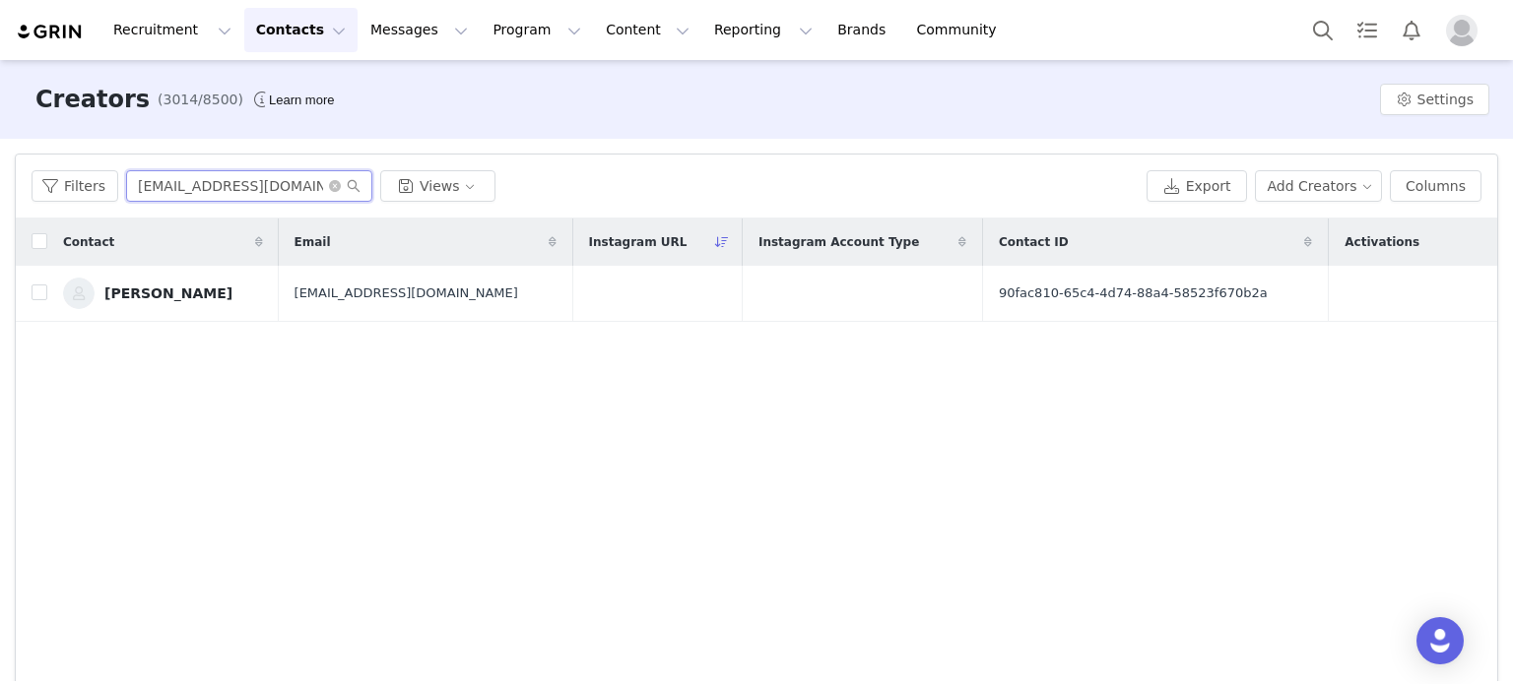
click at [305, 176] on input "azulceleste_2612@live.com.mx" at bounding box center [249, 186] width 246 height 32
paste input "antoniorodriguezactor@gmail.com"
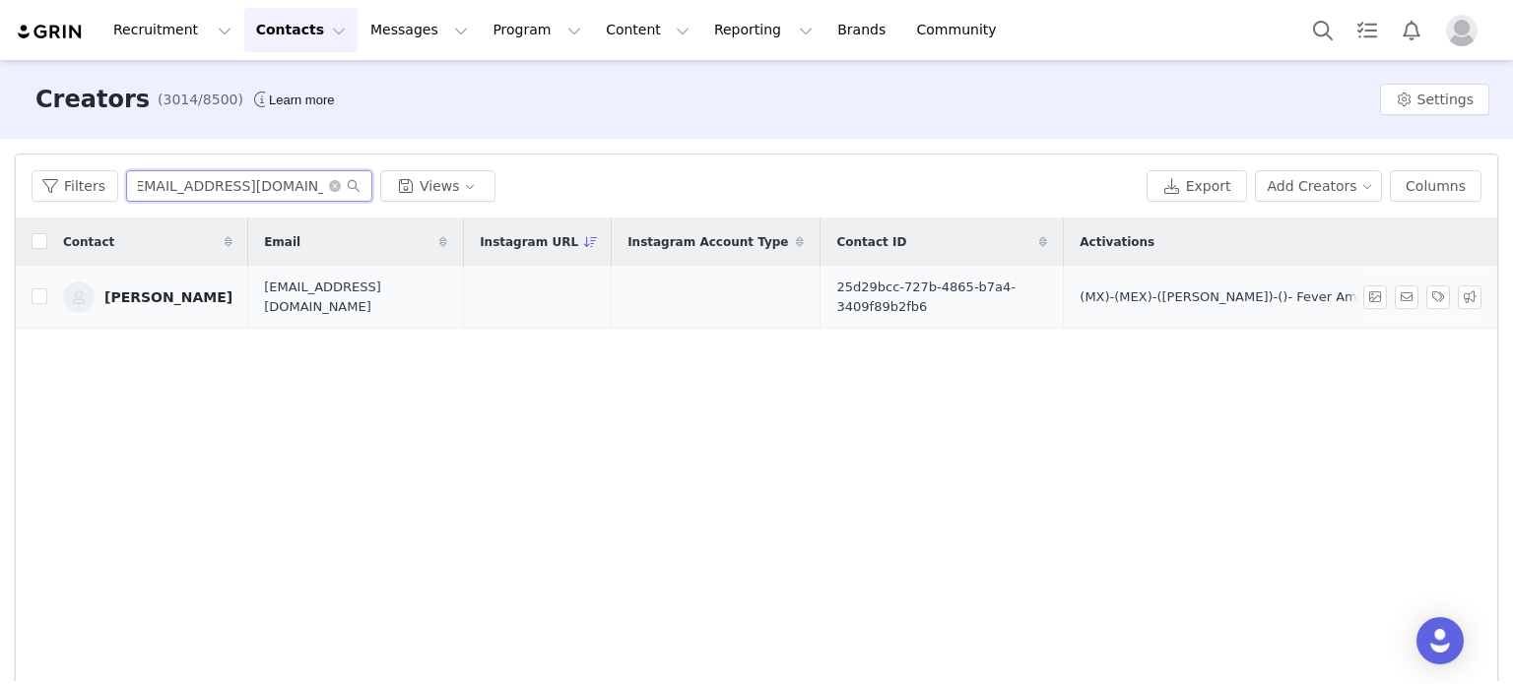
type input "antoniorodriguezactor@gmail.com"
click at [209, 305] on link "Antonio Rodriguez" at bounding box center [147, 298] width 169 height 32
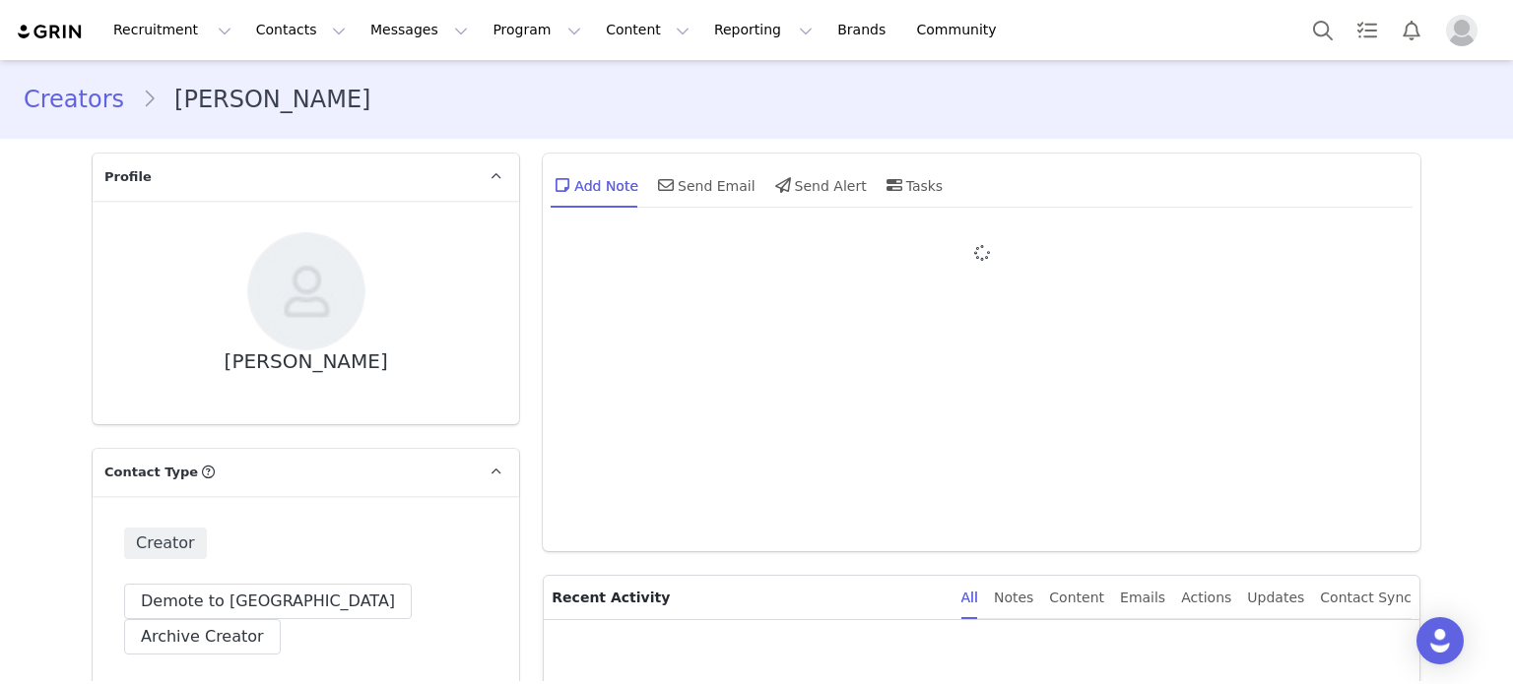
type input "+1 (United States)"
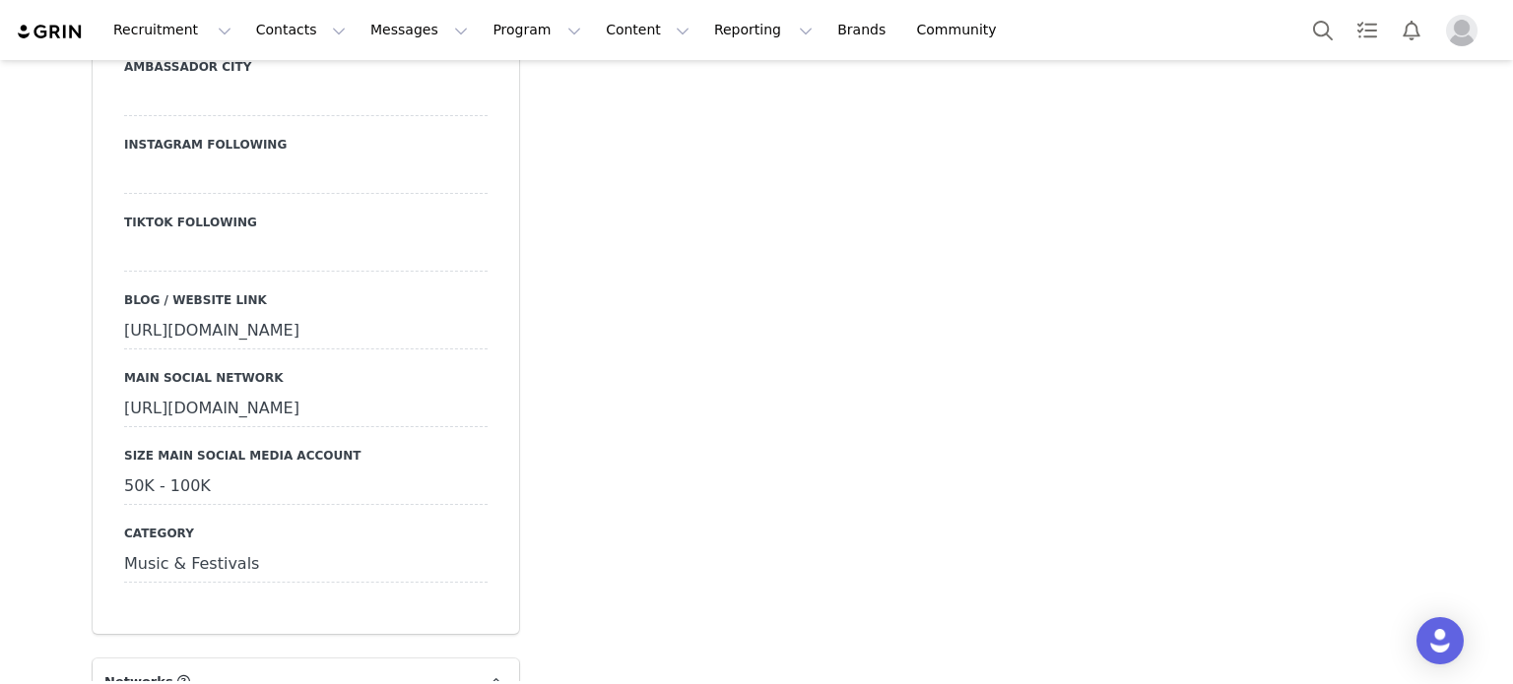
scroll to position [1906, 0]
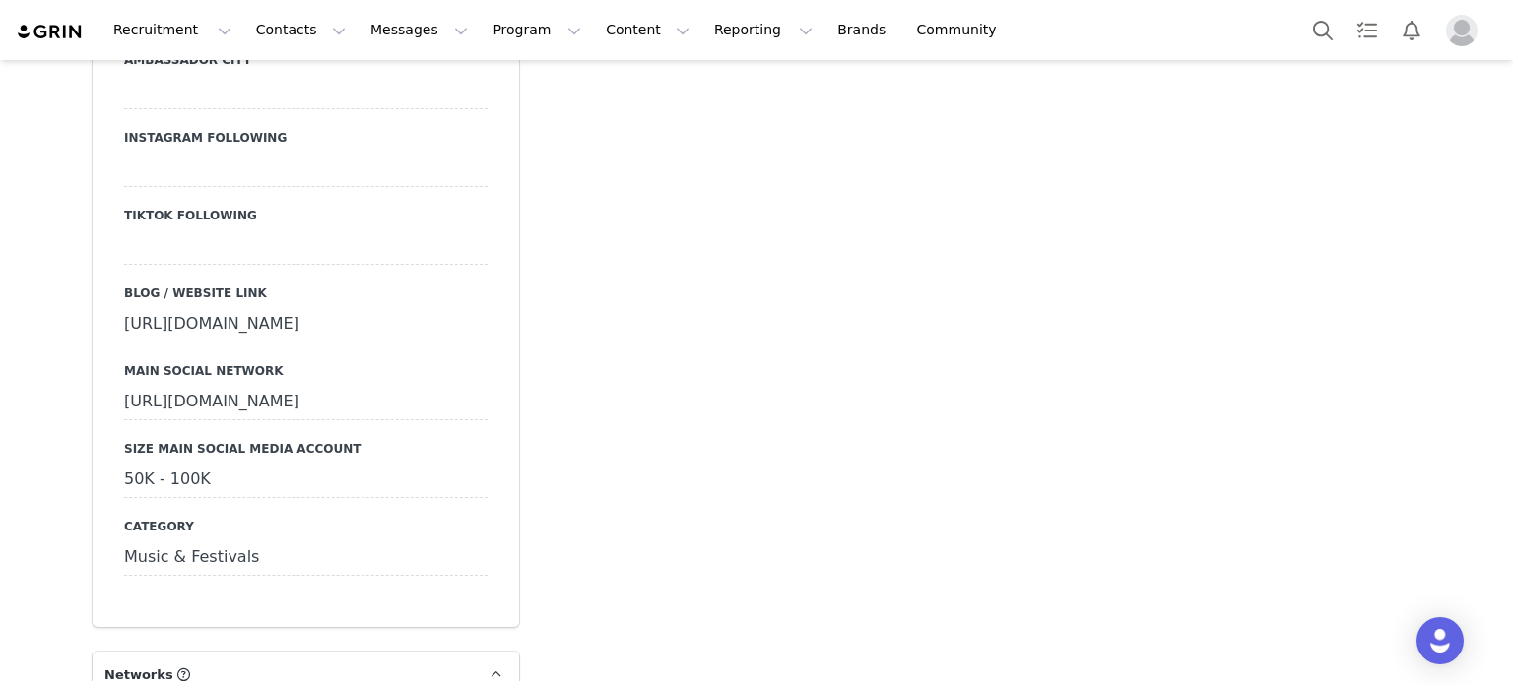
click at [304, 388] on div "https://www.instagram.com/antoniorodriguezactor/" at bounding box center [305, 402] width 363 height 35
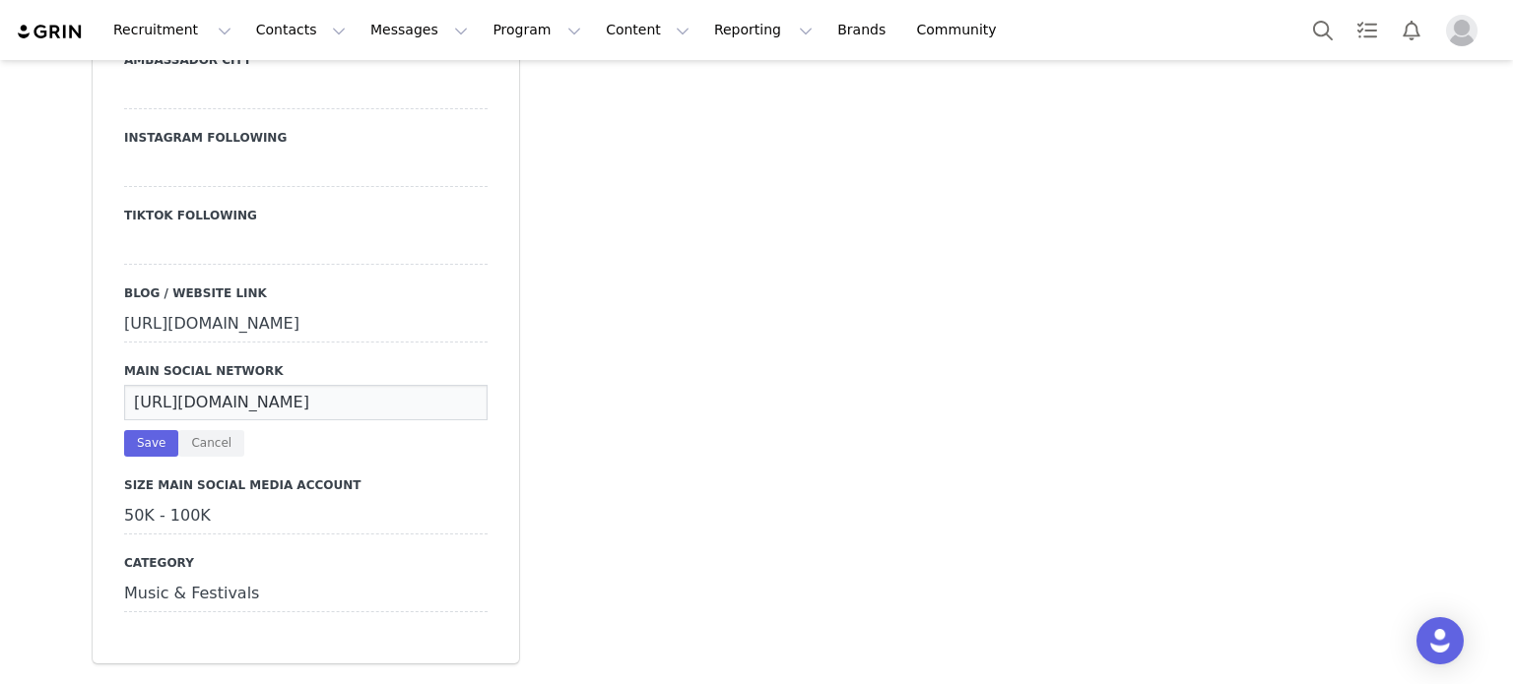
click at [304, 388] on input "https://www.instagram.com/antoniorodriguezactor/" at bounding box center [305, 402] width 363 height 35
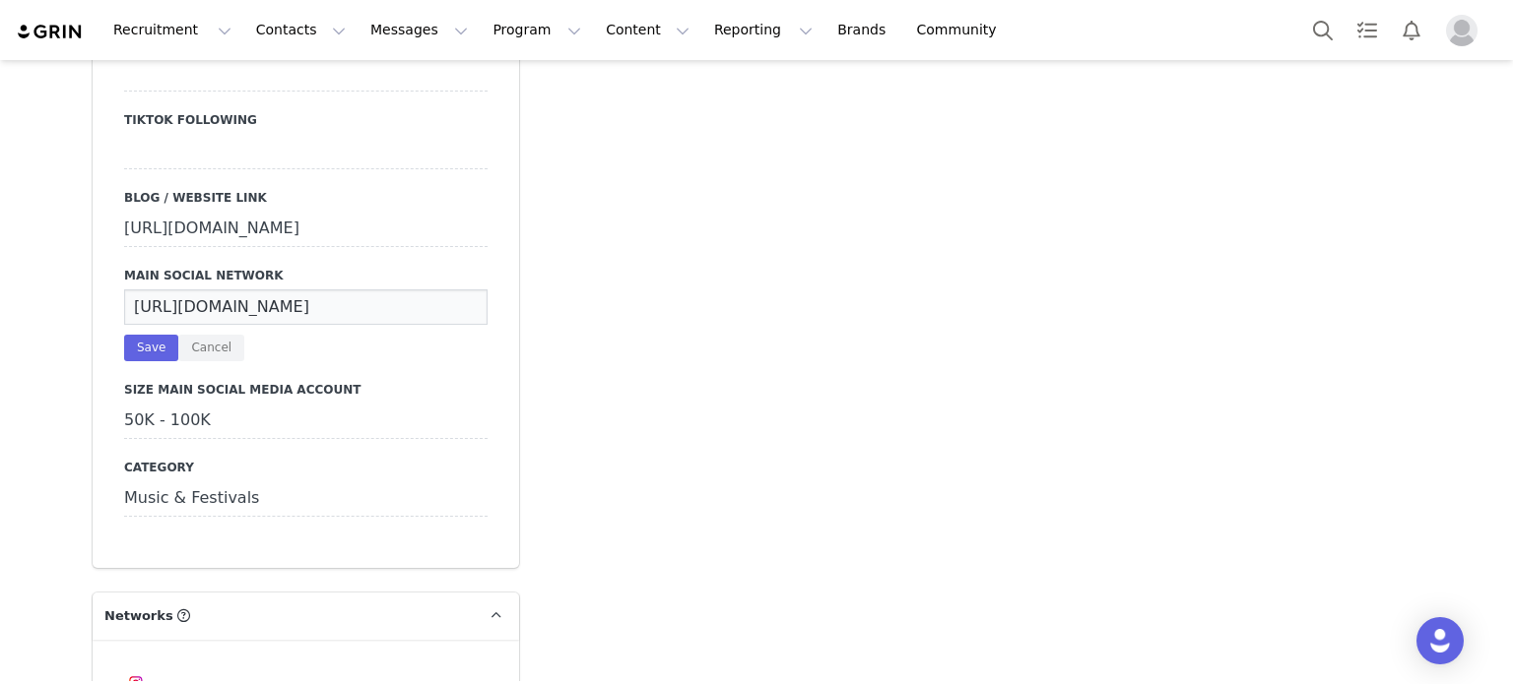
scroll to position [2003, 0]
click at [218, 333] on button "Cancel" at bounding box center [211, 346] width 66 height 27
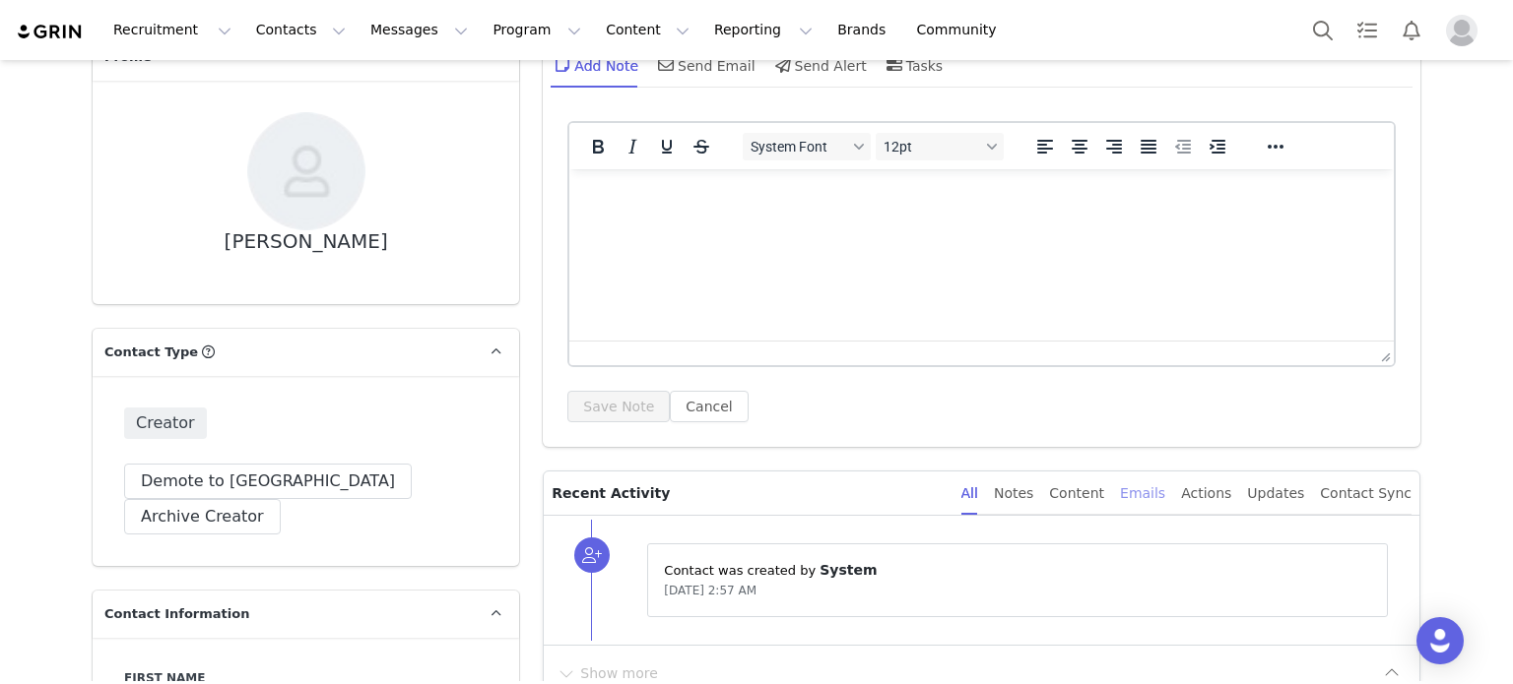
scroll to position [130, 0]
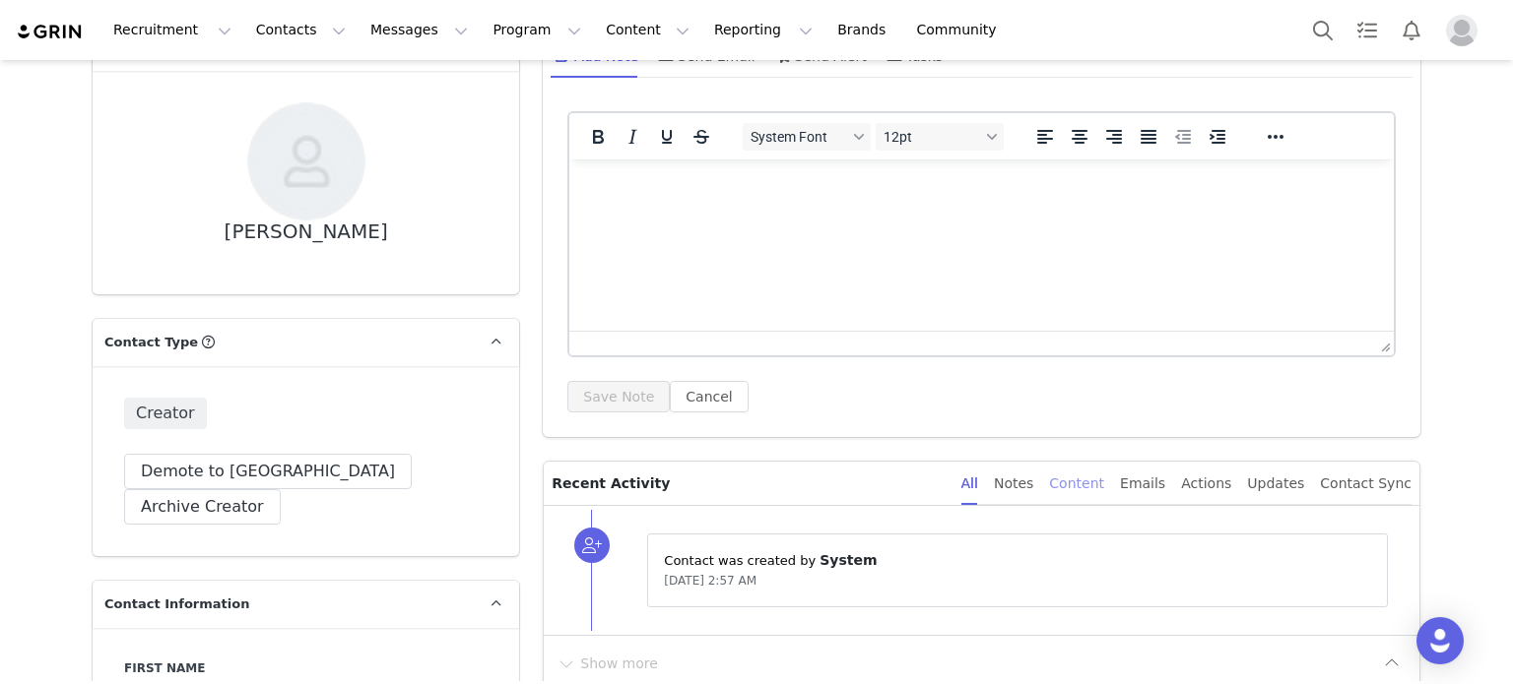
click at [1104, 491] on div "Content" at bounding box center [1076, 484] width 55 height 44
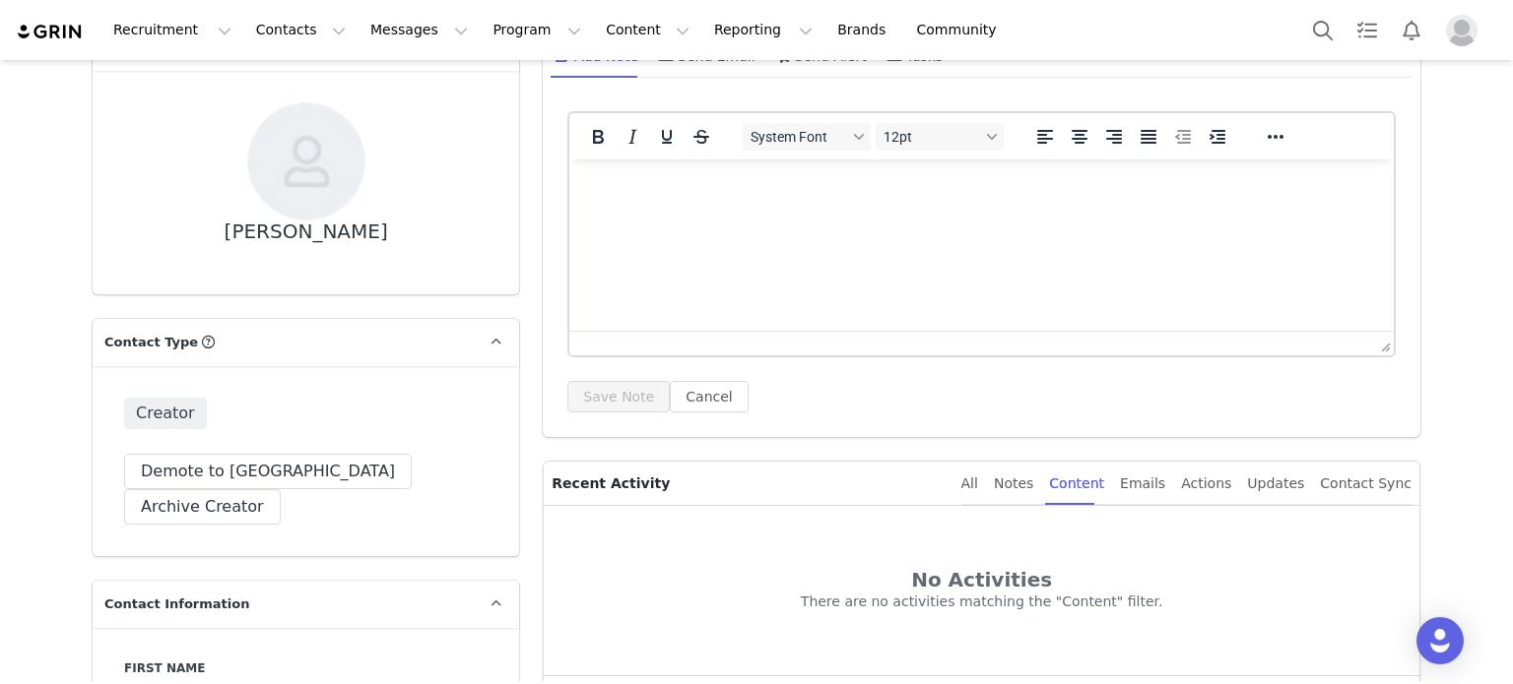
click at [1190, 480] on div "All Notes Content Emails Actions Updates Contact Sync" at bounding box center [1186, 484] width 450 height 44
click at [1165, 483] on div "Emails" at bounding box center [1142, 484] width 45 height 44
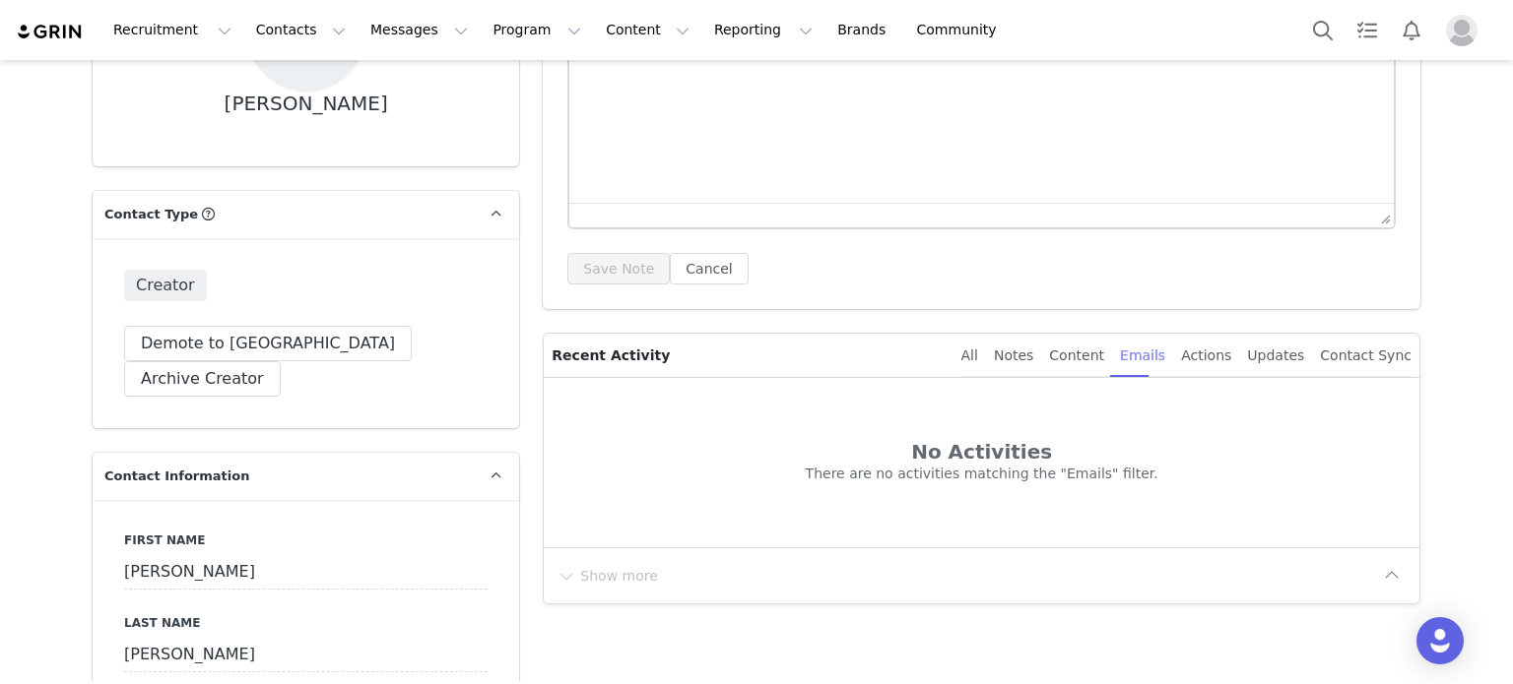
scroll to position [295, 0]
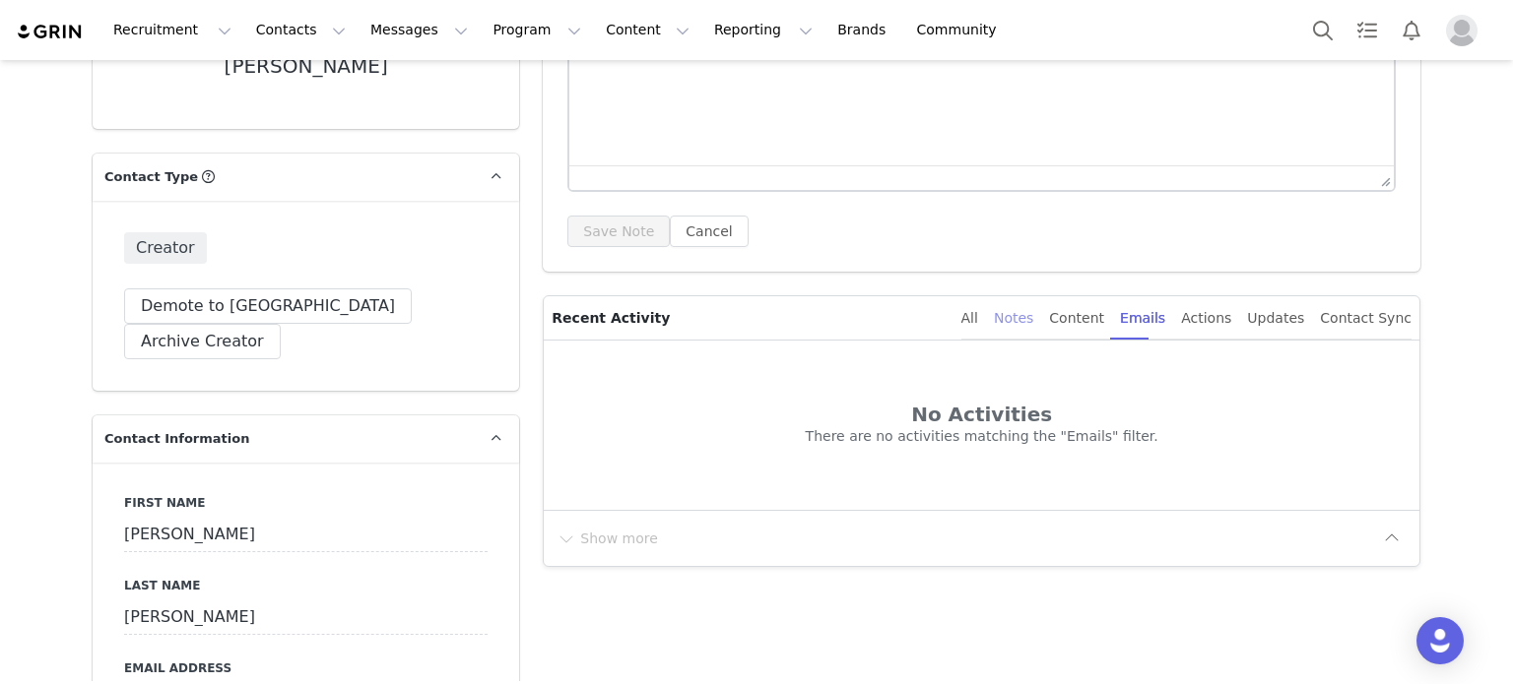
click at [1033, 331] on div "Notes" at bounding box center [1013, 318] width 39 height 44
click at [1221, 330] on div "Actions" at bounding box center [1206, 318] width 50 height 44
click at [1279, 313] on div "Updates" at bounding box center [1275, 318] width 57 height 44
click at [1393, 315] on div "Contact Sync" at bounding box center [1366, 318] width 92 height 44
click at [978, 326] on div "All" at bounding box center [969, 318] width 17 height 44
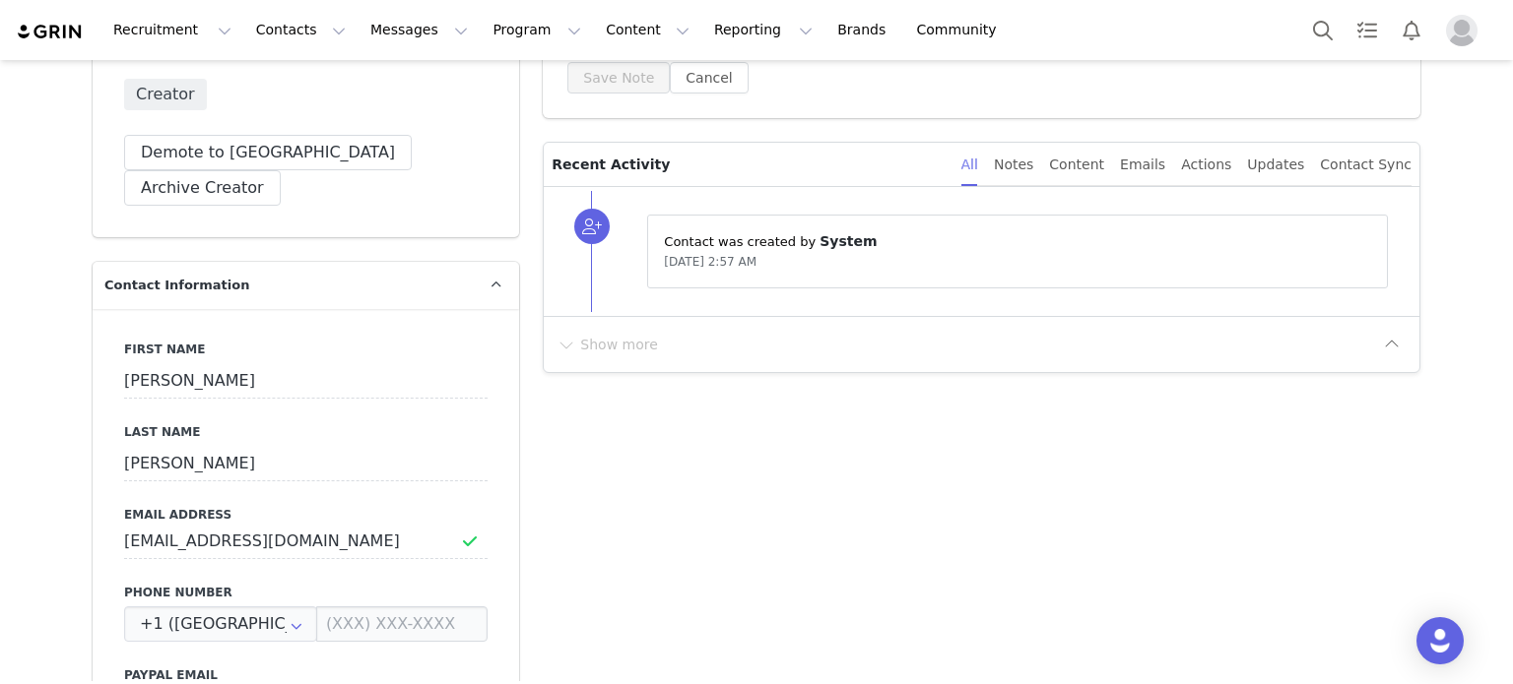
scroll to position [451, 0]
click at [786, 233] on p "Contact was created by ⁨ System ⁩" at bounding box center [1017, 239] width 707 height 21
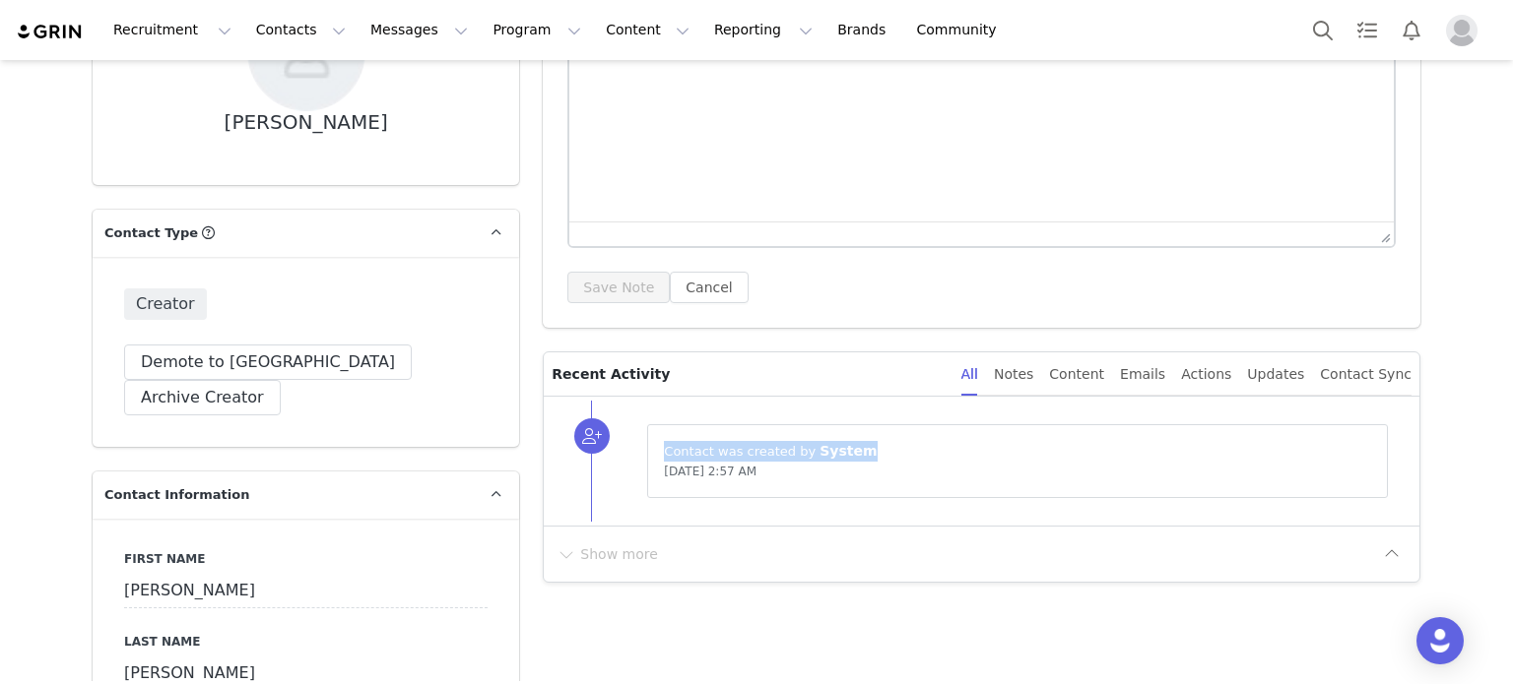
scroll to position [0, 0]
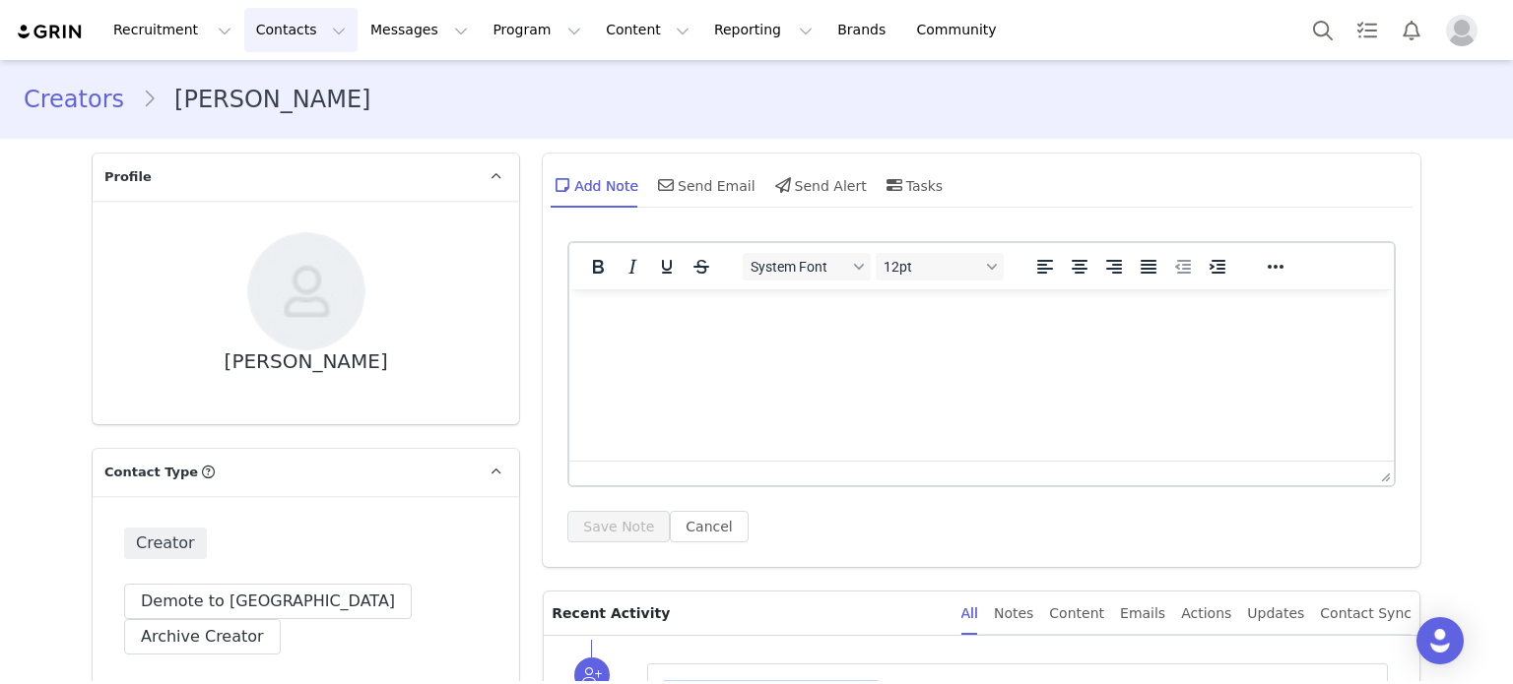
click at [270, 26] on button "Contacts Contacts" at bounding box center [300, 30] width 113 height 44
